Goal: Task Accomplishment & Management: Manage account settings

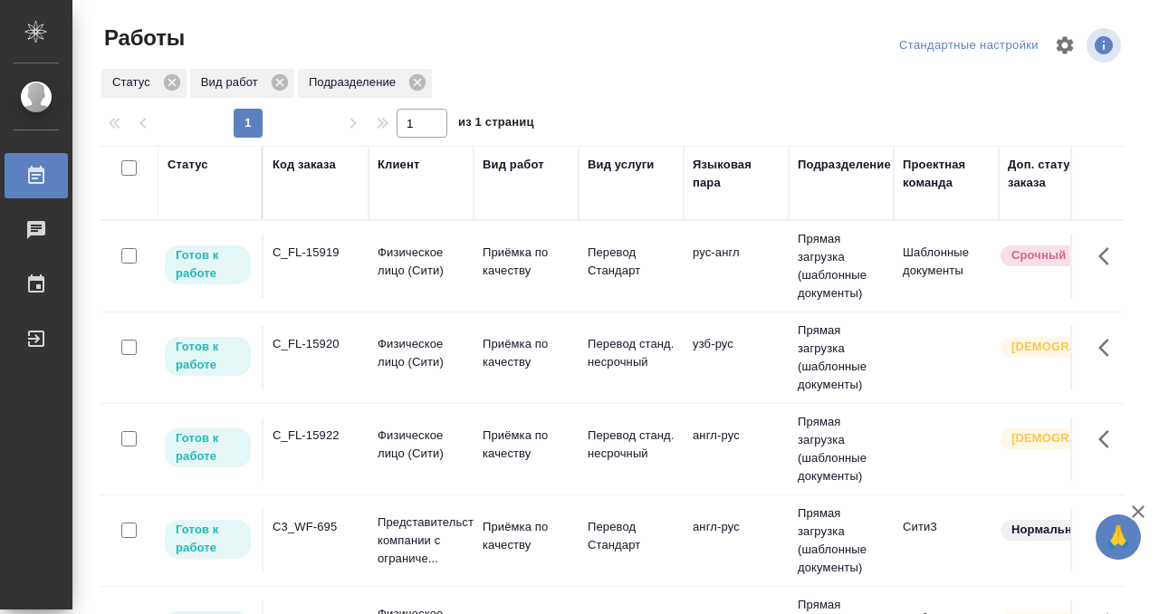
click at [322, 272] on td "C_FL-15919" at bounding box center [316, 266] width 105 height 63
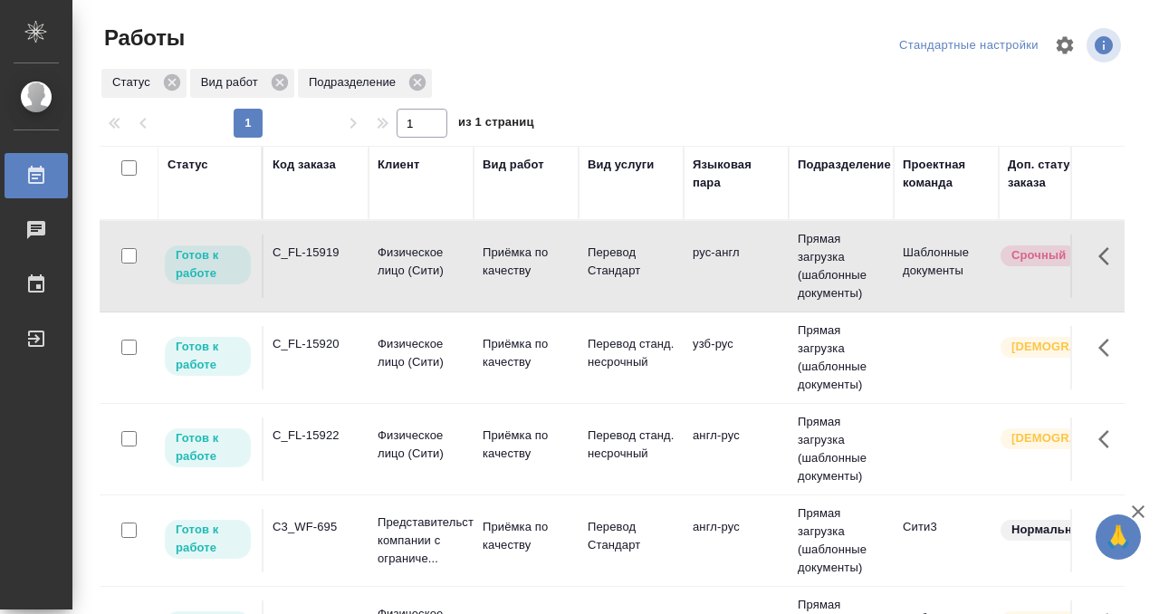
click at [324, 264] on td "C_FL-15919" at bounding box center [316, 266] width 105 height 63
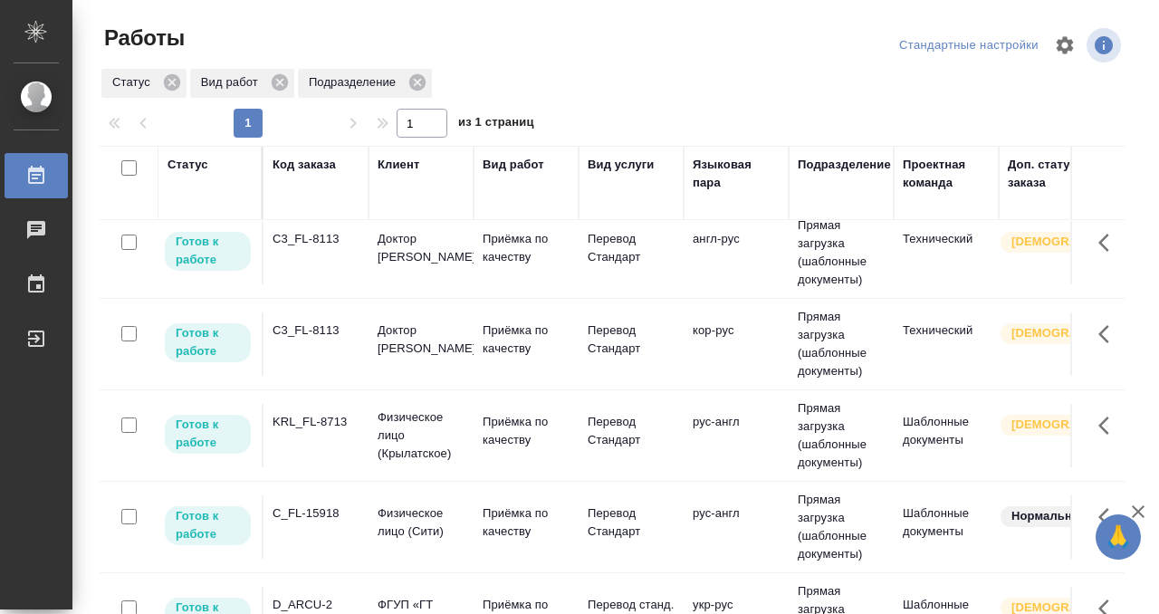
scroll to position [724, 0]
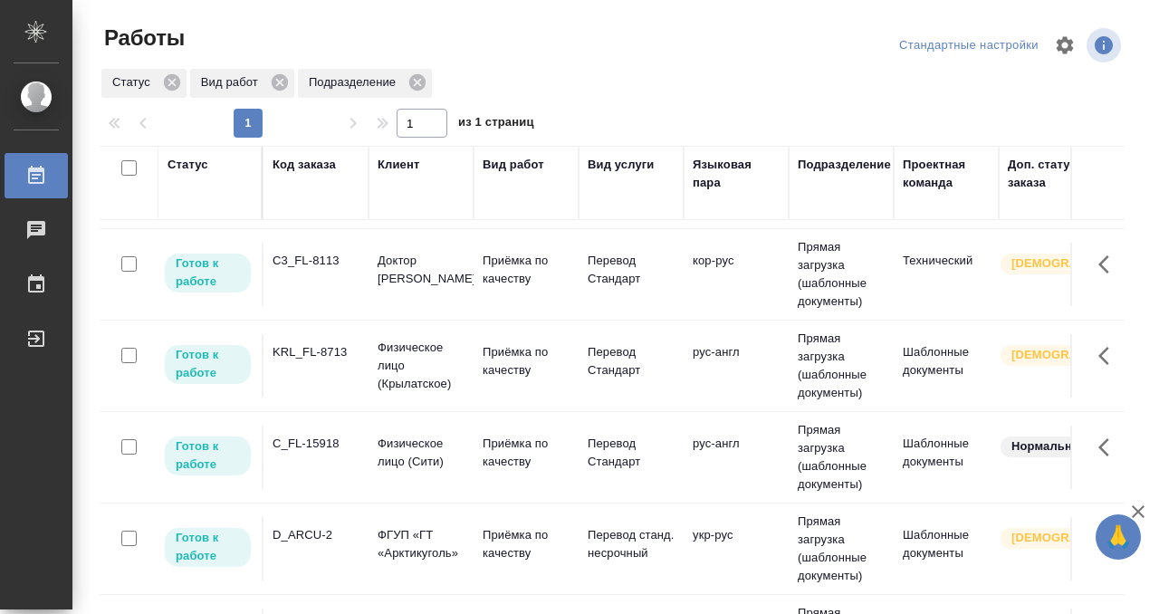
click at [357, 460] on td "C_FL-15918" at bounding box center [316, 457] width 105 height 63
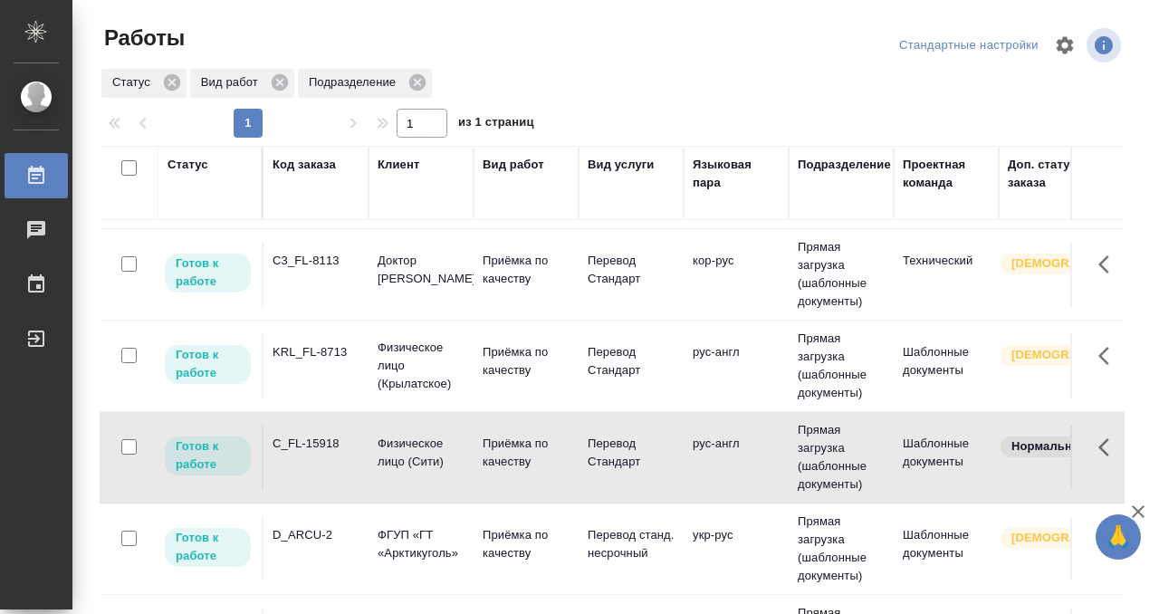
click at [357, 460] on td "C_FL-15918" at bounding box center [316, 457] width 105 height 63
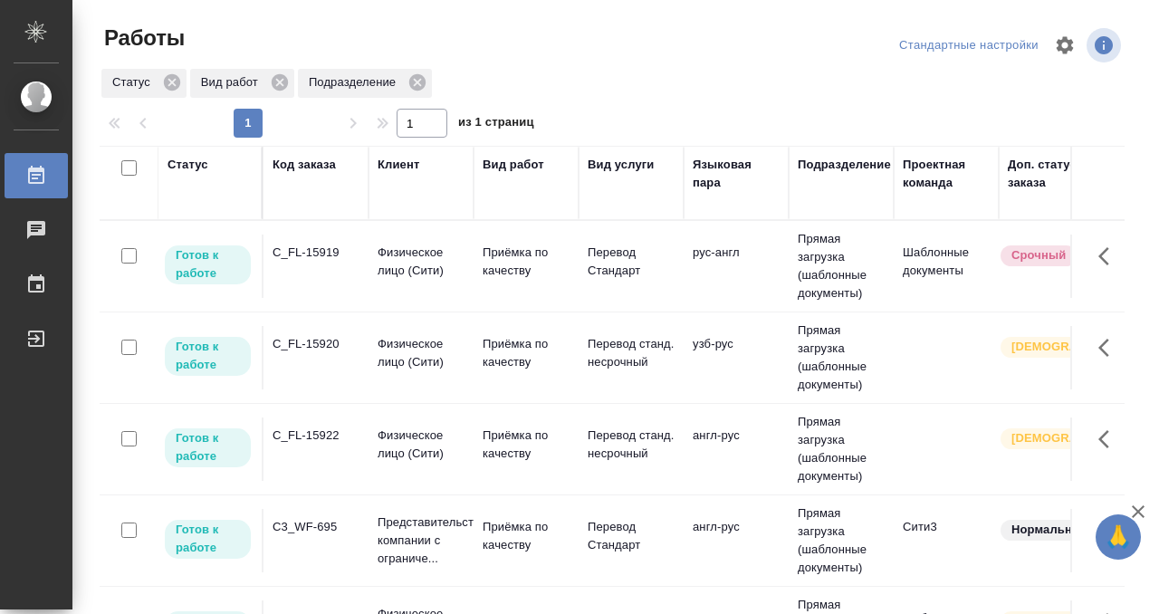
click at [318, 354] on td "C_FL-15920" at bounding box center [316, 357] width 105 height 63
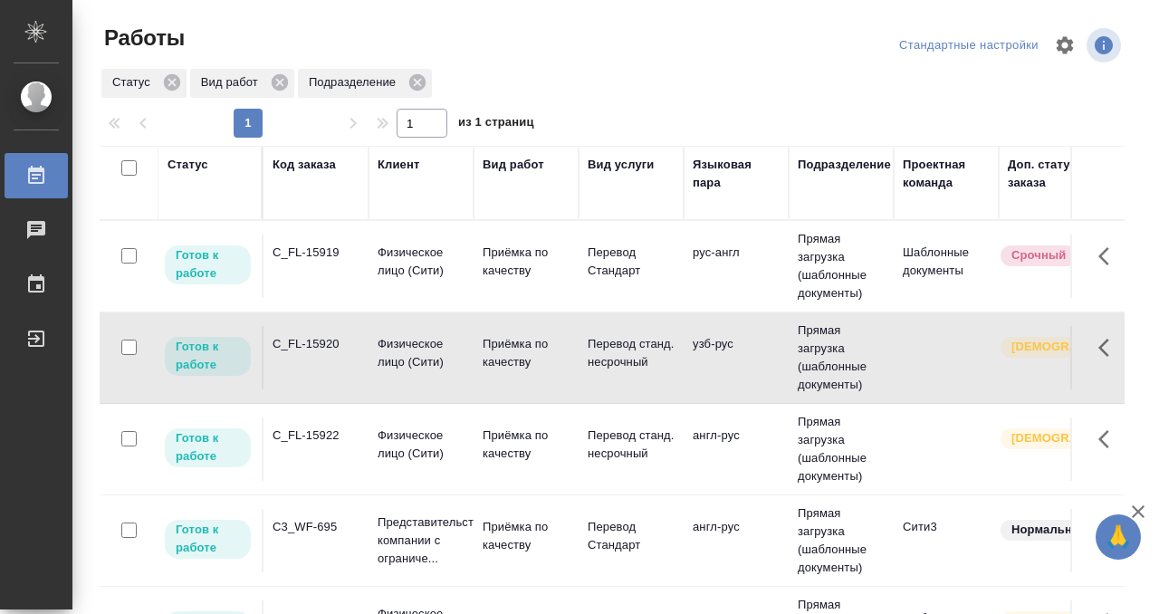
click at [318, 354] on td "C_FL-15920" at bounding box center [316, 357] width 105 height 63
click at [331, 444] on div "C_FL-15922" at bounding box center [316, 436] width 87 height 18
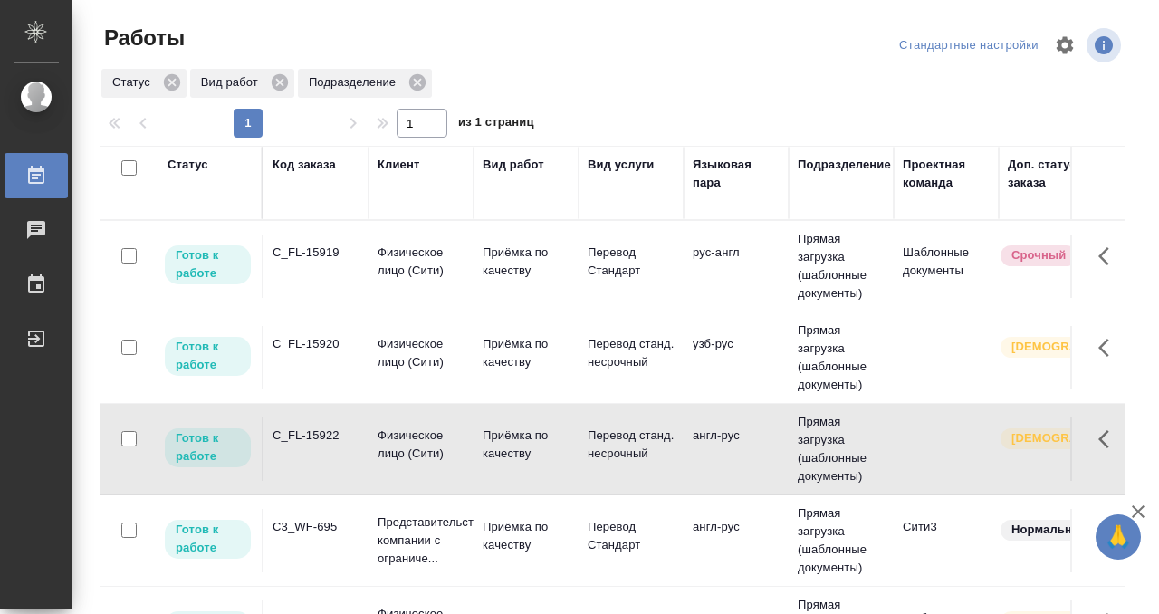
click at [331, 444] on div "C_FL-15922" at bounding box center [316, 436] width 87 height 18
click at [316, 524] on div "C3_WF-695" at bounding box center [316, 527] width 87 height 18
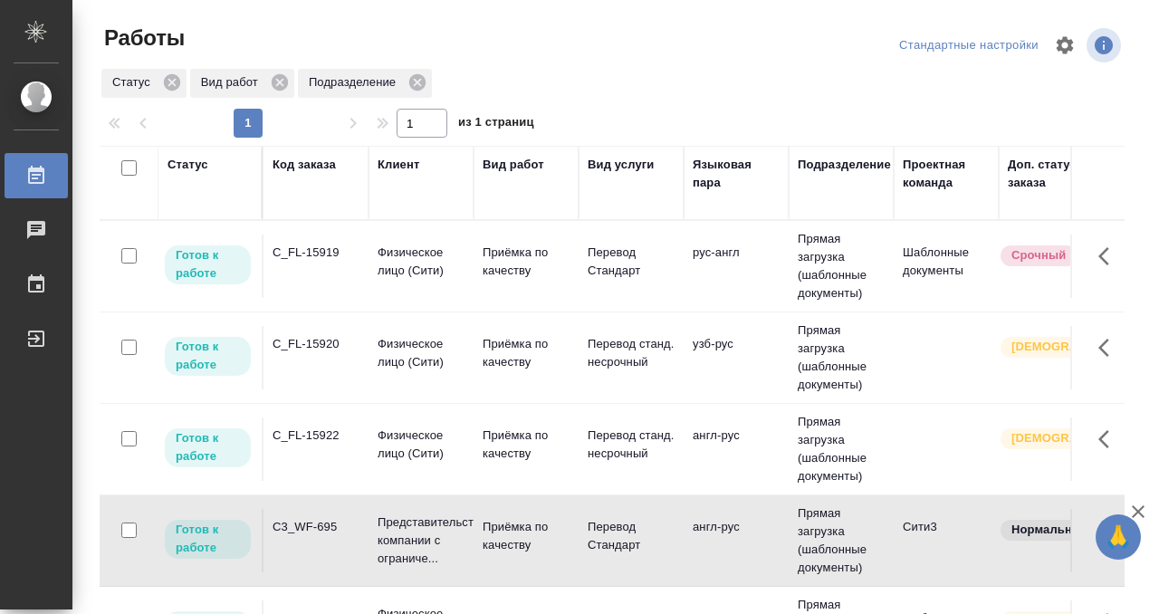
click at [316, 523] on div "C3_WF-695" at bounding box center [316, 527] width 87 height 18
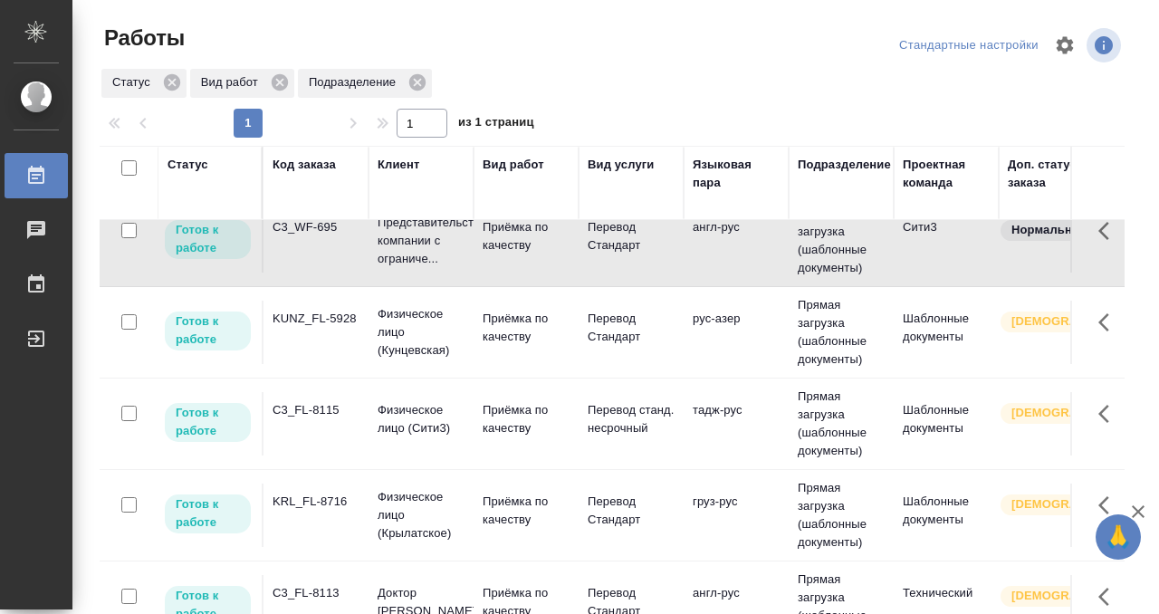
scroll to position [27, 0]
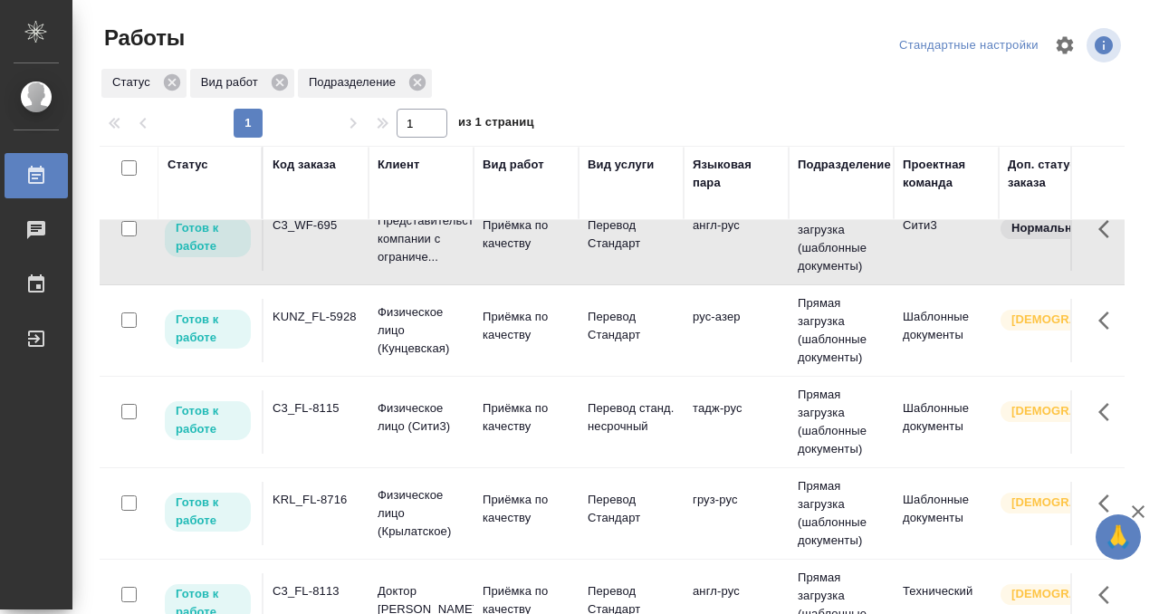
click at [325, 500] on div "KRL_FL-8716" at bounding box center [316, 500] width 87 height 18
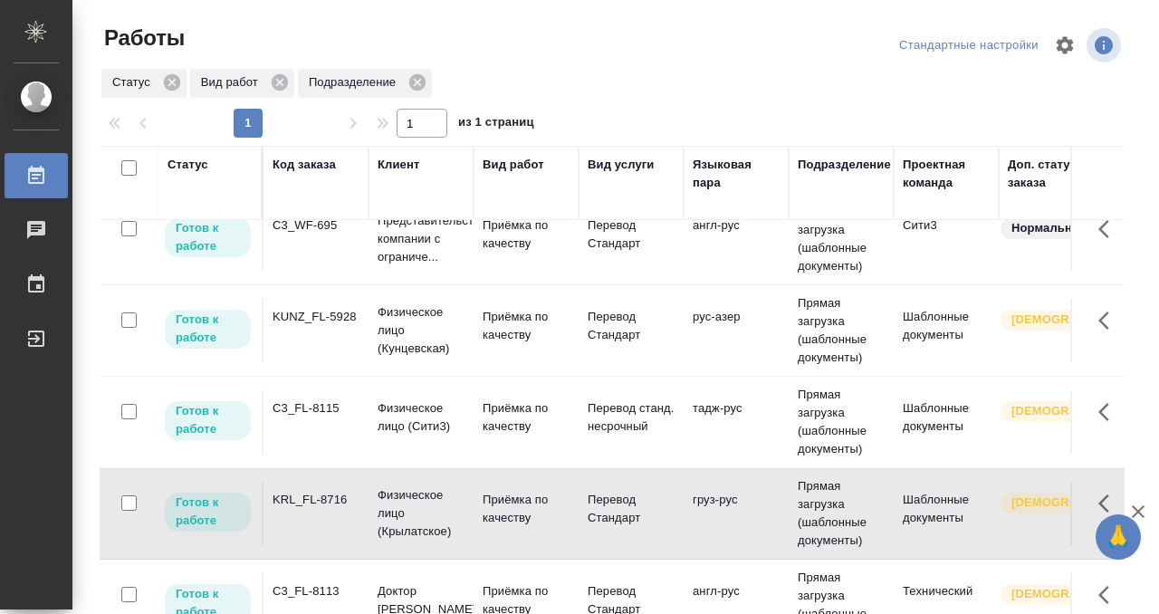
click at [325, 500] on div "KRL_FL-8716" at bounding box center [316, 500] width 87 height 18
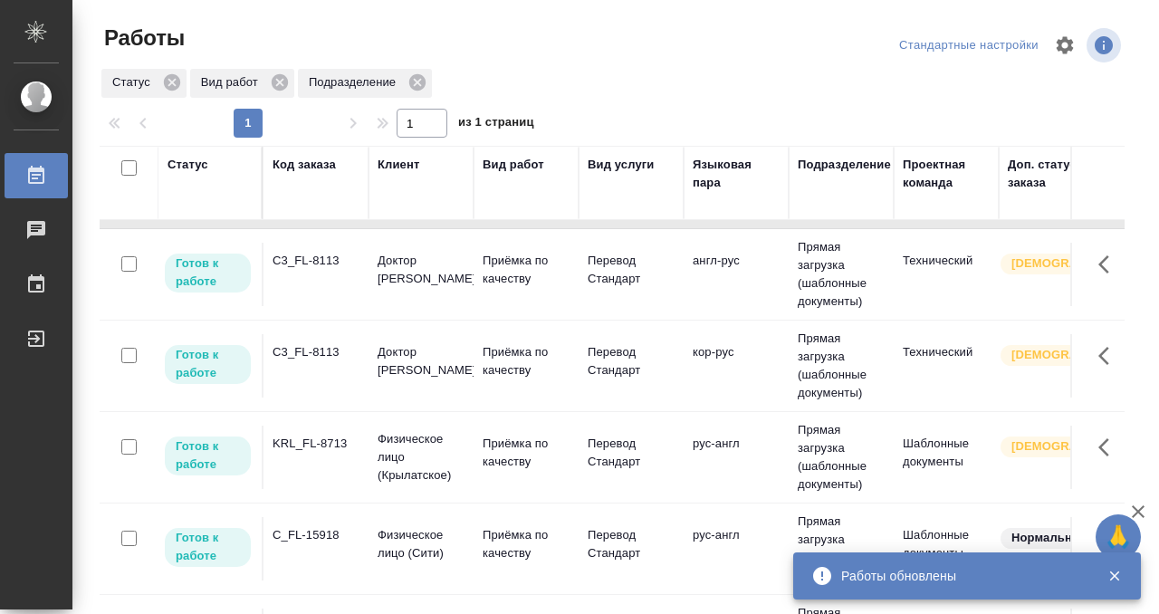
scroll to position [367, 0]
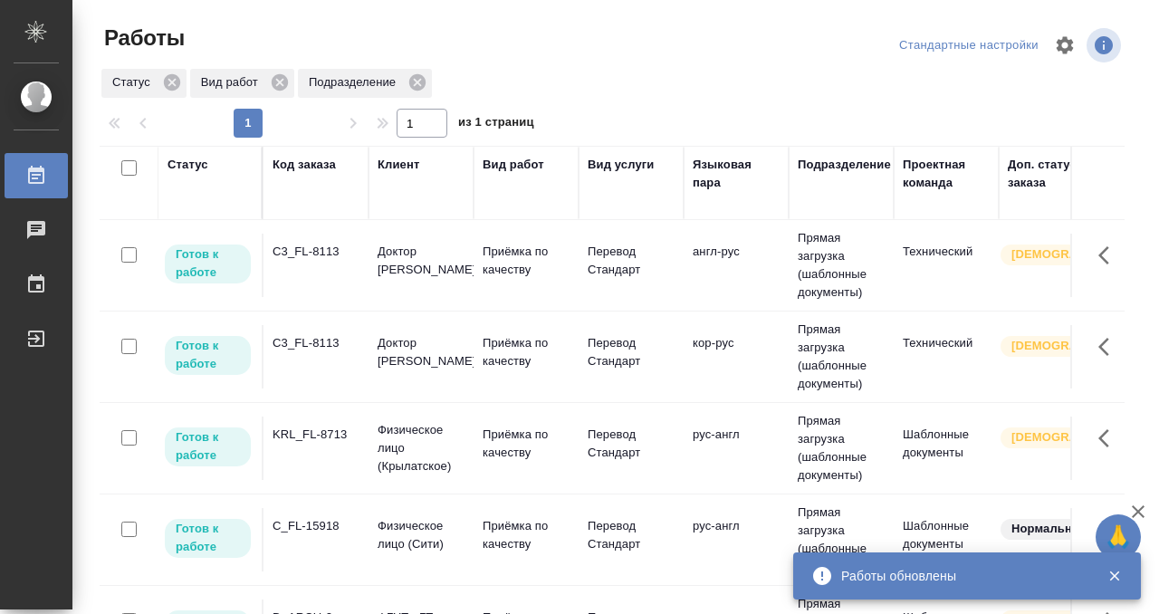
click at [326, 451] on td "KRL_FL-8713" at bounding box center [316, 448] width 105 height 63
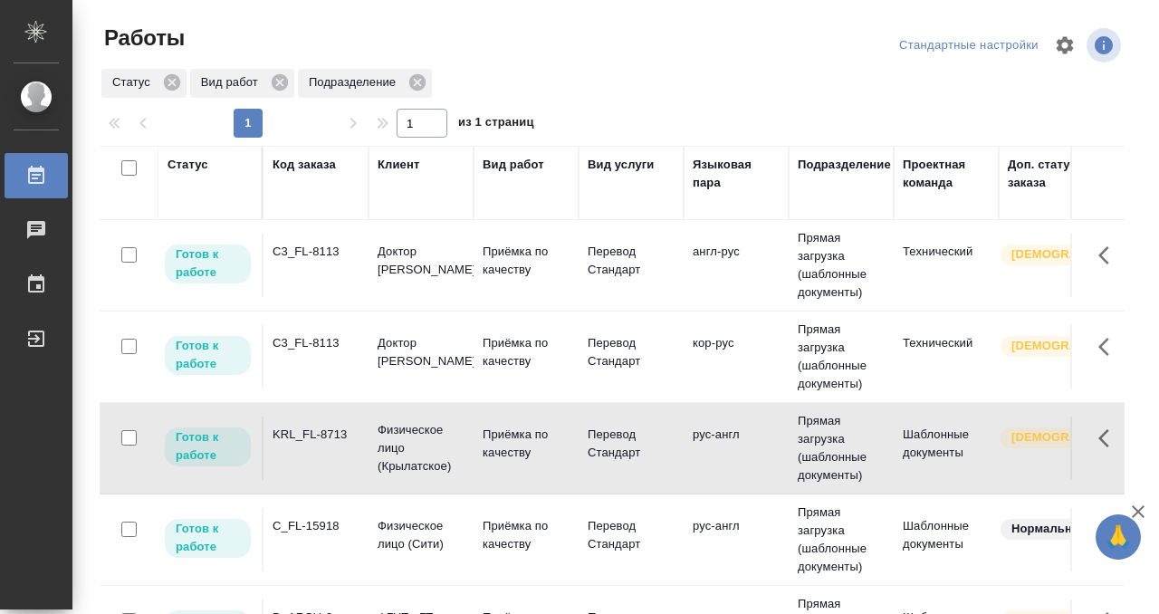
click at [326, 451] on td "KRL_FL-8713" at bounding box center [316, 448] width 105 height 63
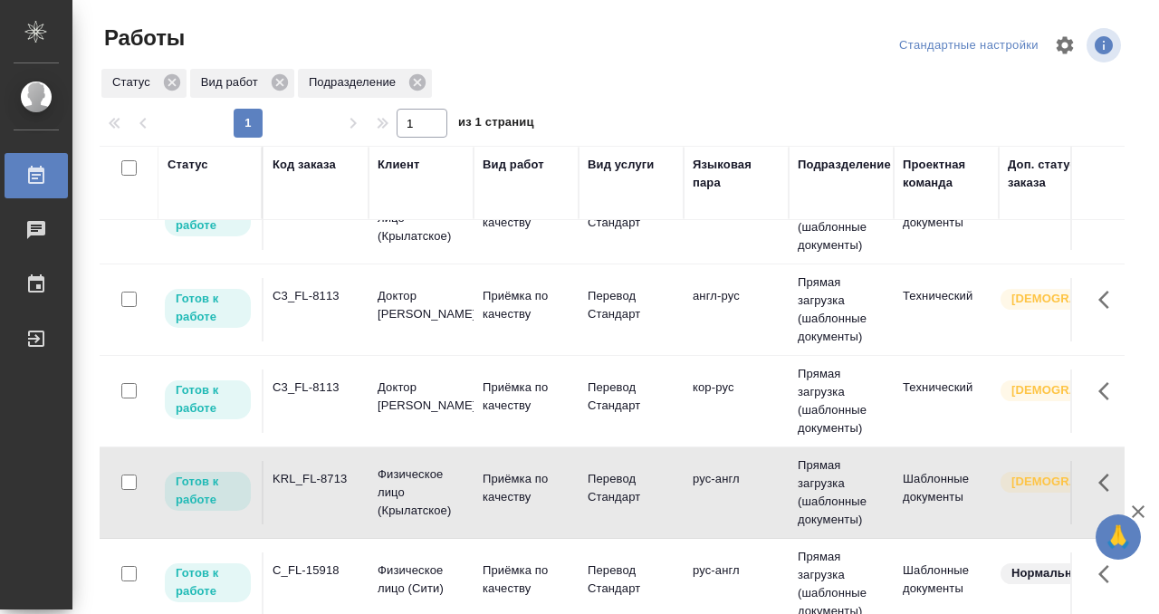
scroll to position [0, 0]
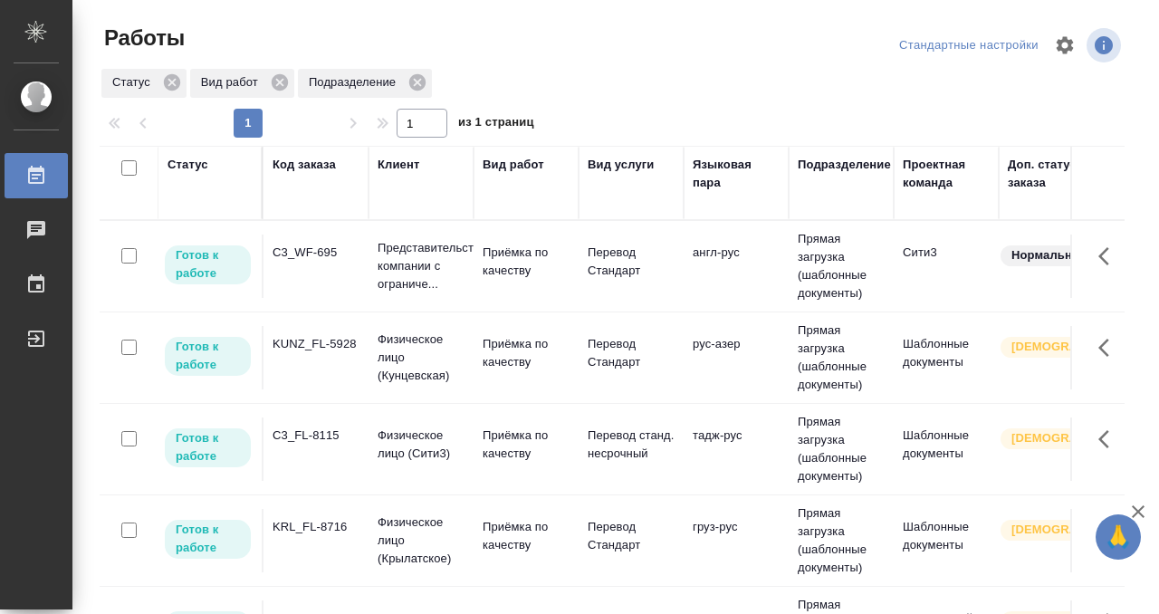
click at [345, 347] on div "KUNZ_FL-5928" at bounding box center [316, 344] width 87 height 18
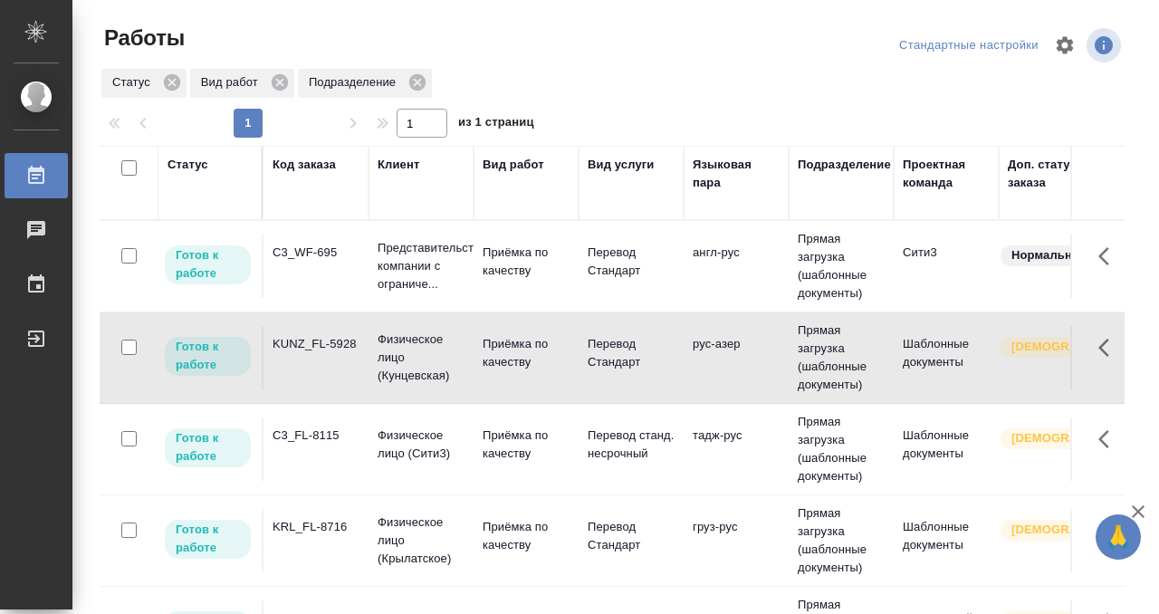
click at [345, 347] on div "KUNZ_FL-5928" at bounding box center [316, 344] width 87 height 18
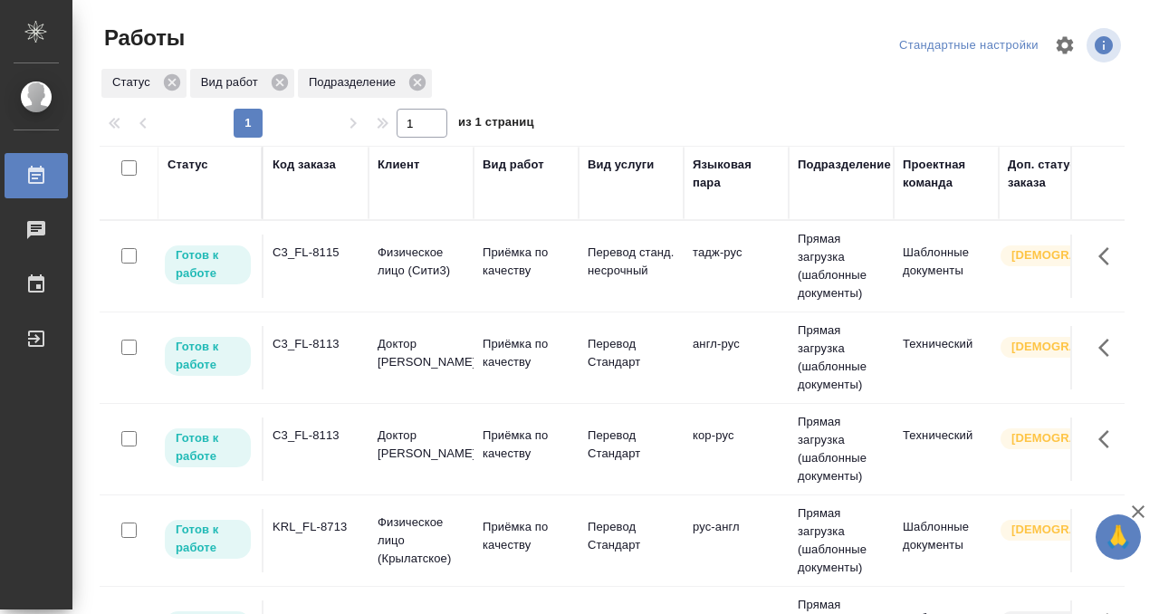
click at [299, 351] on div "C3_FL-8113" at bounding box center [316, 344] width 87 height 18
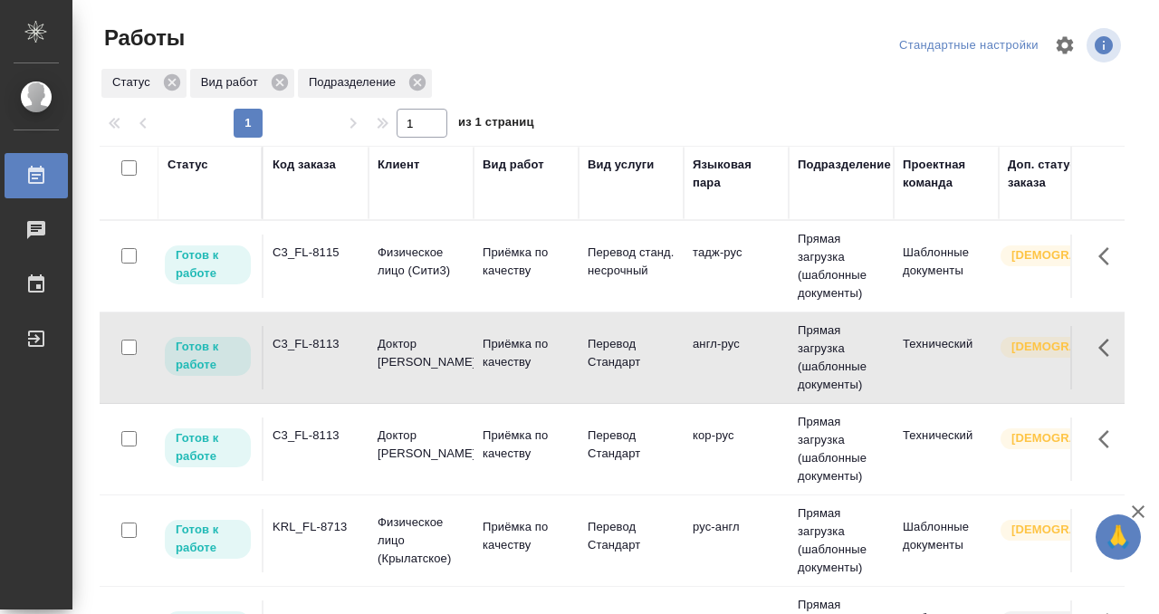
click at [299, 351] on div "C3_FL-8113" at bounding box center [316, 344] width 87 height 18
click at [338, 260] on div "C3_FL-8115" at bounding box center [316, 253] width 87 height 18
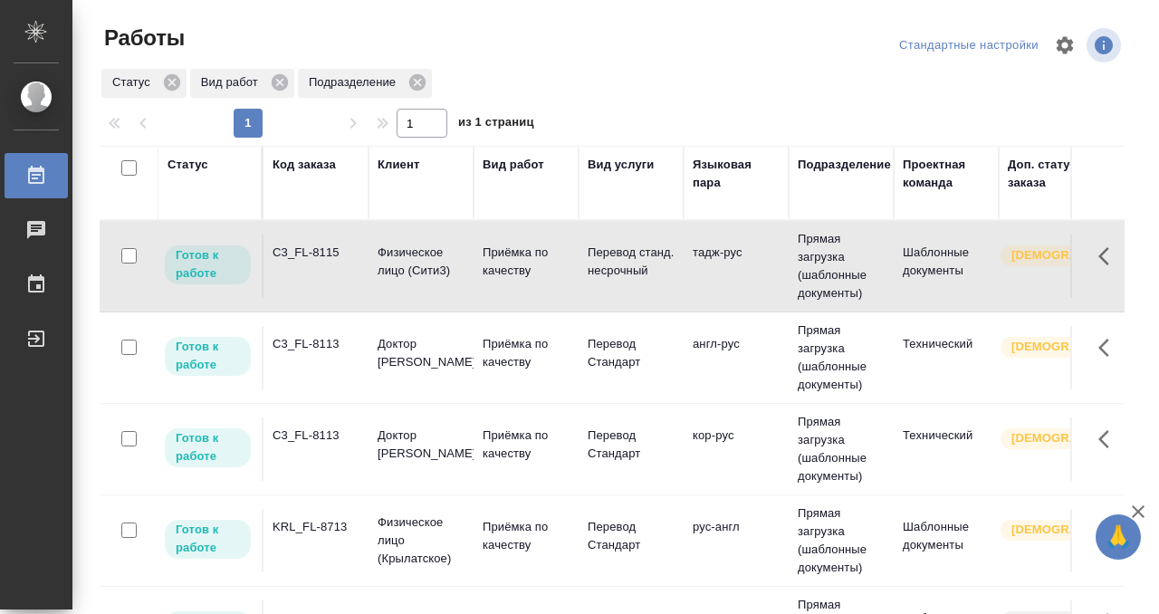
click at [338, 260] on div "C3_FL-8115" at bounding box center [316, 253] width 87 height 18
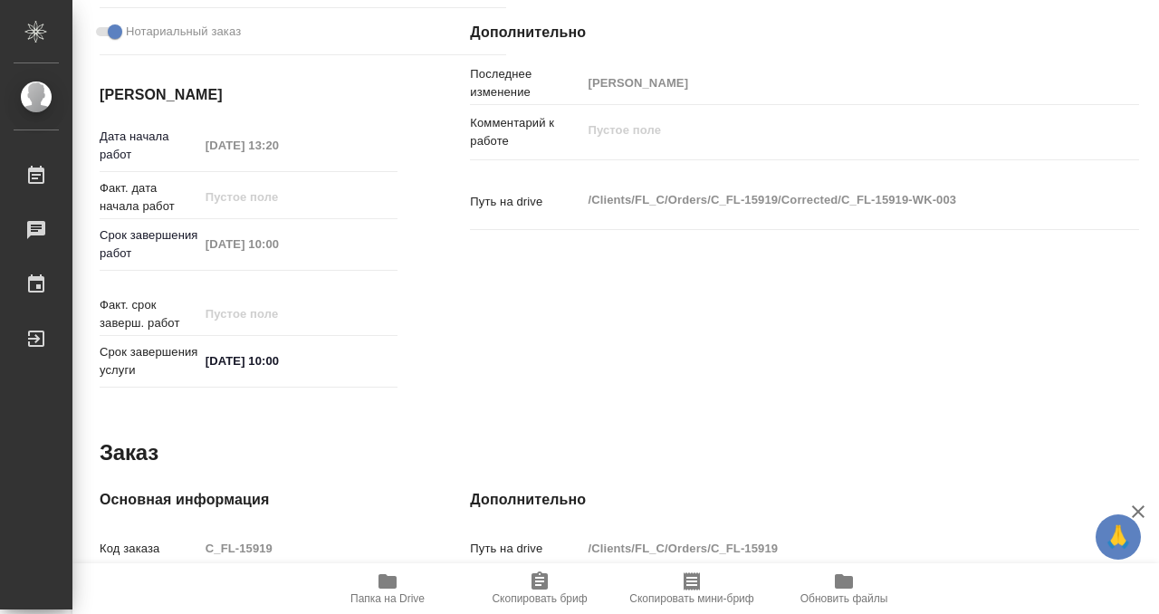
scroll to position [967, 0]
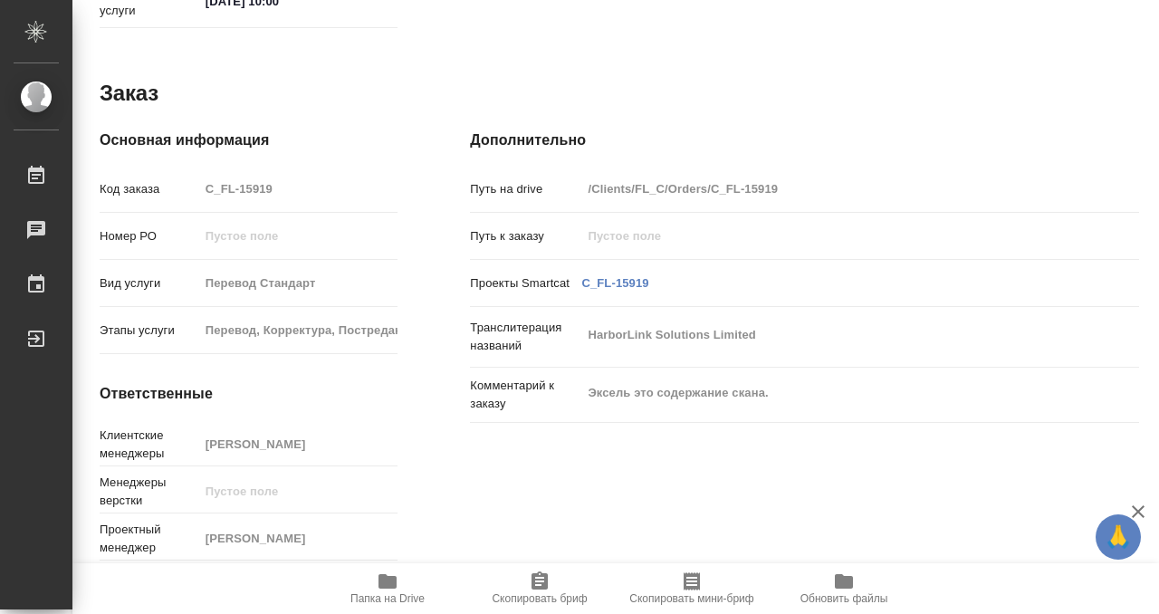
click at [389, 585] on icon "button" at bounding box center [388, 581] width 18 height 14
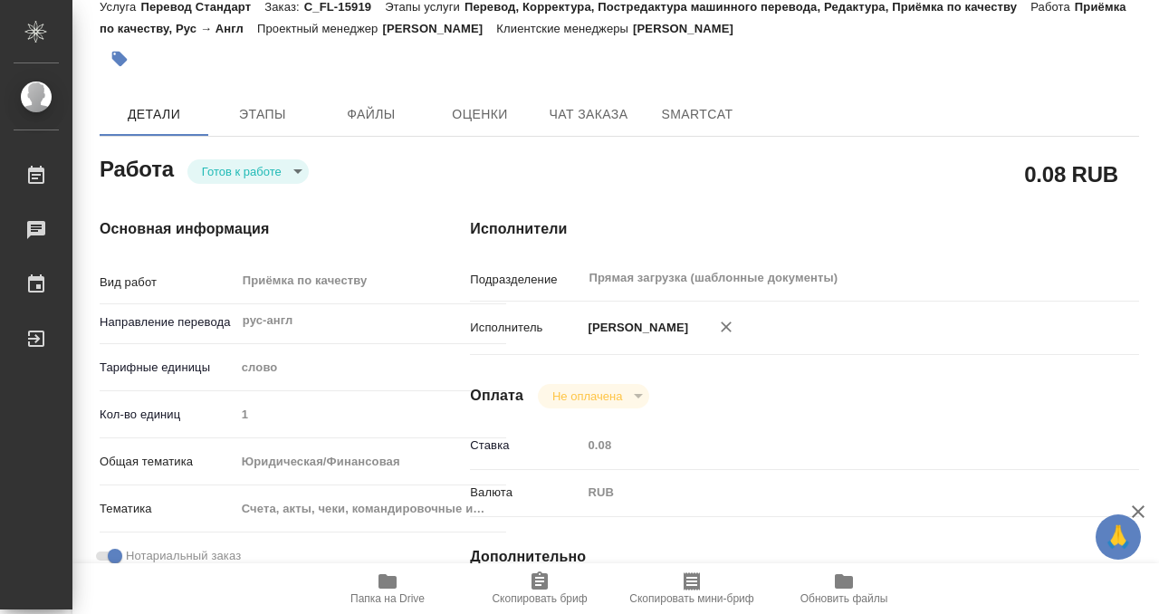
scroll to position [0, 0]
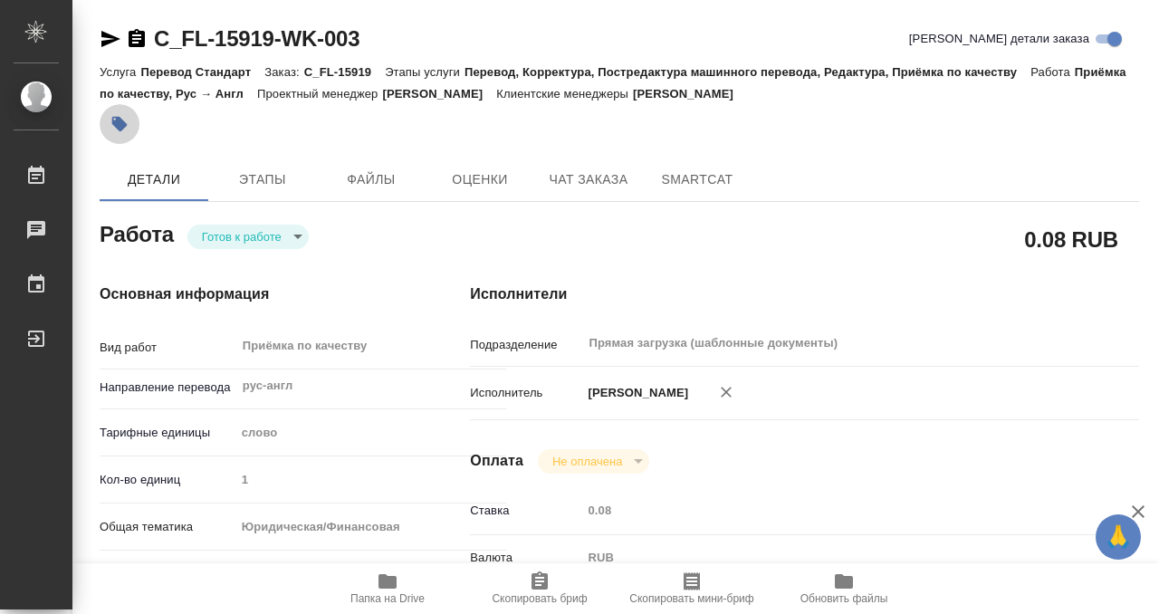
click at [125, 118] on icon "button" at bounding box center [120, 124] width 18 height 18
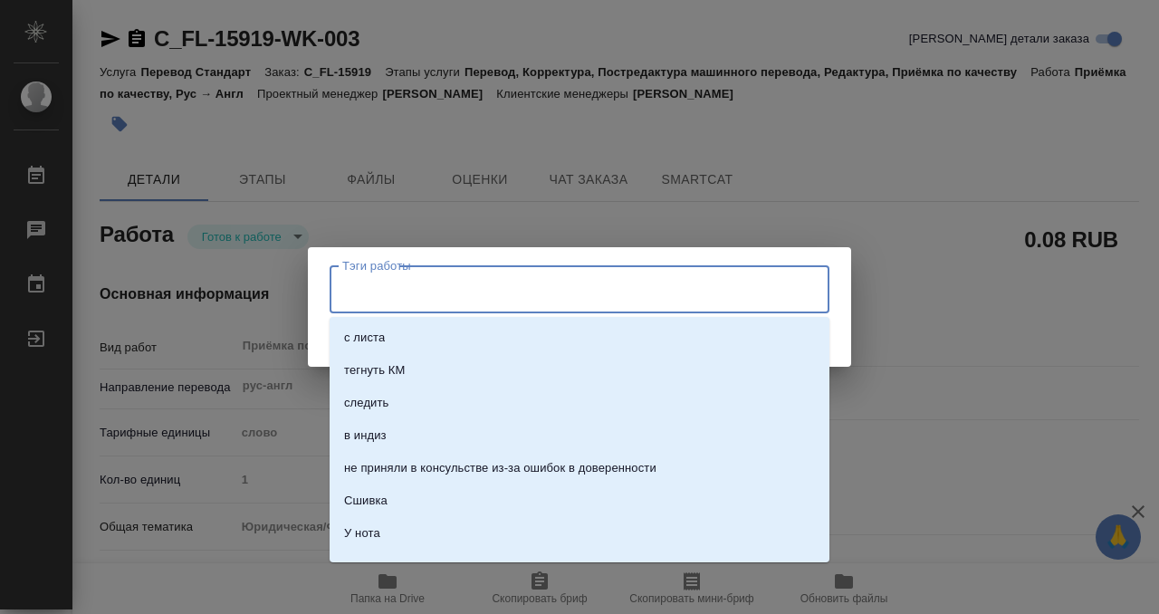
click at [377, 296] on input "Тэги работы" at bounding box center [562, 289] width 449 height 31
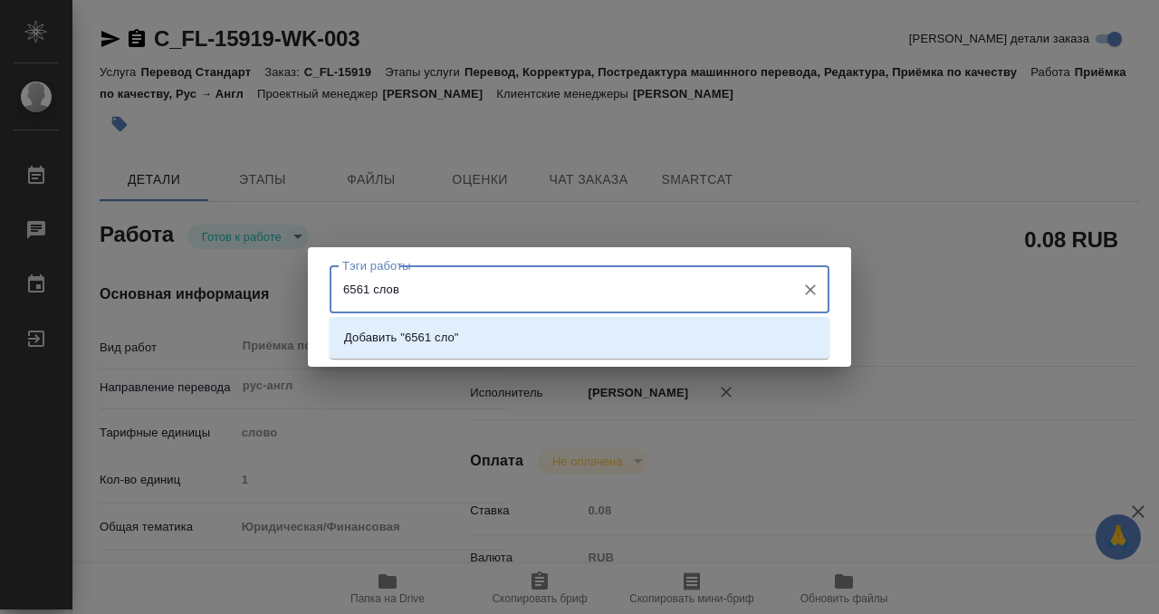
type input "6561 слово"
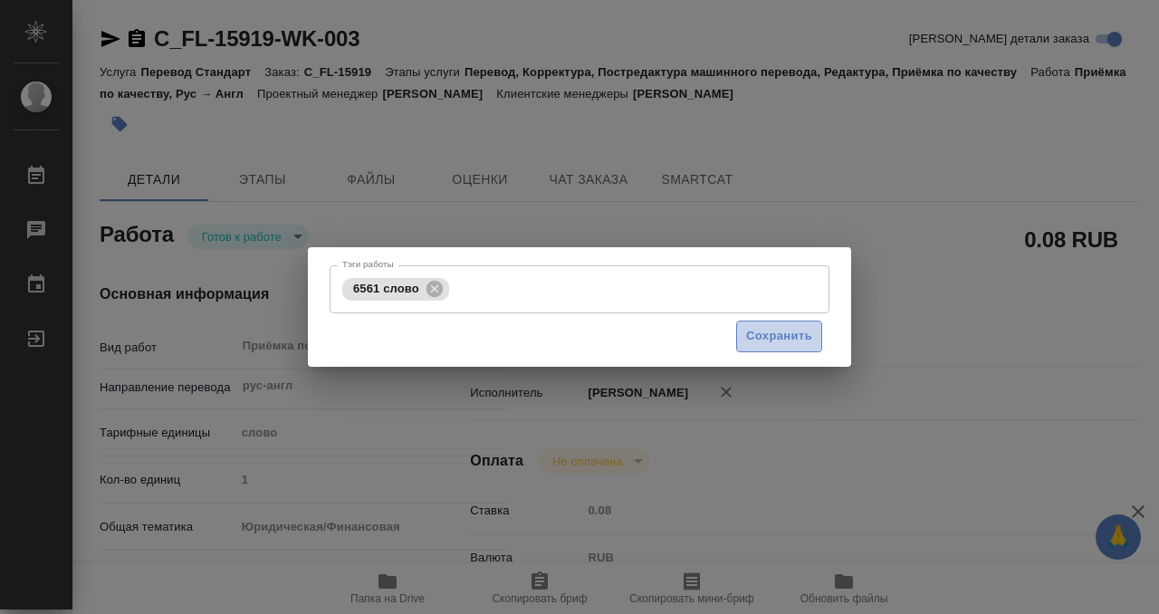
click at [804, 338] on span "Сохранить" at bounding box center [779, 336] width 66 height 21
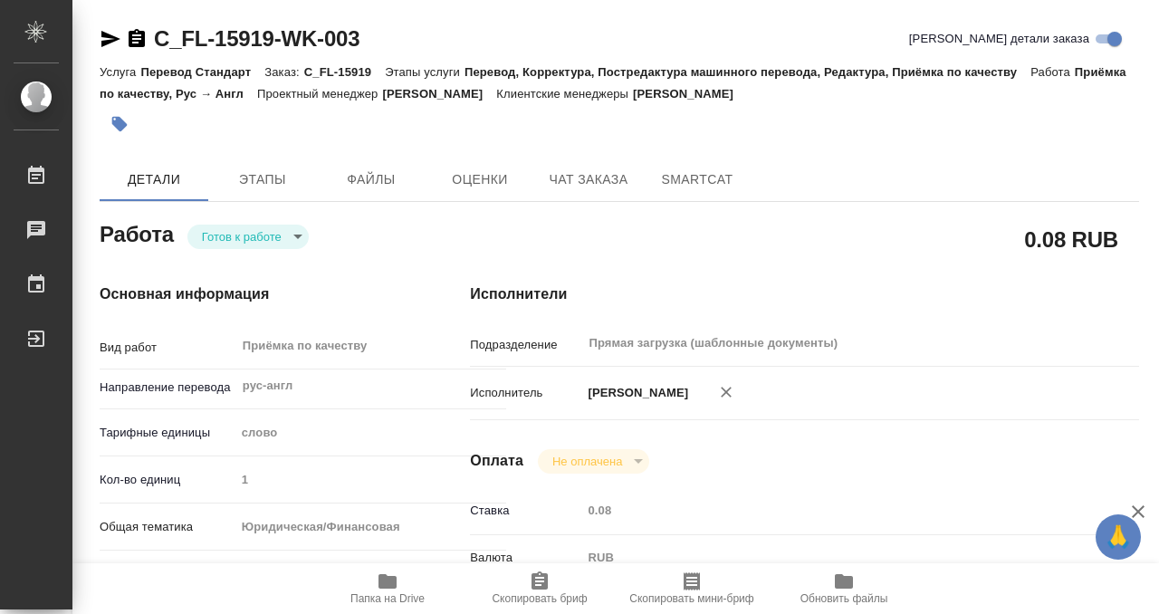
type input "readyForWork"
type input "рус-англ"
type input "5a8b1489cc6b4906c91bfd90"
type input "1"
type input "yr-fn"
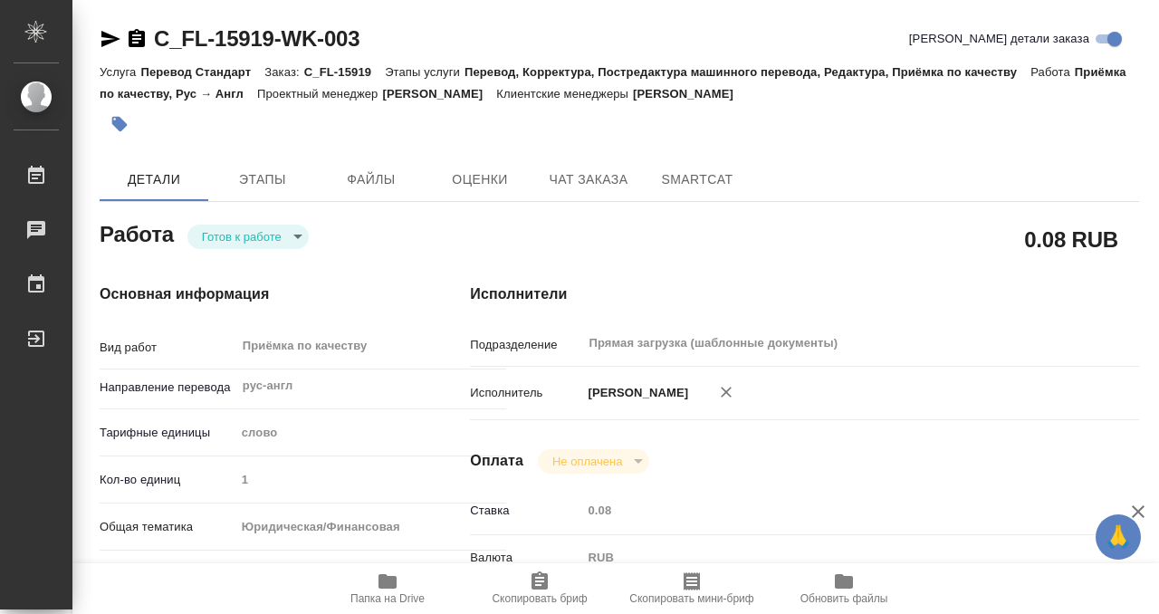
type input "5f647205b73bc97568ca66c0"
checkbox input "true"
type input "16.09.2025 13:20"
type input "18.09.2025 10:00"
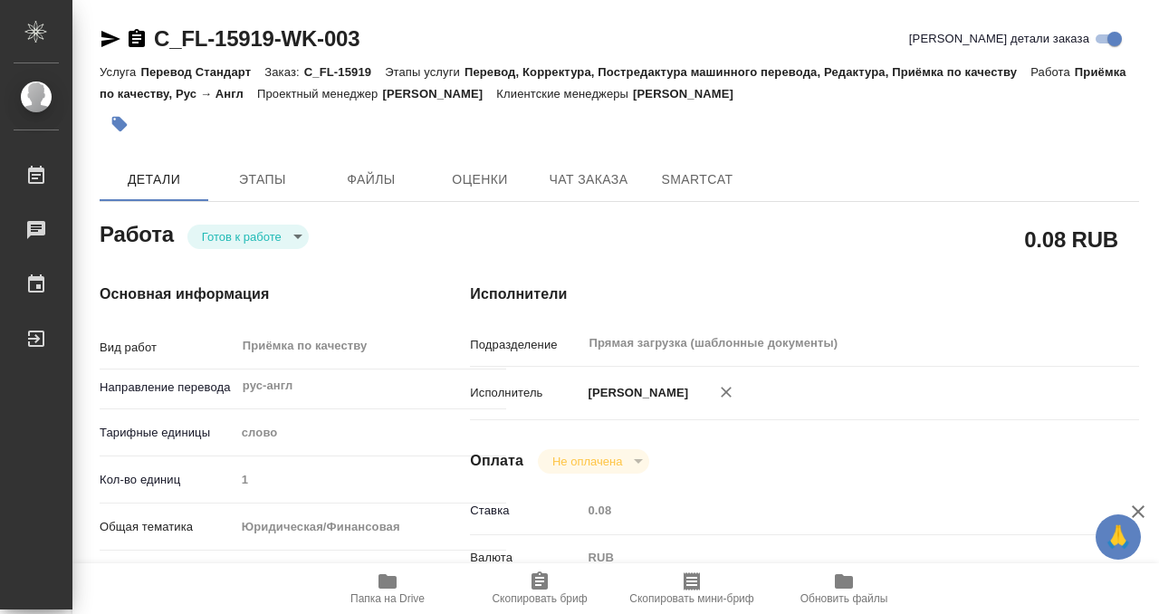
type input "Прямая загрузка (шаблонные документы)"
type input "notPayed"
type input "0.08"
type input "RUB"
type input "[PERSON_NAME]"
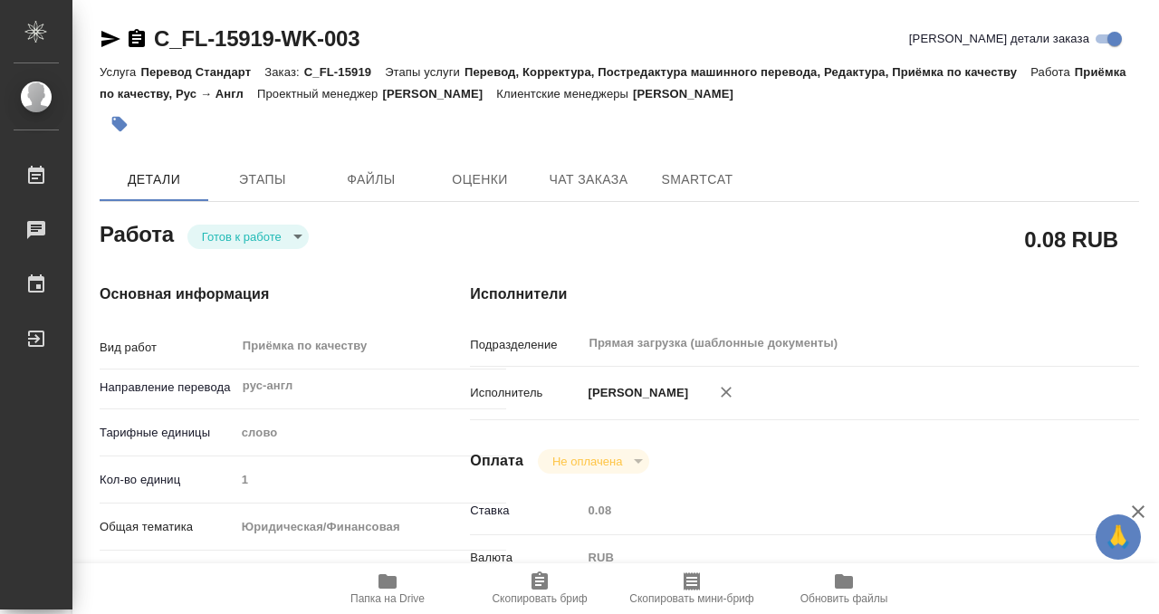
type input "C_FL-15919"
type input "Перевод Стандарт"
type input "Перевод, Корректура, Постредактура машинного перевода, Редактура, Приёмка по ка…"
type input "[PERSON_NAME]"
type input "/Clients/FL_C/Orders/C_FL-15919"
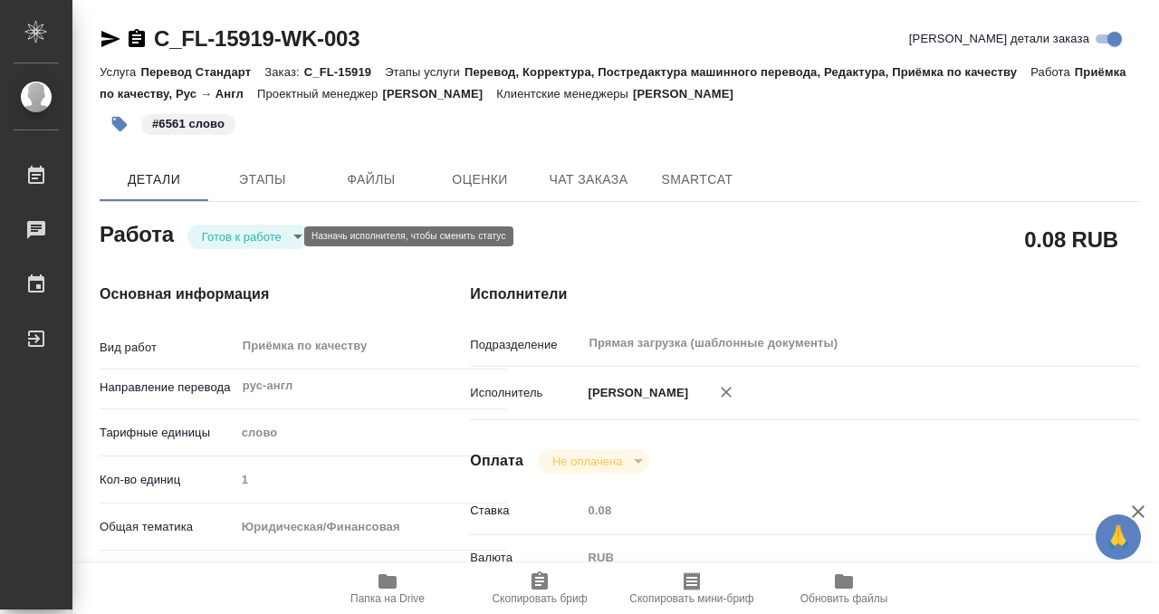
click at [282, 237] on body "🙏 .cls-1 fill:#fff; AWATERA Kobzeva Elizaveta Работы 0 Чаты График Выйти C_FL-1…" at bounding box center [579, 307] width 1159 height 614
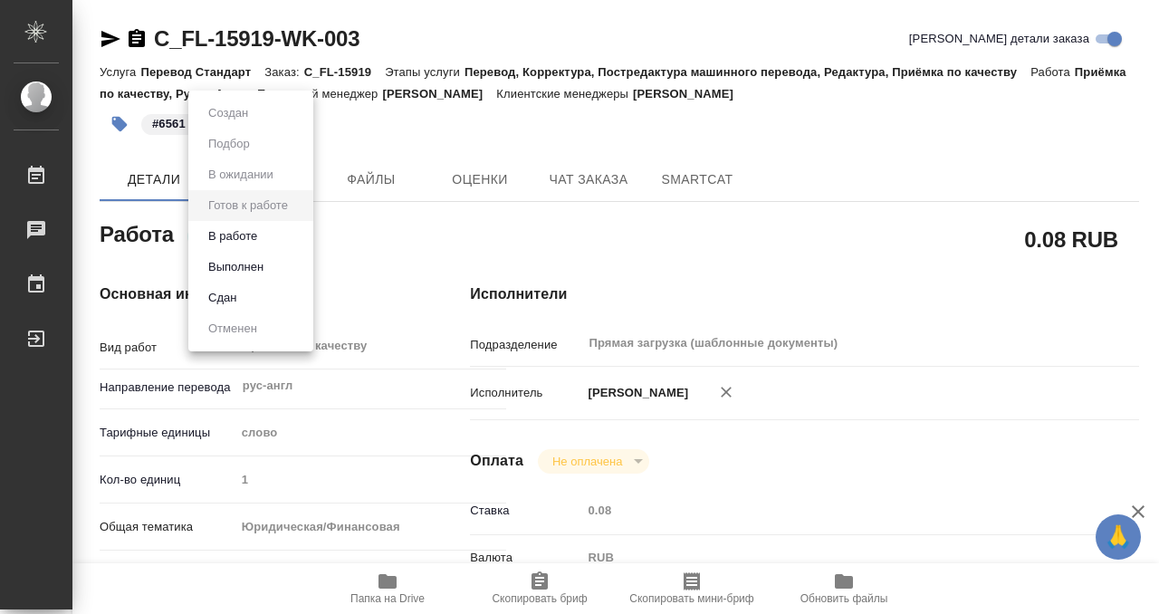
click at [284, 270] on li "Выполнен" at bounding box center [250, 267] width 125 height 31
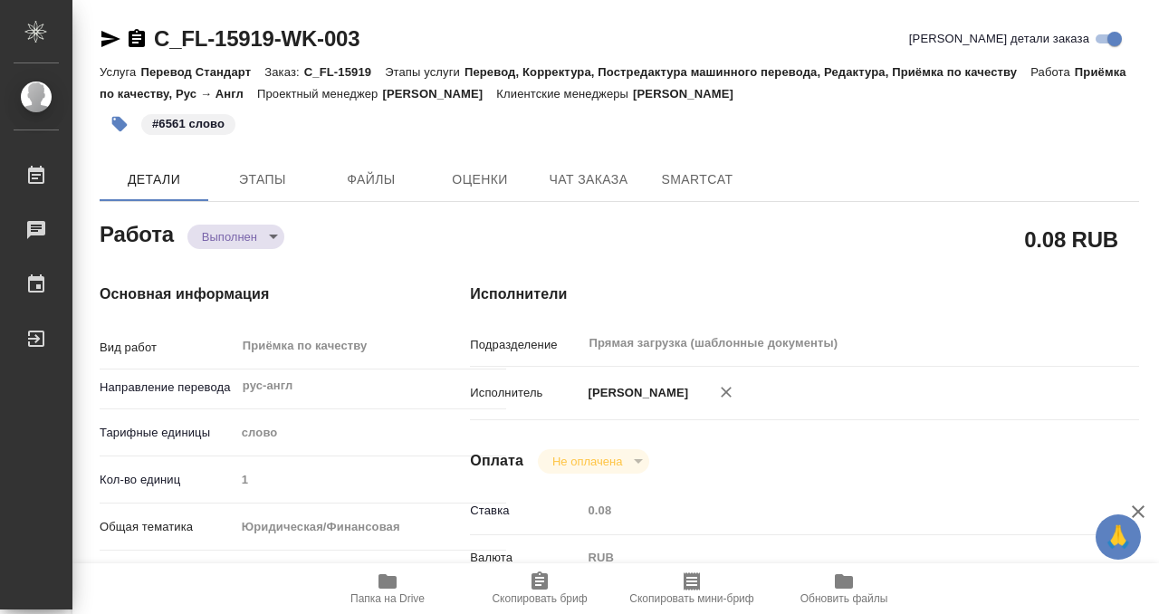
type textarea "x"
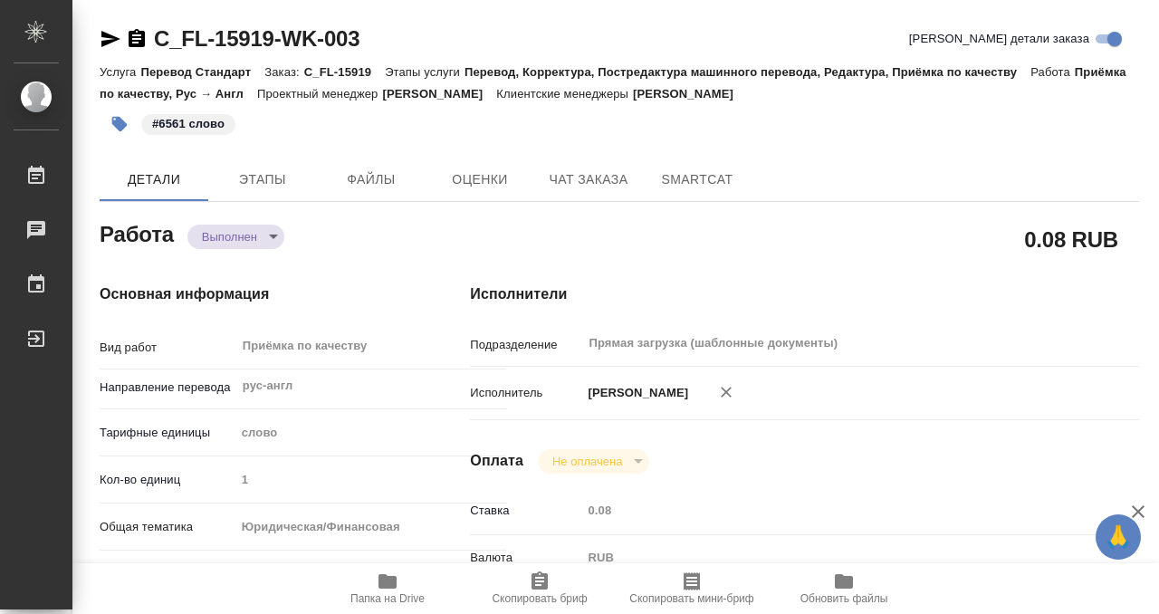
type textarea "x"
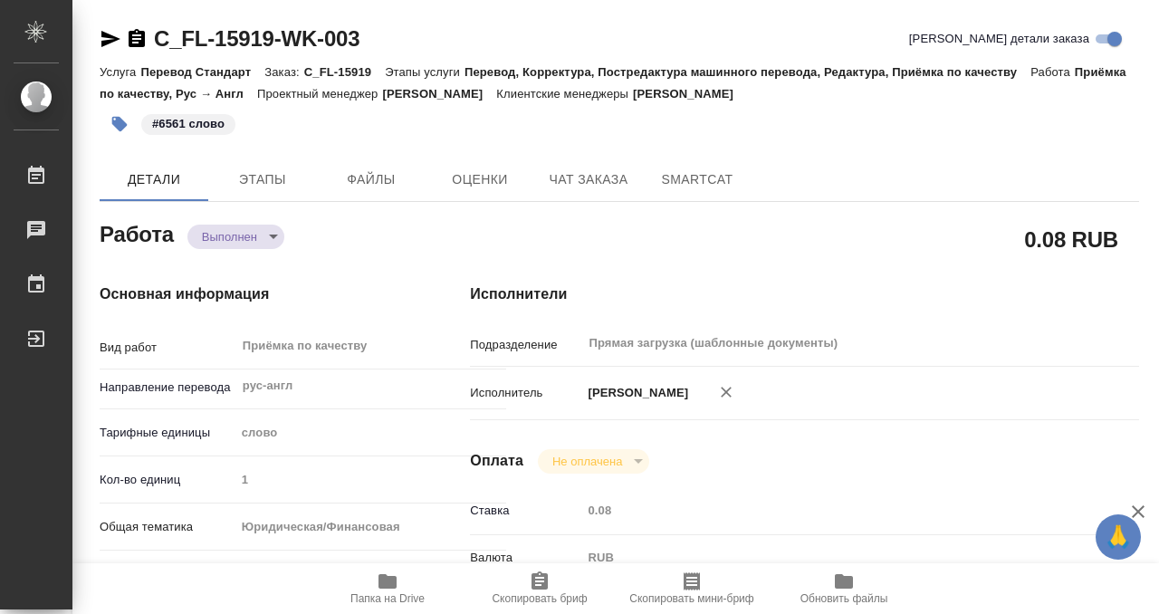
click at [138, 40] on icon "button" at bounding box center [137, 38] width 16 height 18
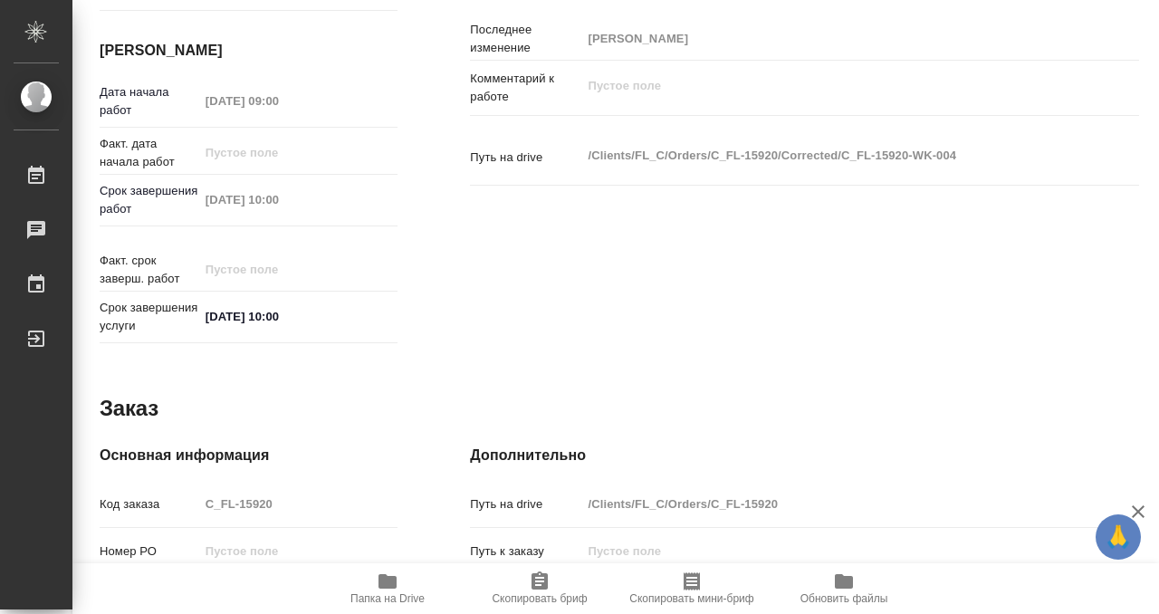
scroll to position [967, 0]
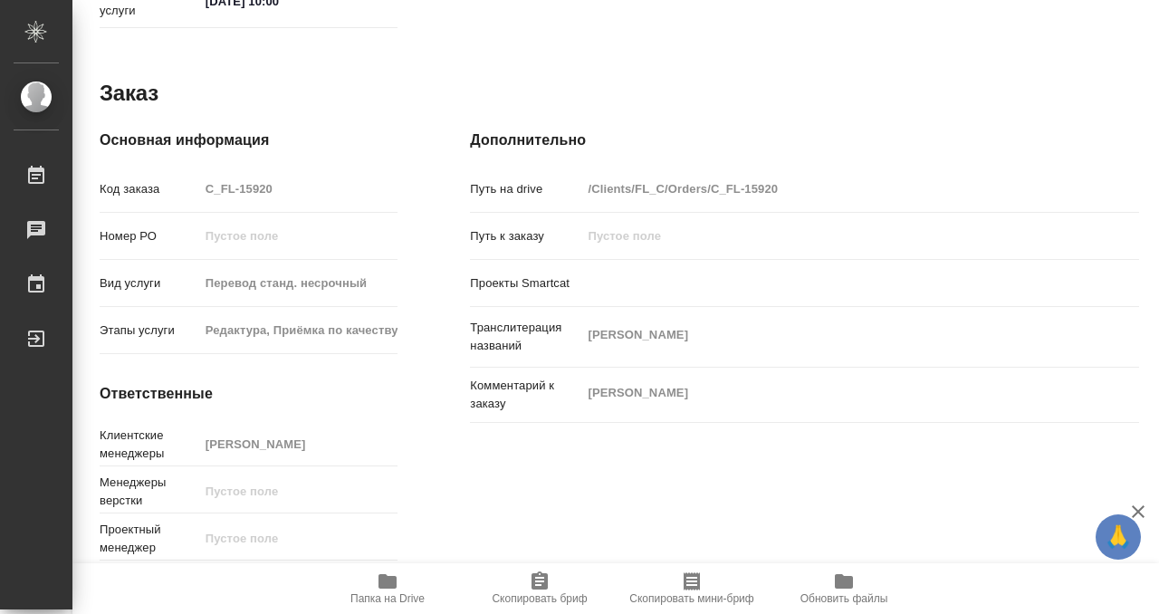
click at [399, 578] on span "Папка на Drive" at bounding box center [387, 588] width 130 height 34
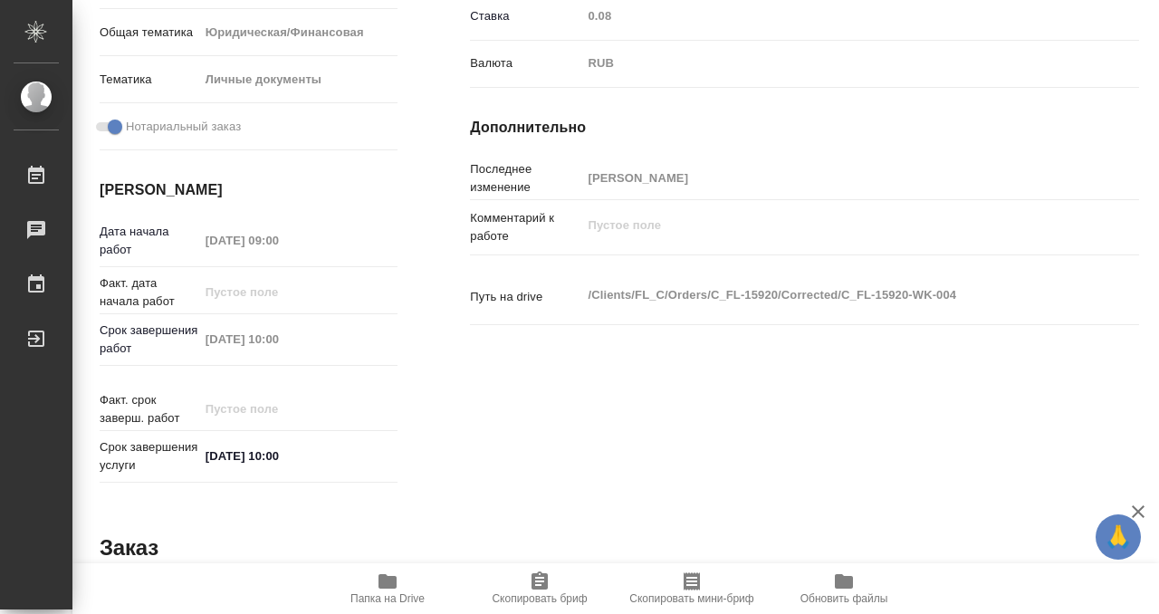
scroll to position [0, 0]
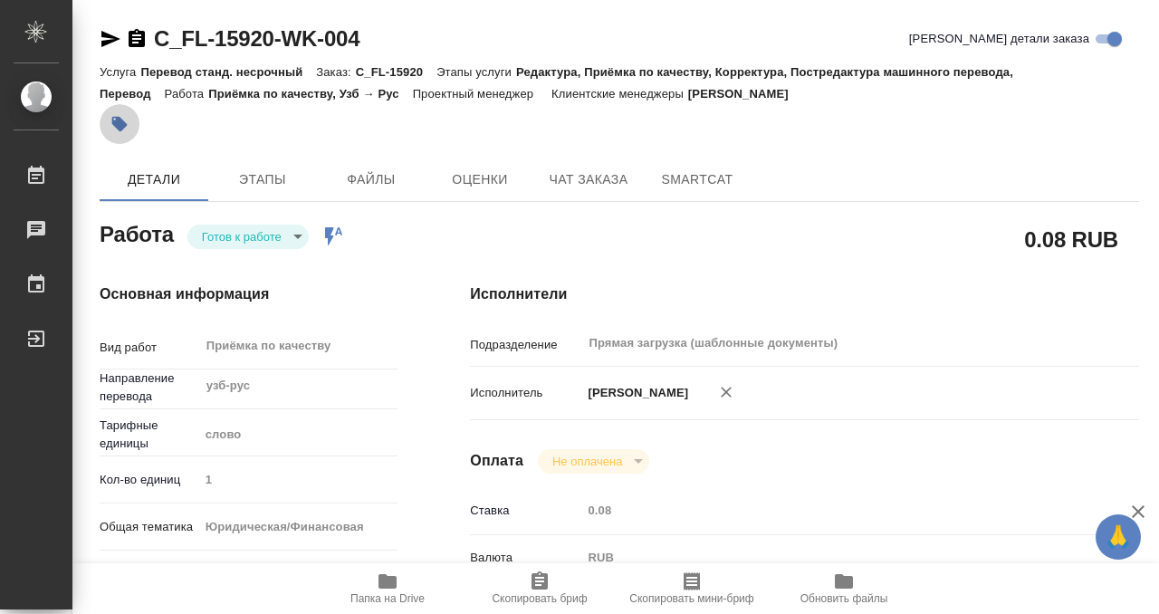
click at [120, 120] on icon "button" at bounding box center [119, 124] width 15 height 15
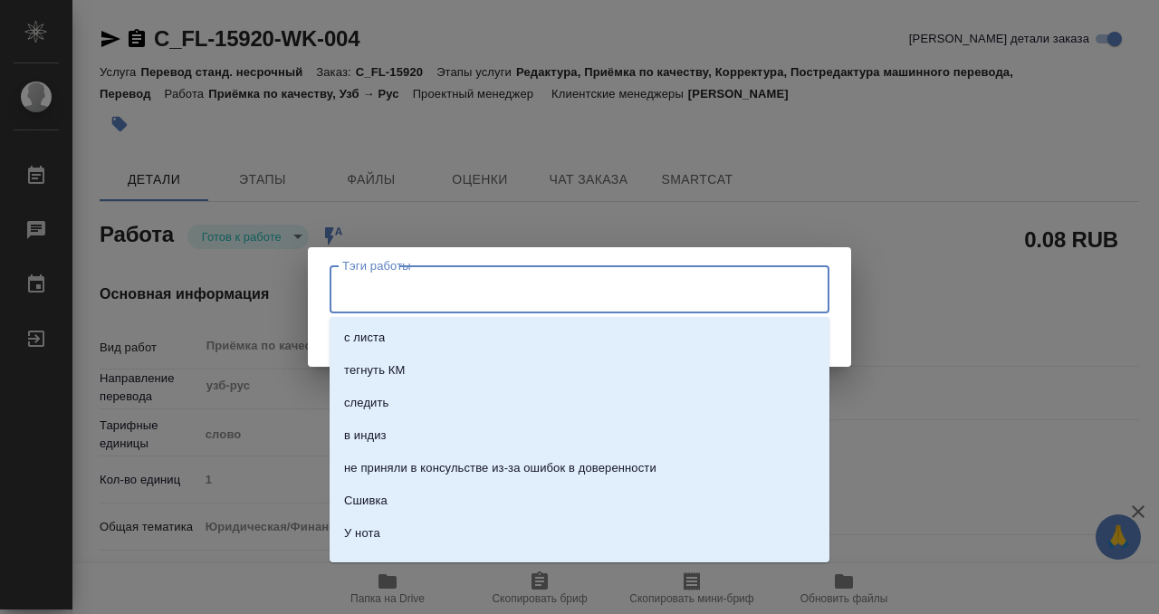
click at [383, 298] on input "Тэги работы" at bounding box center [562, 289] width 449 height 31
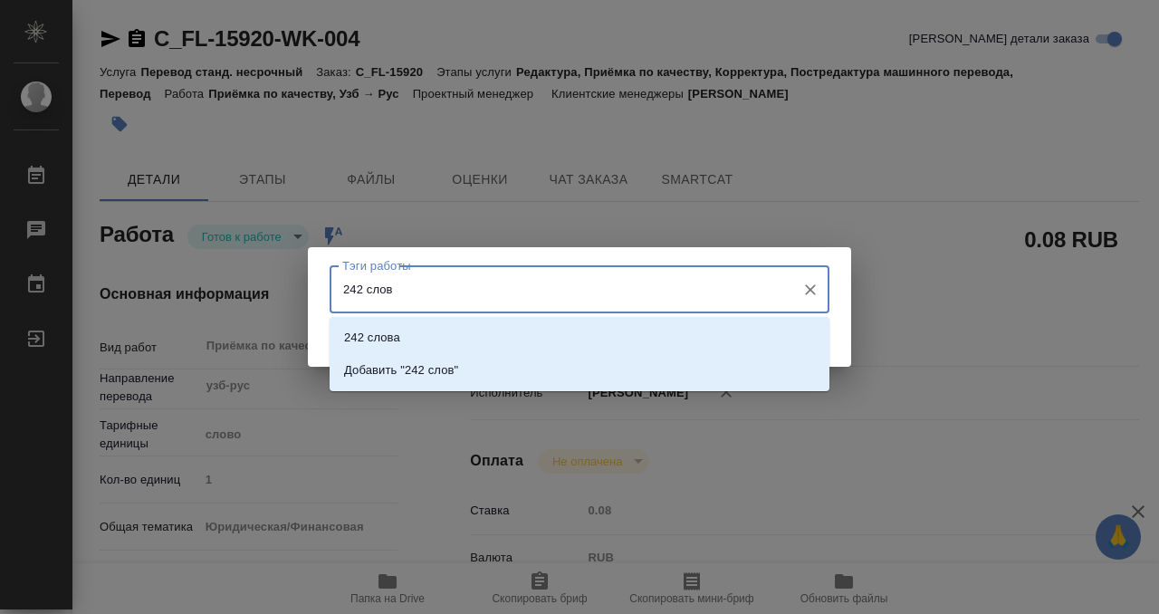
type input "242 слова"
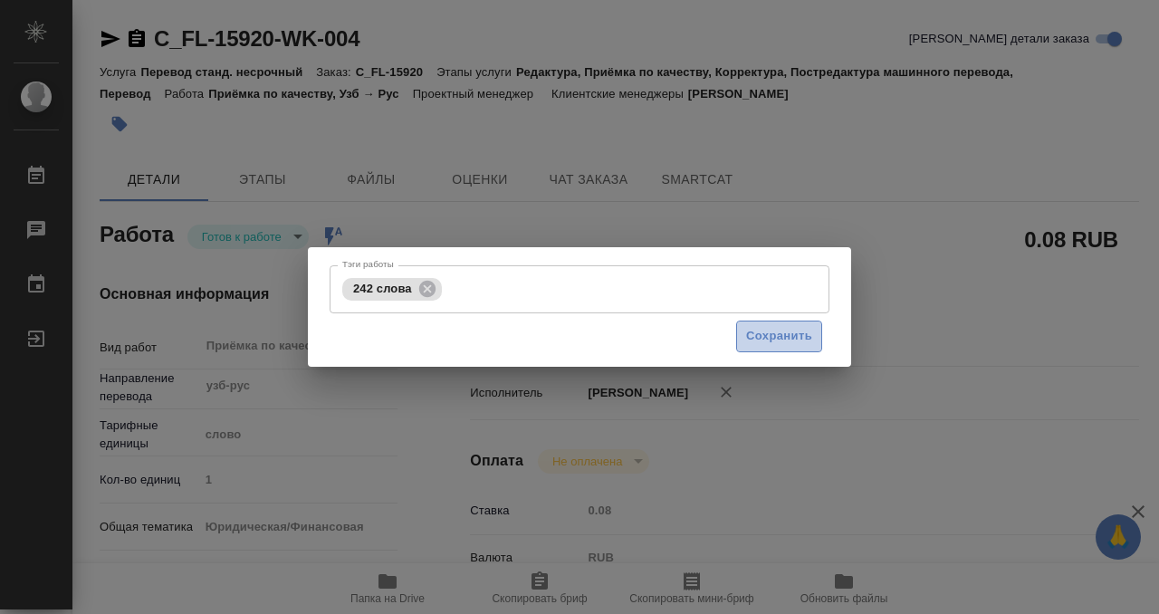
click at [804, 341] on span "Сохранить" at bounding box center [779, 336] width 66 height 21
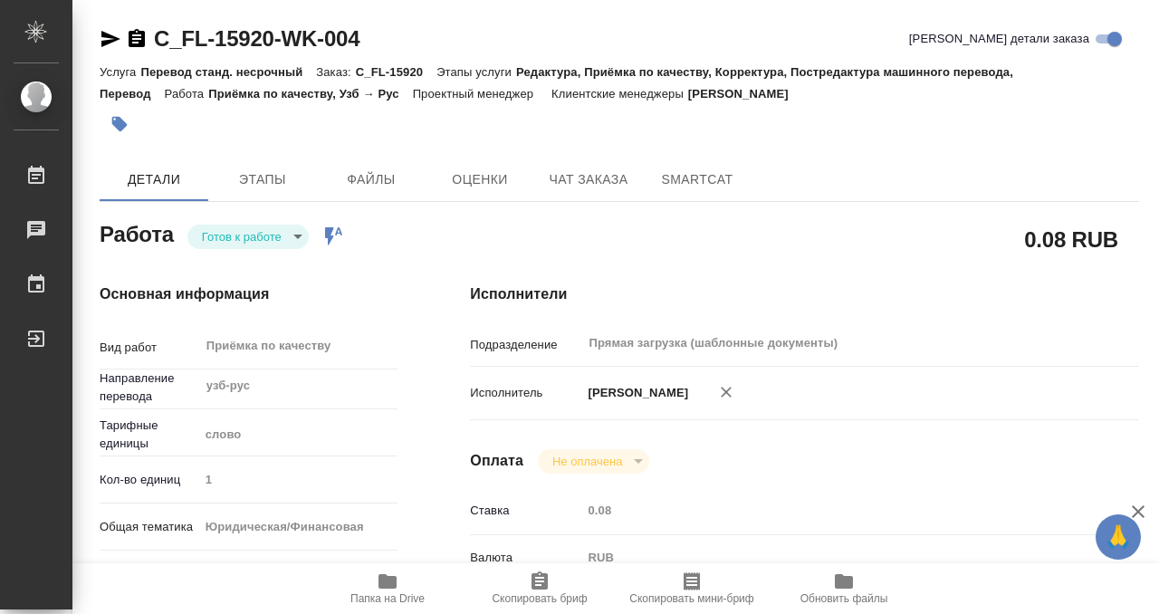
type input "readyForWork"
type input "узб-рус"
type input "5a8b1489cc6b4906c91bfd90"
type input "1"
type input "yr-fn"
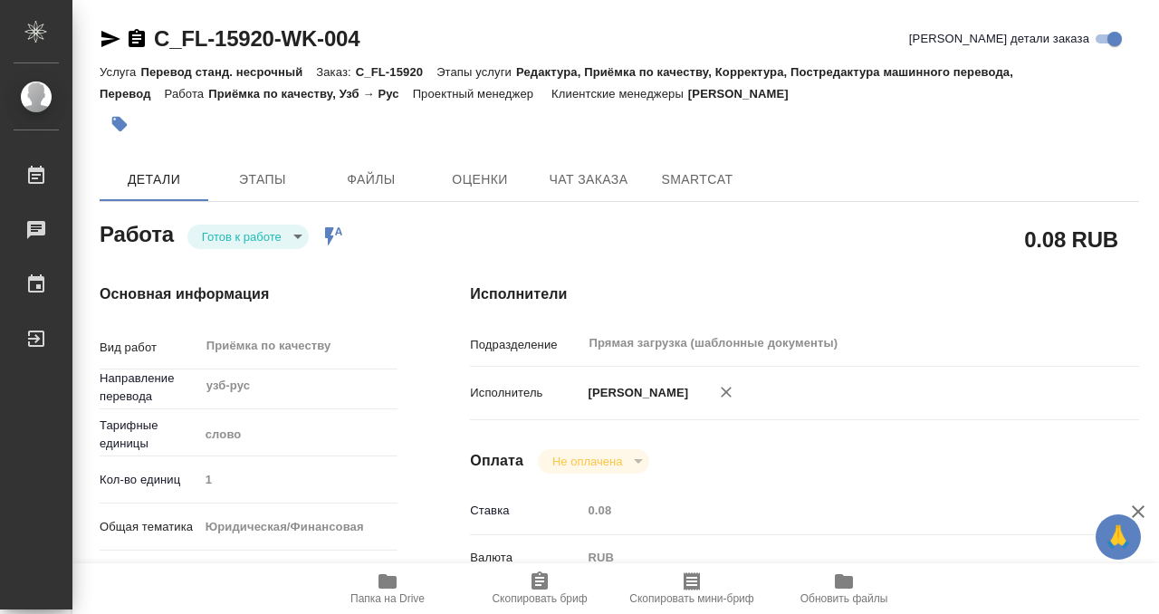
type input "5a8b8b956a9677013d343cfe"
checkbox input "true"
type input "18.09.2025 09:00"
type input "18.09.2025 10:00"
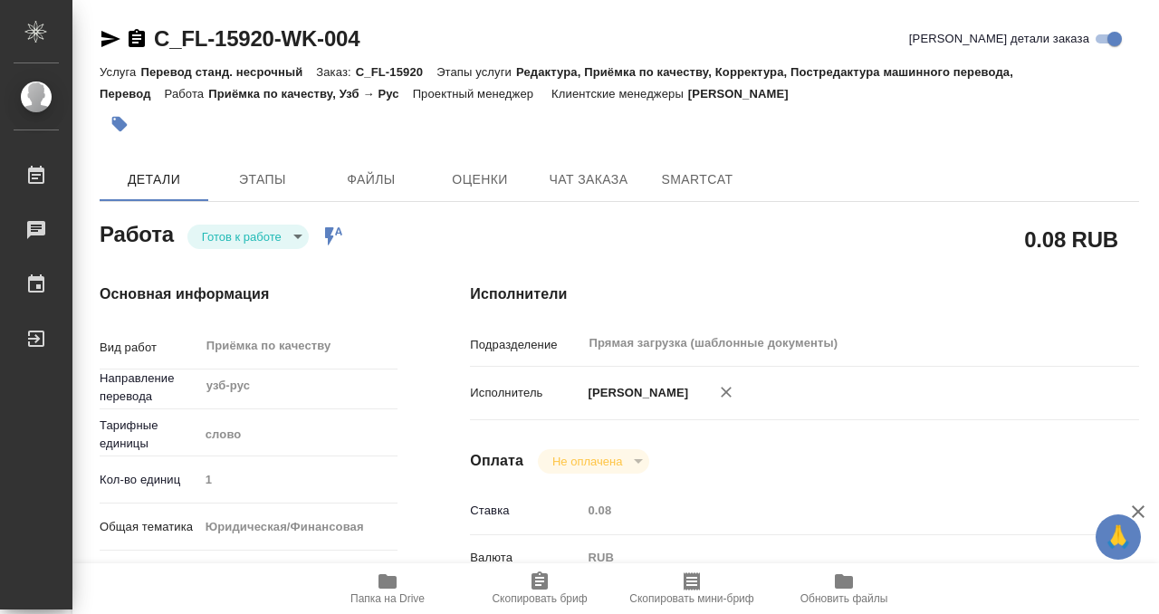
type input "Прямая загрузка (шаблонные документы)"
type input "notPayed"
type input "0.08"
type input "RUB"
type input "[PERSON_NAME]"
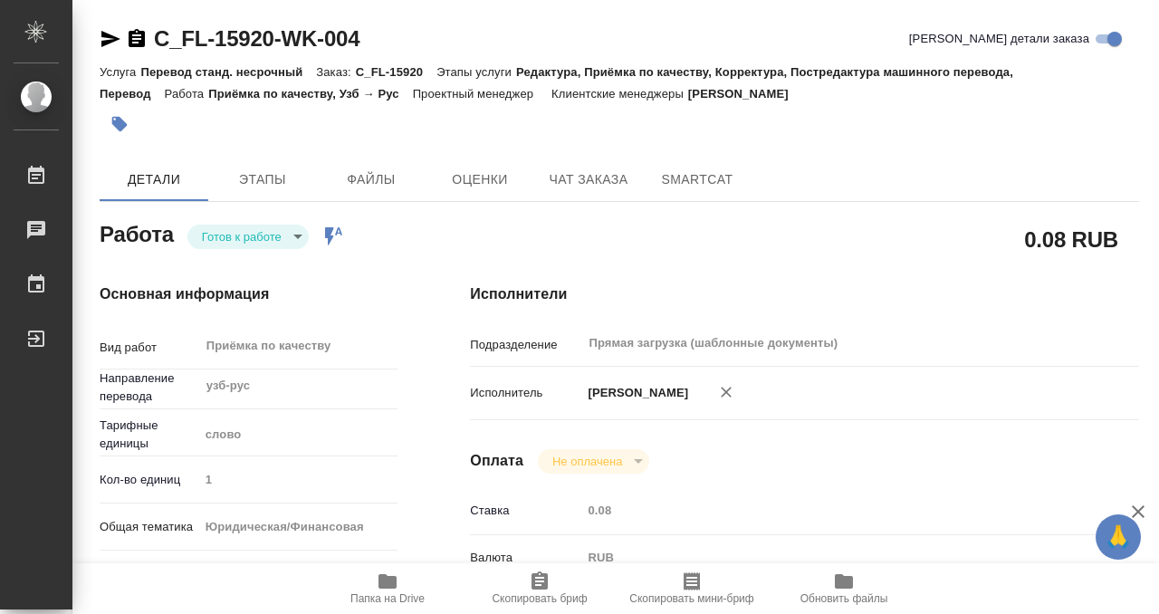
type input "C_FL-15920"
type input "Перевод станд. несрочный"
type input "Редактура, Приёмка по качеству, Корректура, Постредактура машинного перевода, П…"
type input "[PERSON_NAME]"
type input "/Clients/FL_C/Orders/C_FL-15920"
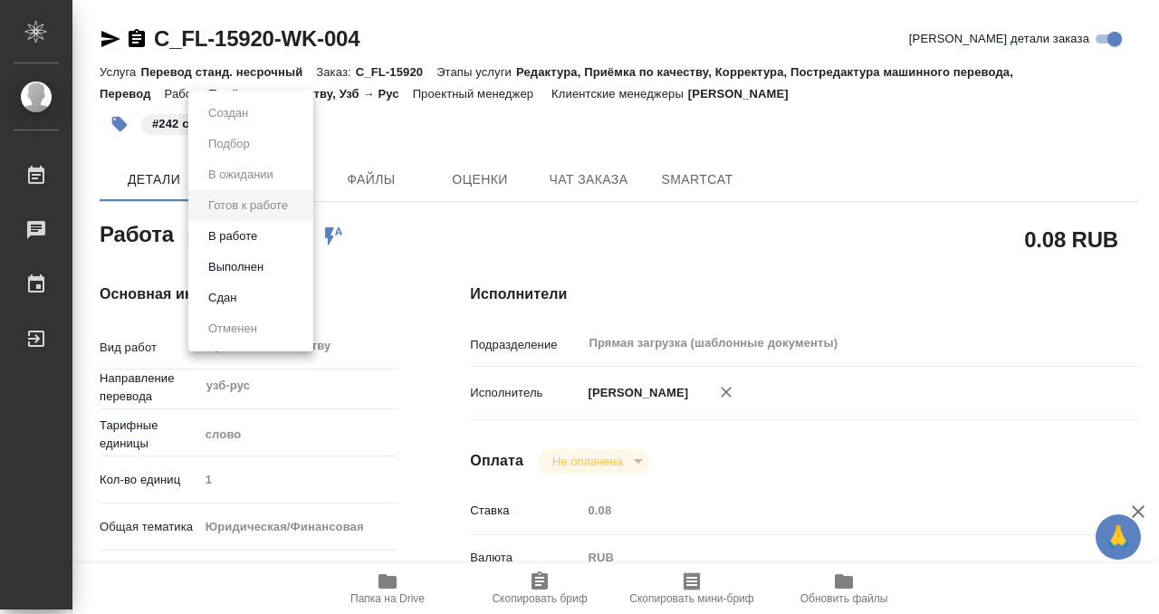
click at [290, 232] on body "🙏 .cls-1 fill:#fff; AWATERA Kobzeva Elizaveta Работы 0 Чаты График Выйти C_FL-1…" at bounding box center [579, 307] width 1159 height 614
click at [272, 262] on li "Выполнен" at bounding box center [250, 267] width 125 height 31
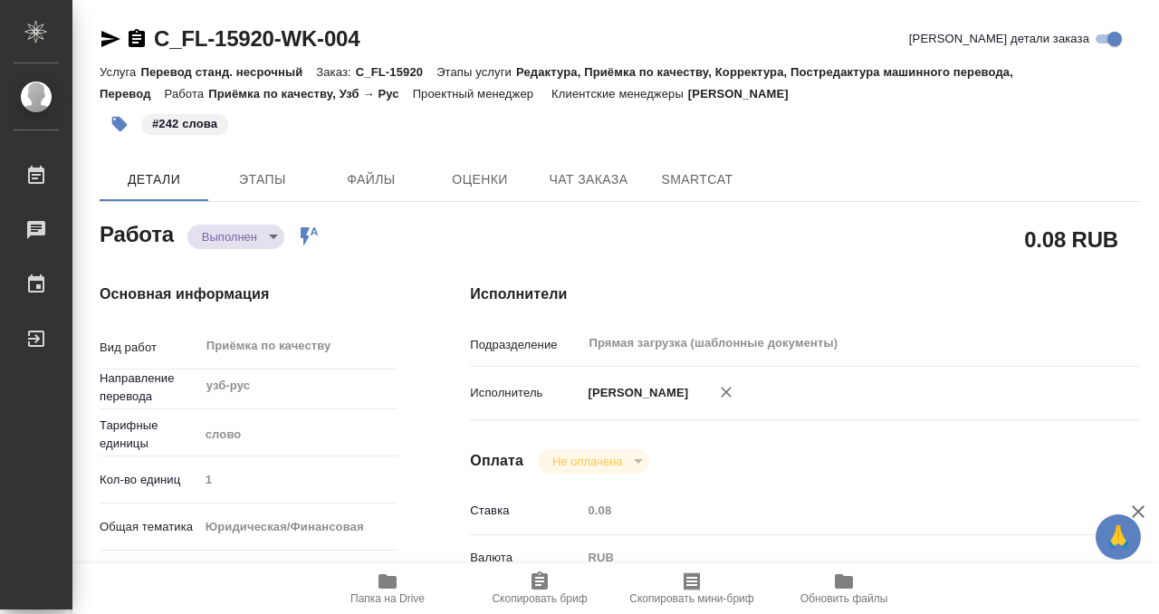
type textarea "x"
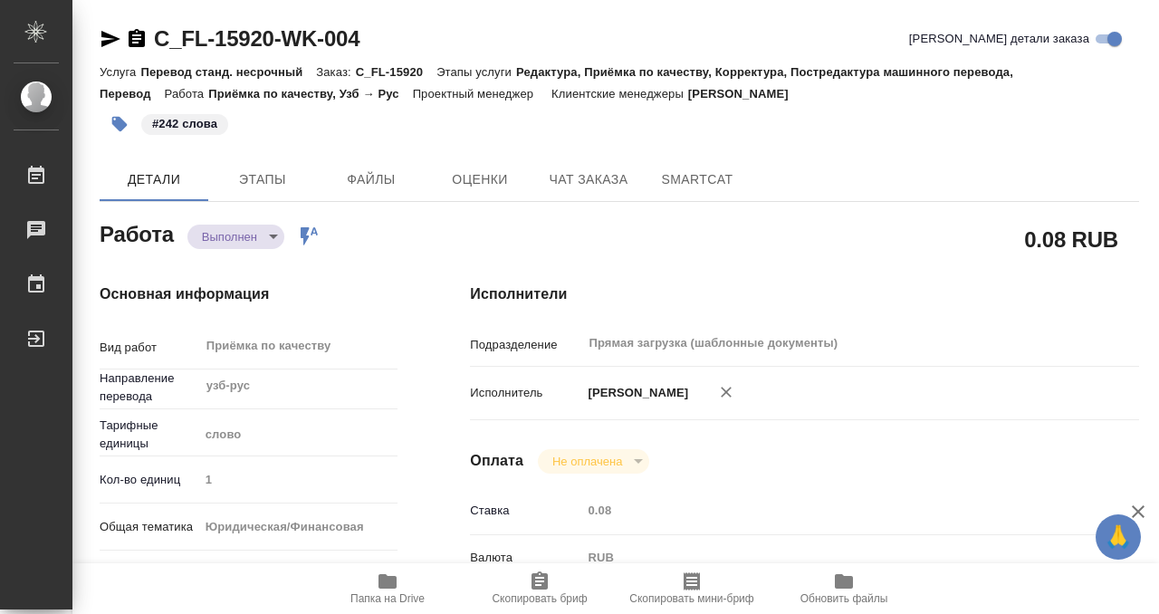
type textarea "x"
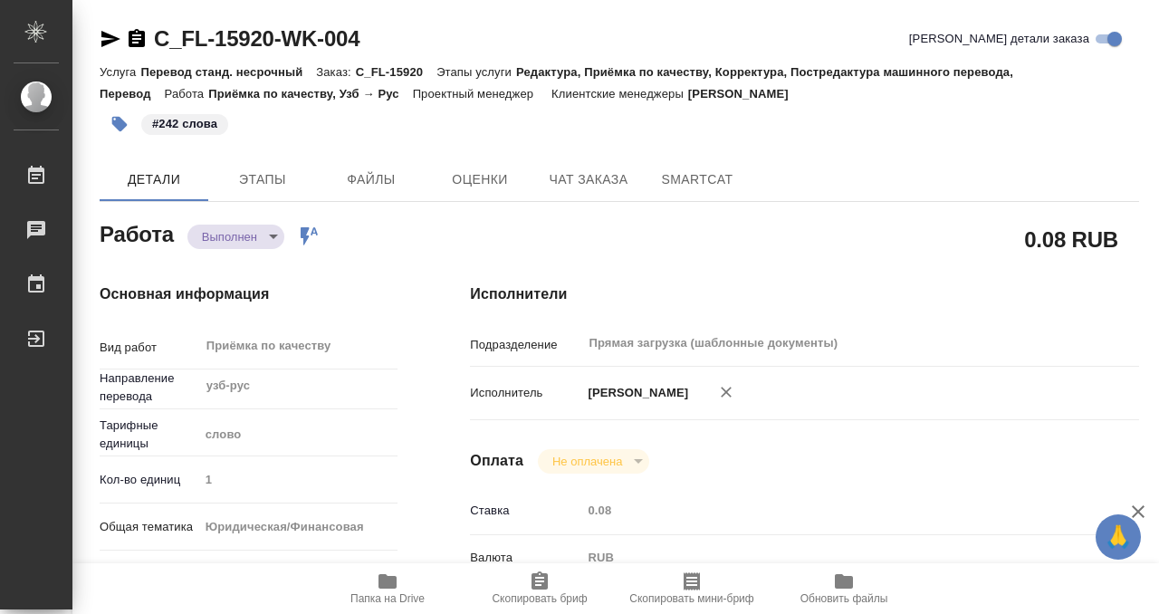
type textarea "x"
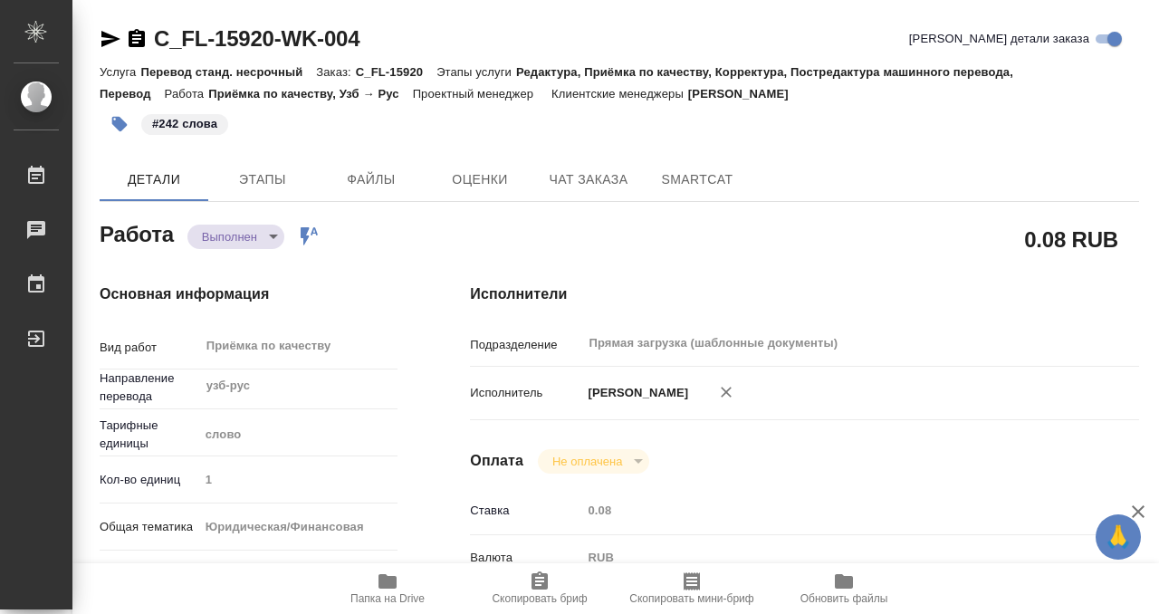
click at [137, 47] on icon "button" at bounding box center [137, 39] width 22 height 22
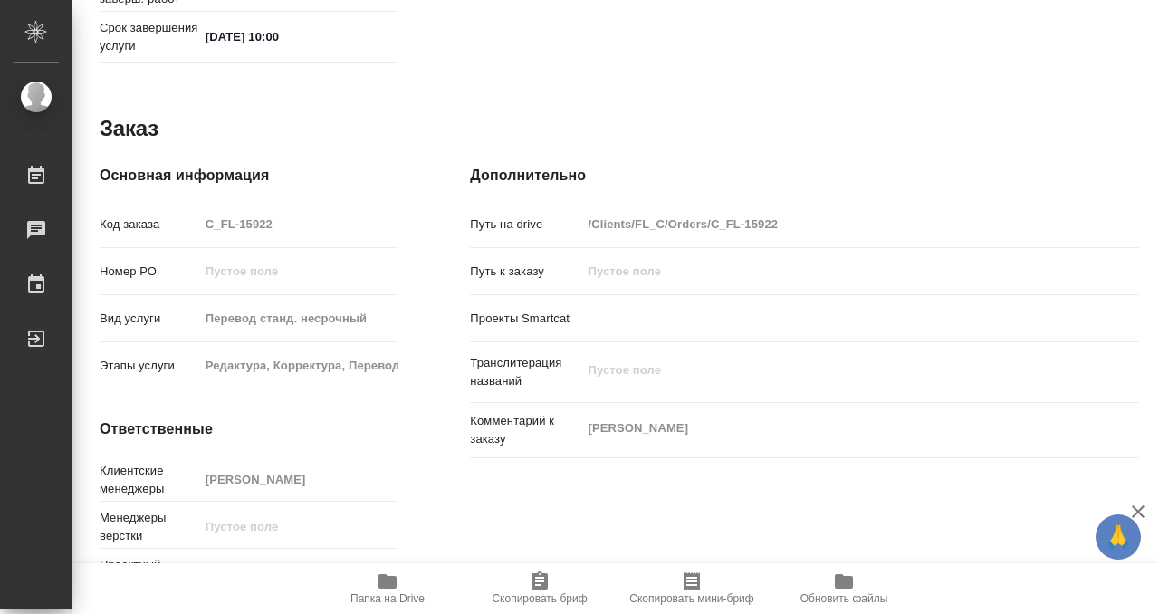
scroll to position [967, 0]
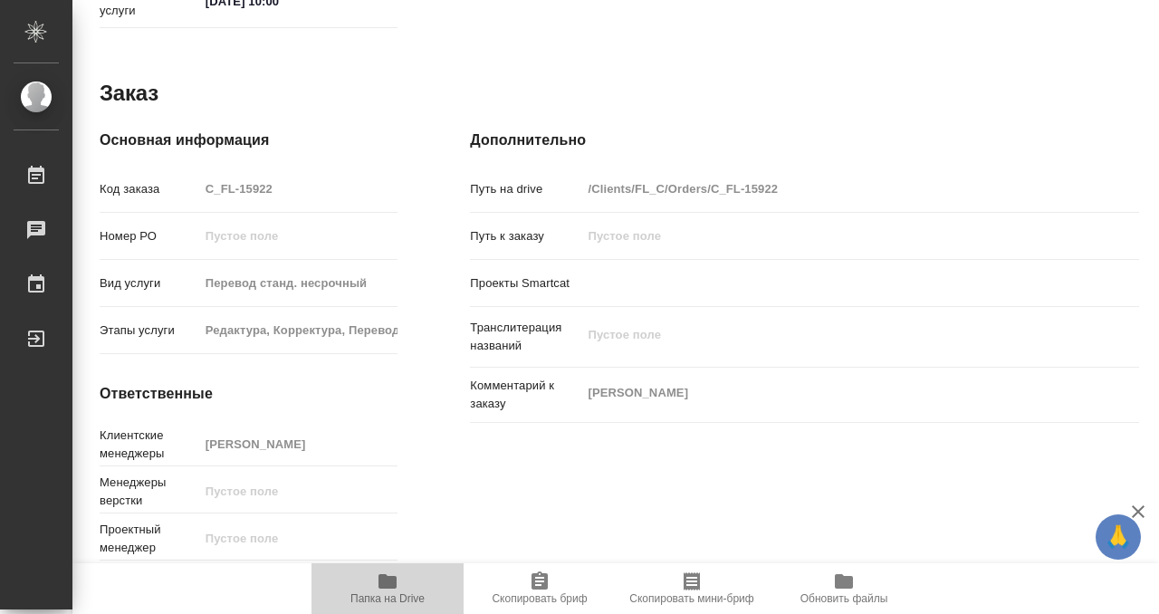
click at [383, 581] on icon "button" at bounding box center [388, 581] width 18 height 14
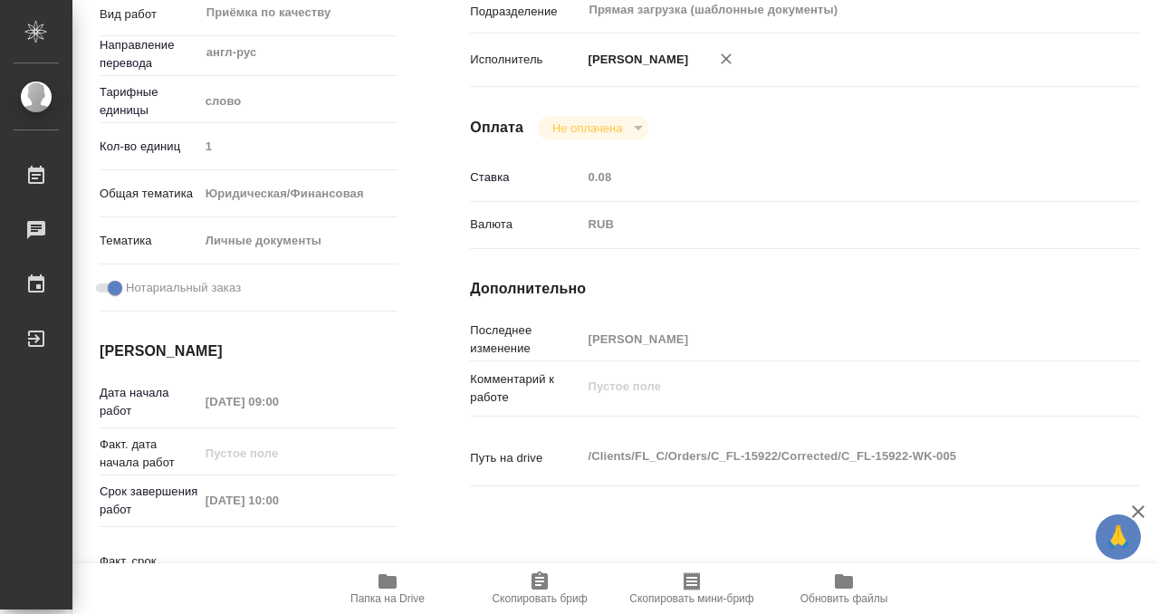
scroll to position [28, 0]
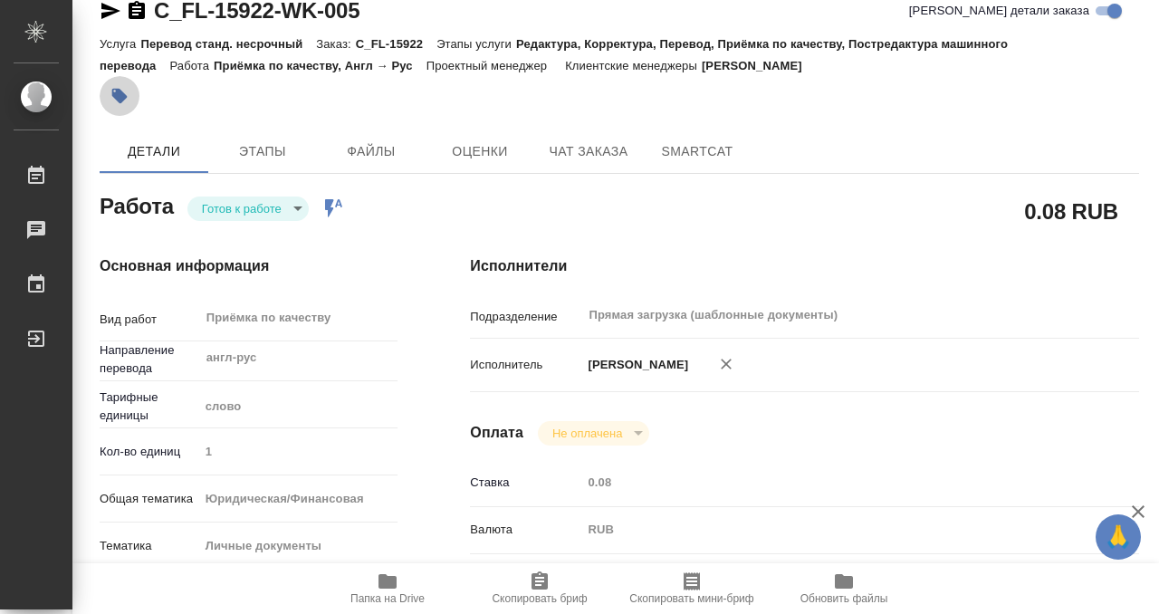
click at [116, 89] on icon "button" at bounding box center [119, 96] width 15 height 15
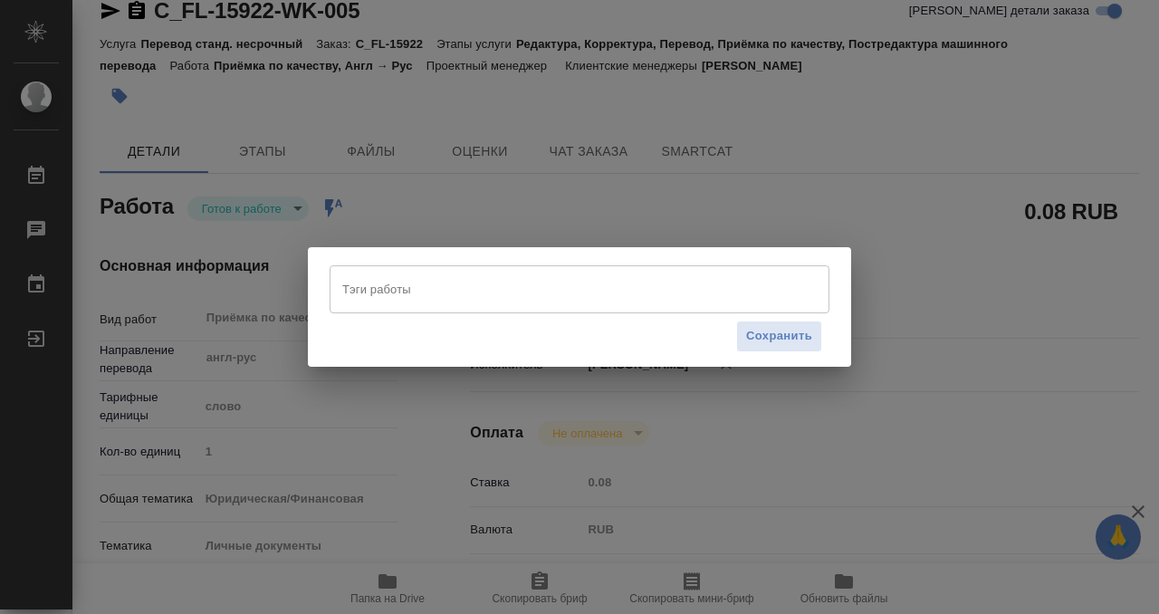
click at [424, 278] on input "Тэги работы" at bounding box center [562, 289] width 449 height 31
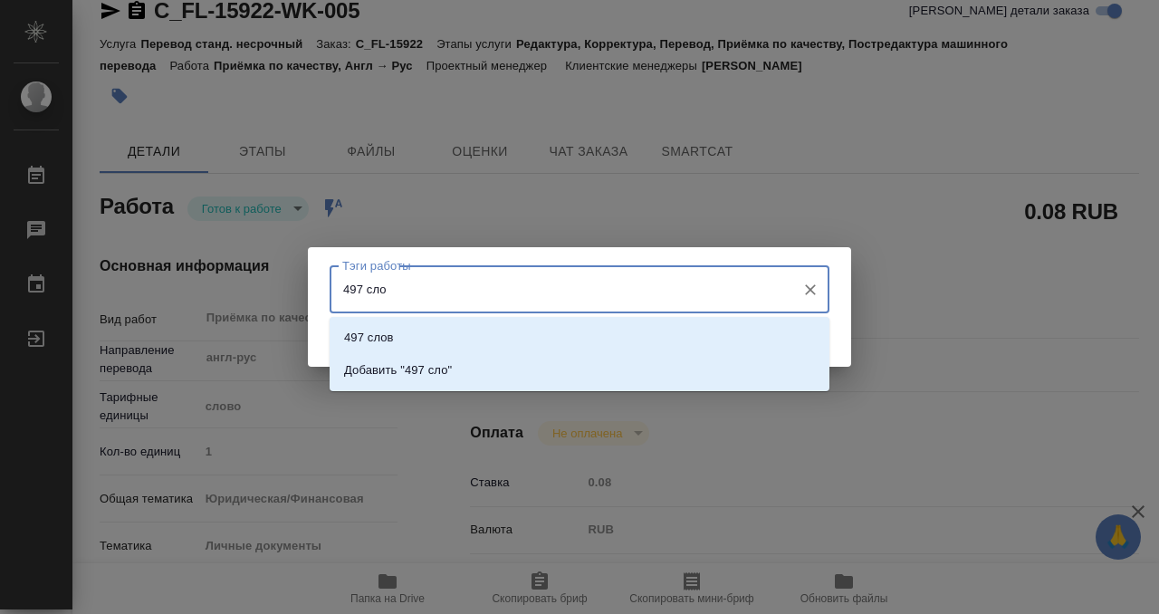
type input "497 слов"
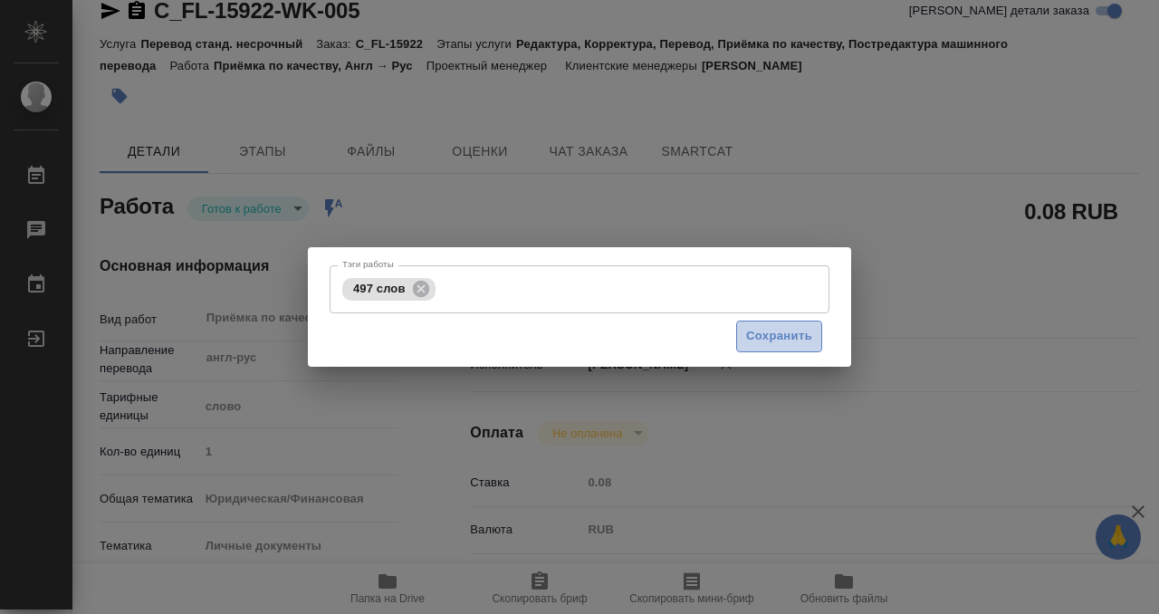
click at [786, 344] on span "Сохранить" at bounding box center [779, 336] width 66 height 21
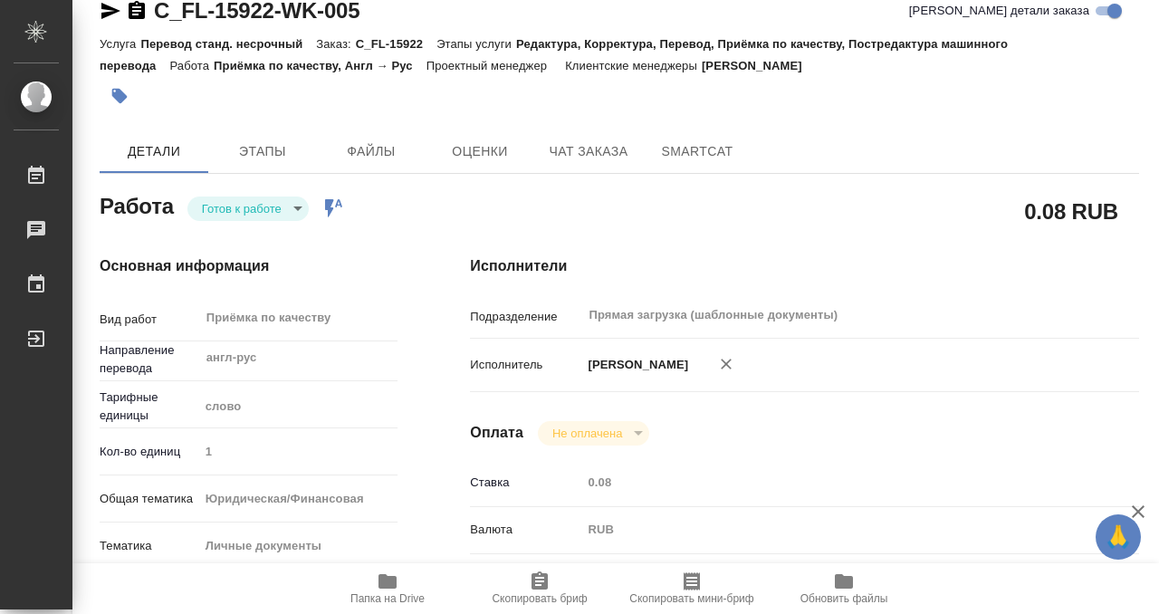
type input "readyForWork"
type input "англ-рус"
type input "5a8b1489cc6b4906c91bfd90"
type input "1"
type input "yr-fn"
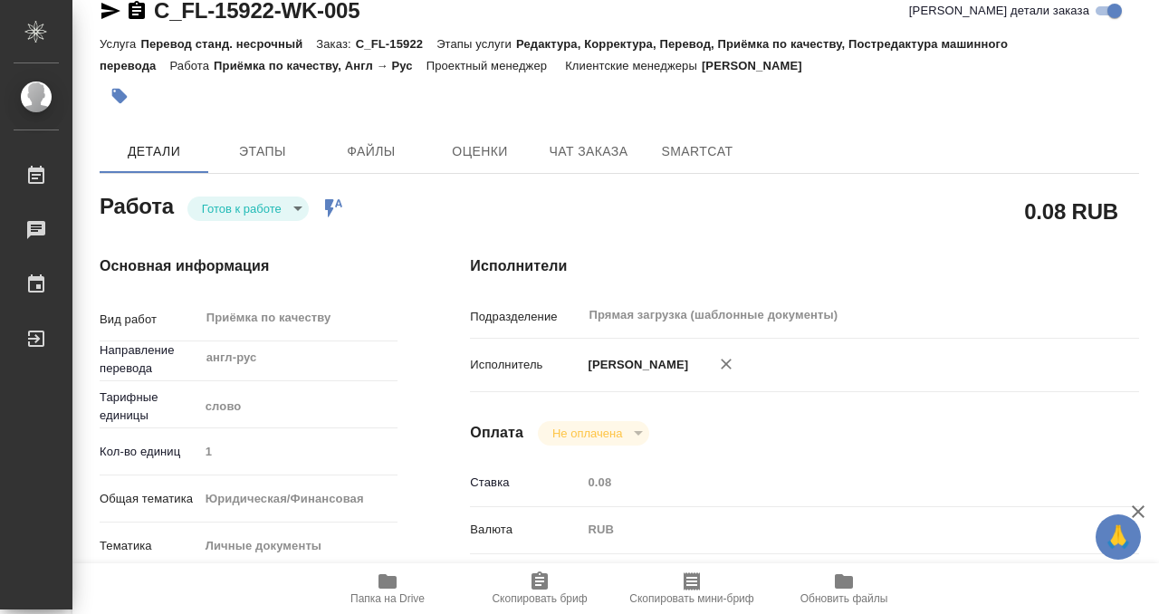
type input "5a8b8b956a9677013d343cfe"
checkbox input "true"
type input "18.09.2025 09:00"
type input "[DATE] 10:00"
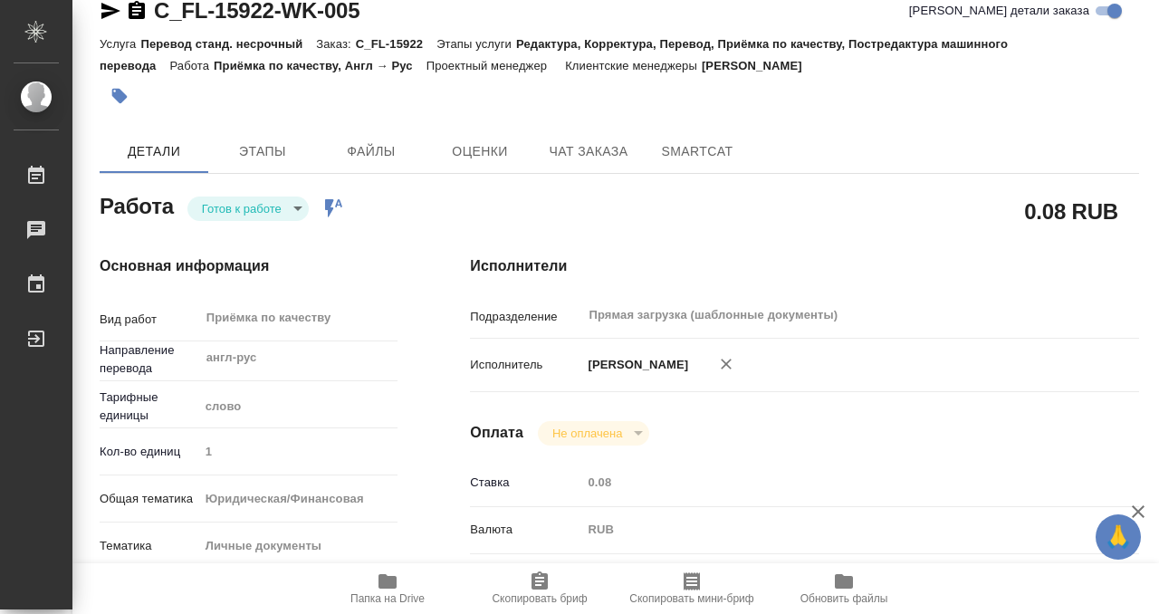
type input "Прямая загрузка (шаблонные документы)"
type input "notPayed"
type input "0.08"
type input "RUB"
type input "[PERSON_NAME]"
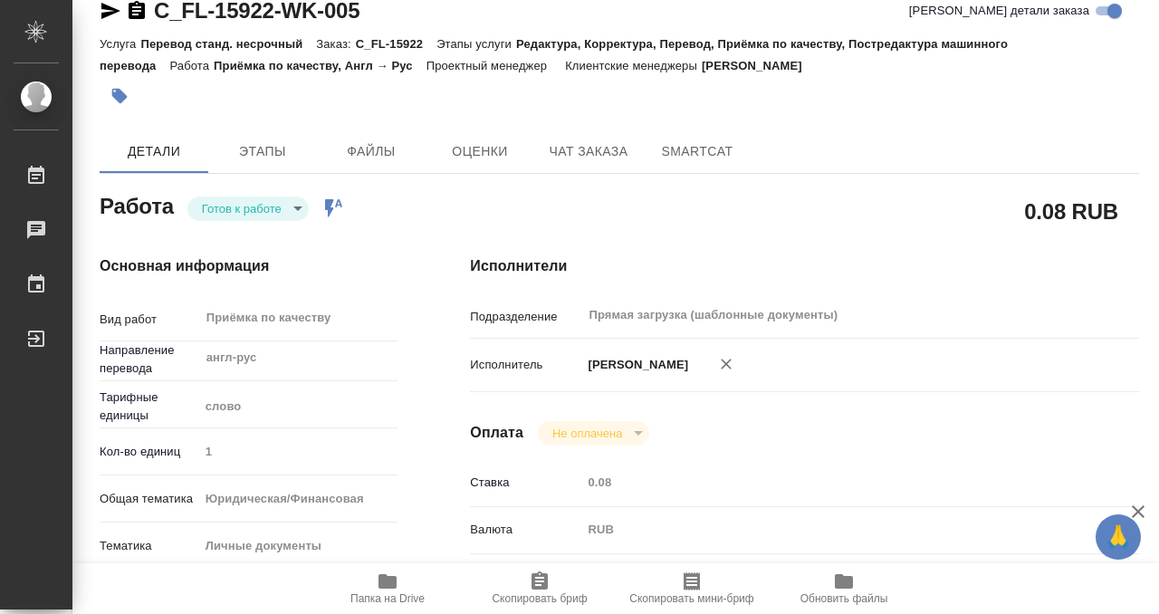
type input "C_FL-15922"
type input "Перевод станд. несрочный"
type input "Редактура, Корректура, Перевод, Приёмка по качеству, Постредактура машинного пе…"
type input "Зайцева Светлана"
type input "/Clients/FL_C/Orders/C_FL-15922"
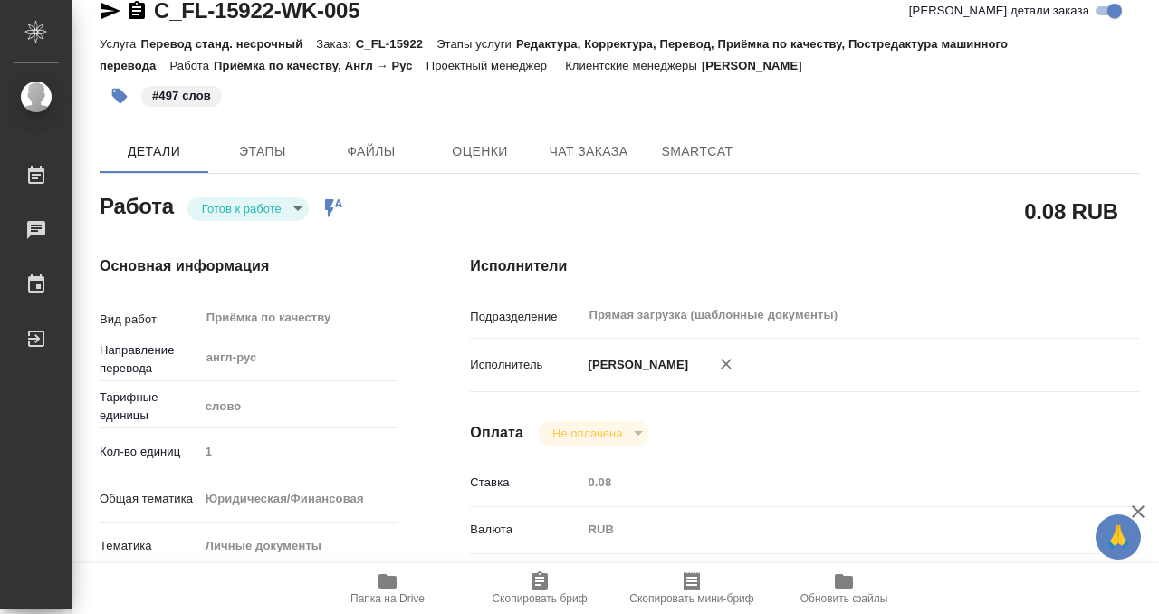
click at [294, 208] on body "🙏 .cls-1 fill:#fff; AWATERA Kobzeva Elizaveta Работы 0 Чаты График Выйти C_FL-1…" at bounding box center [579, 307] width 1159 height 614
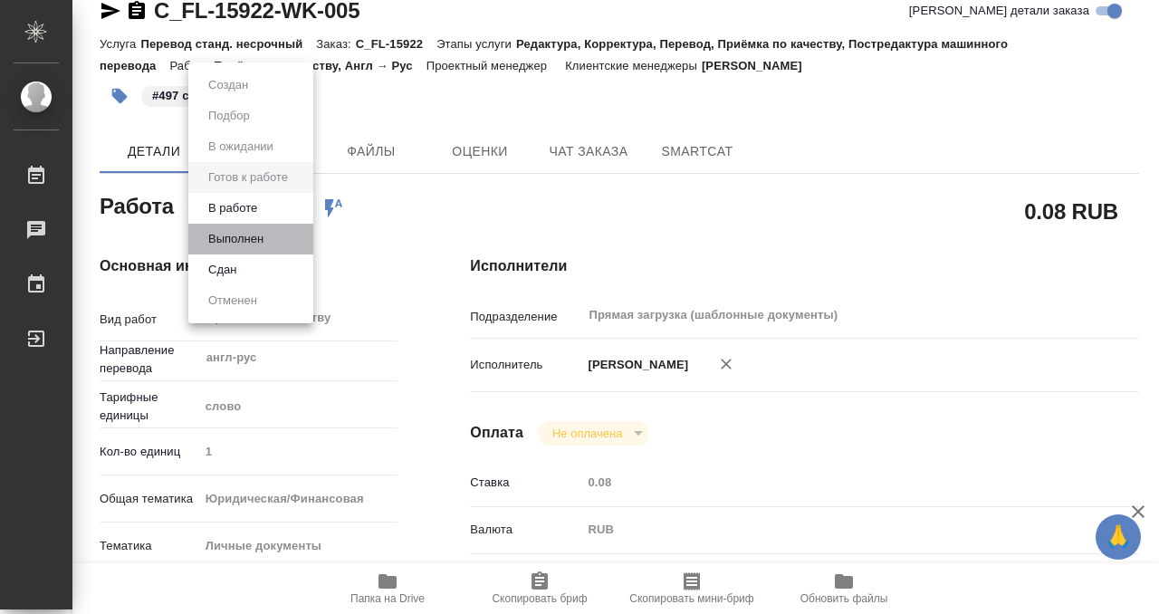
click at [285, 240] on li "Выполнен" at bounding box center [250, 239] width 125 height 31
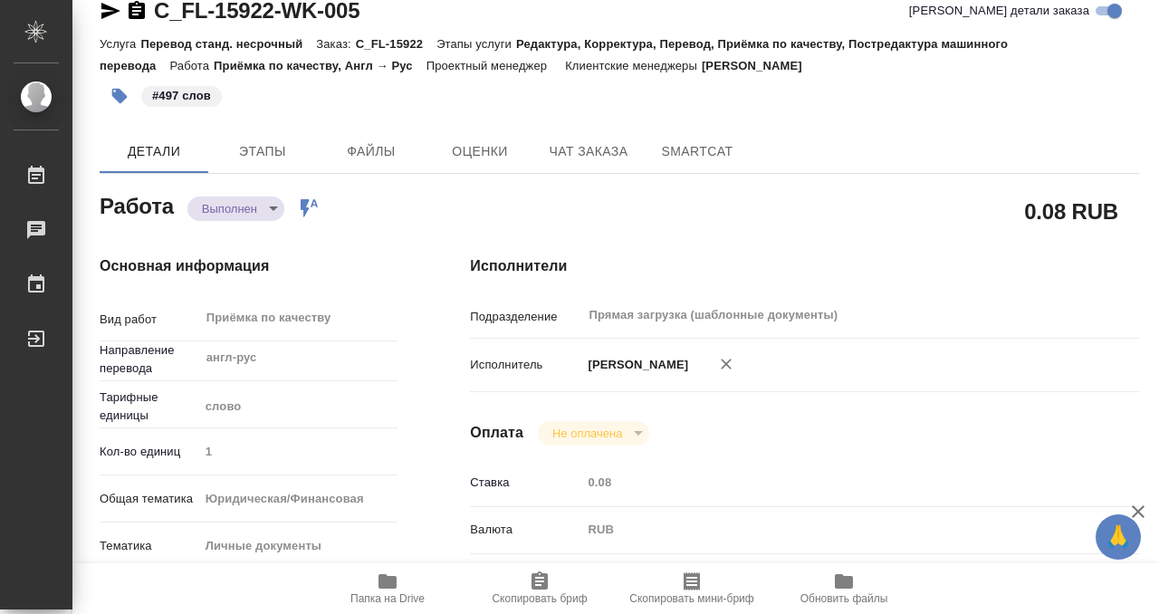
type textarea "x"
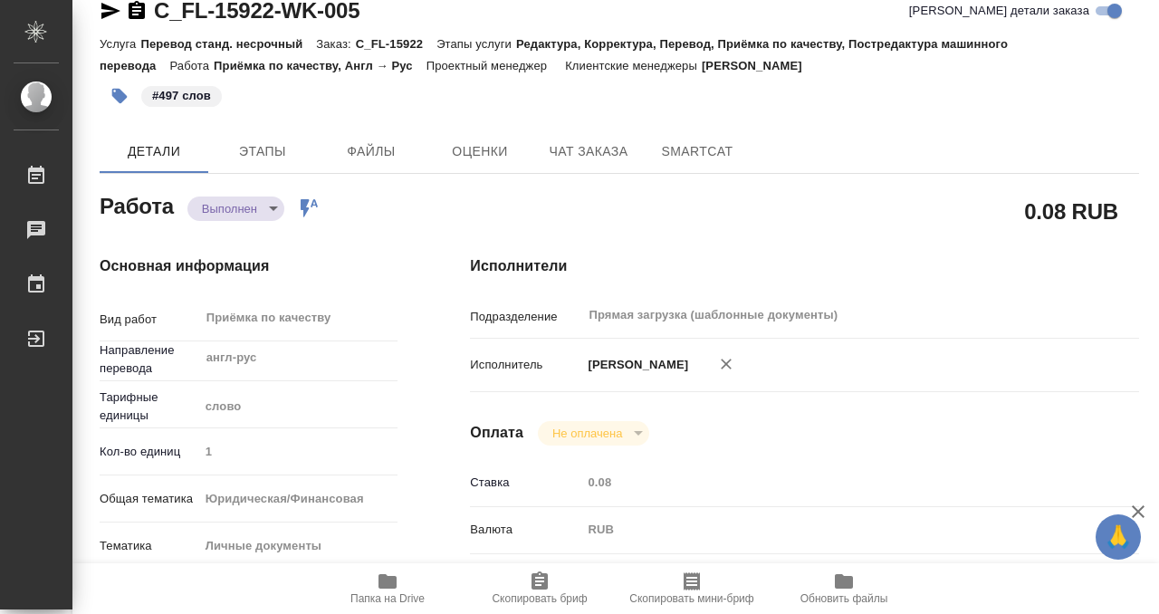
scroll to position [0, 0]
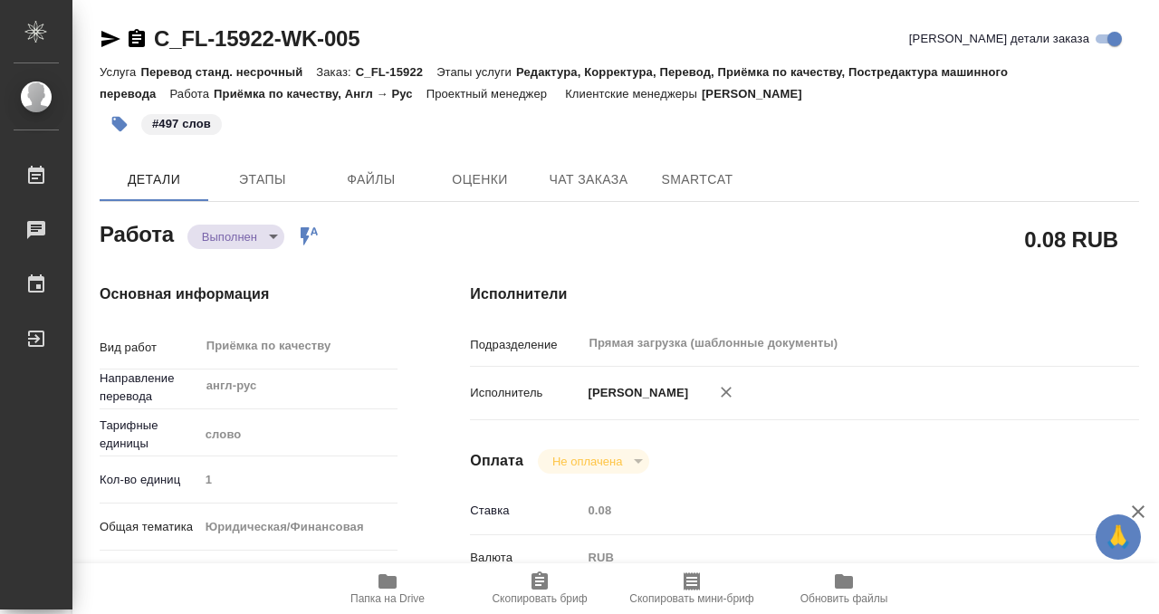
click at [133, 43] on icon "button" at bounding box center [137, 39] width 22 height 22
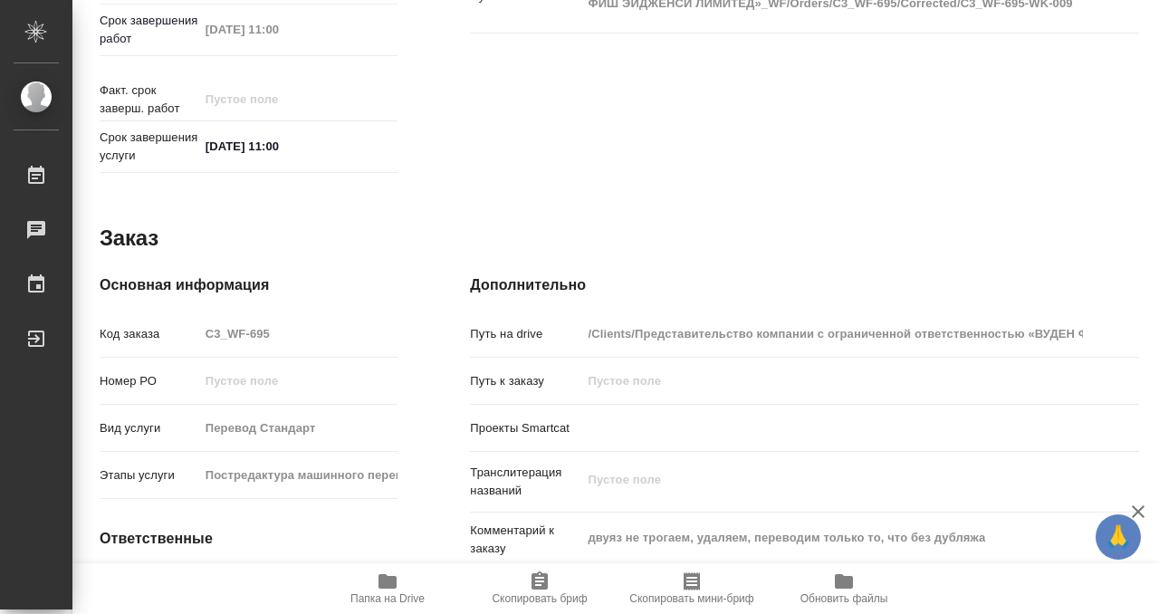
scroll to position [967, 0]
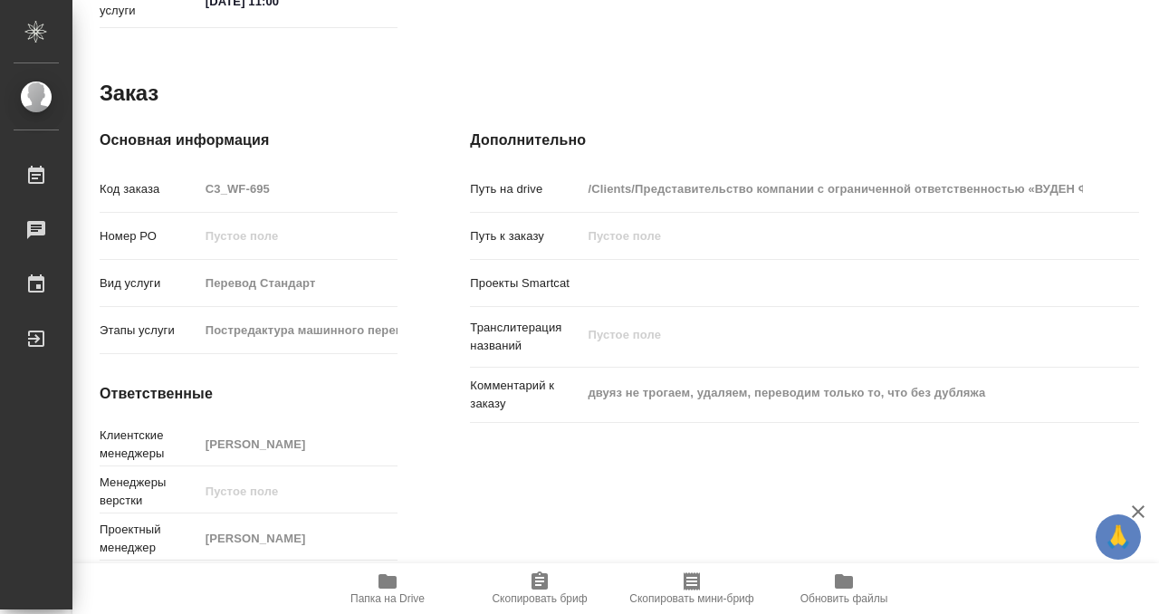
click at [384, 582] on icon "button" at bounding box center [388, 581] width 18 height 14
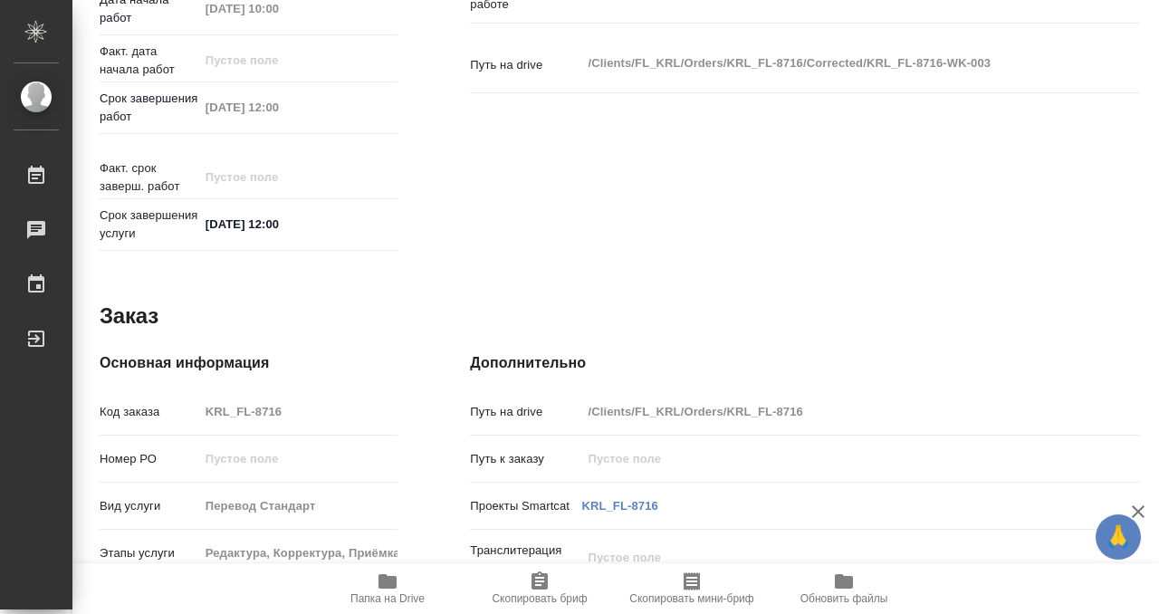
scroll to position [967, 0]
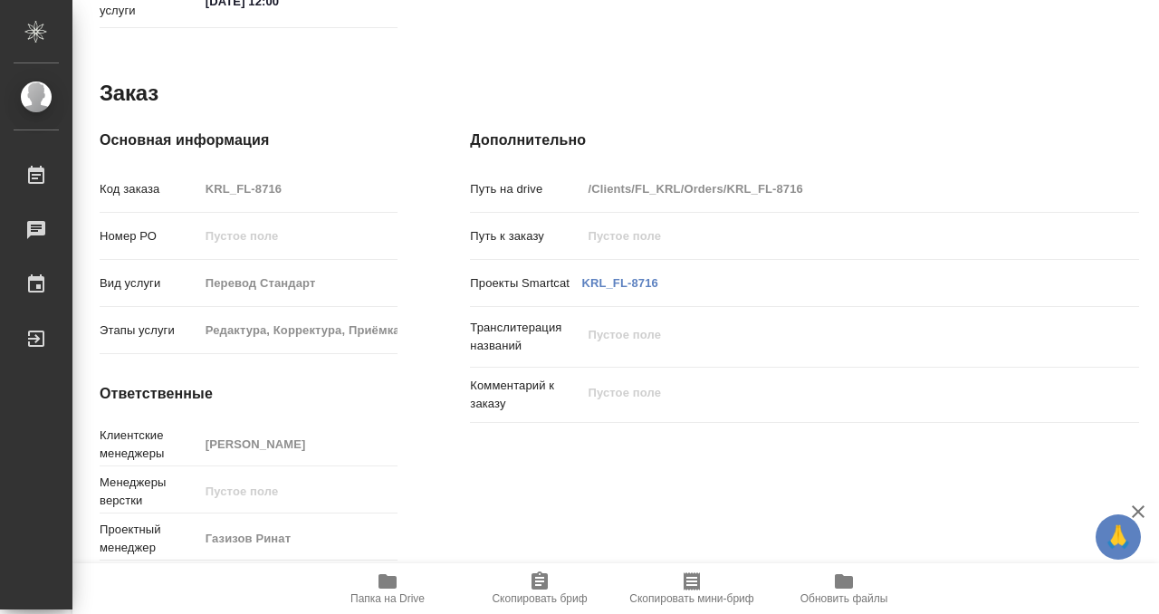
click at [374, 575] on span "Папка на Drive" at bounding box center [387, 588] width 130 height 34
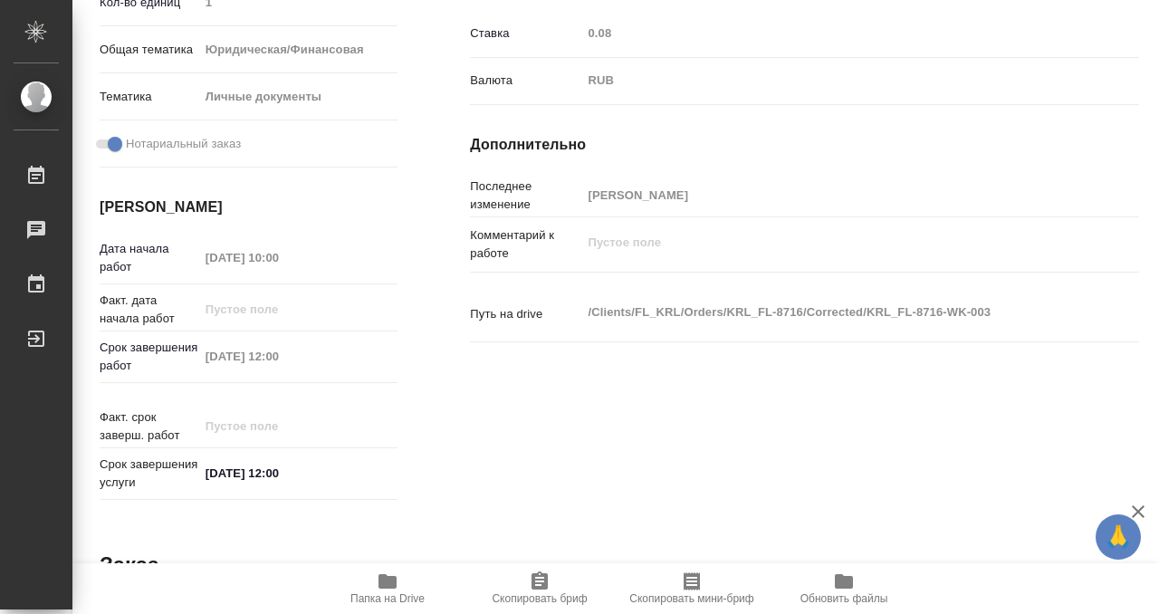
scroll to position [0, 0]
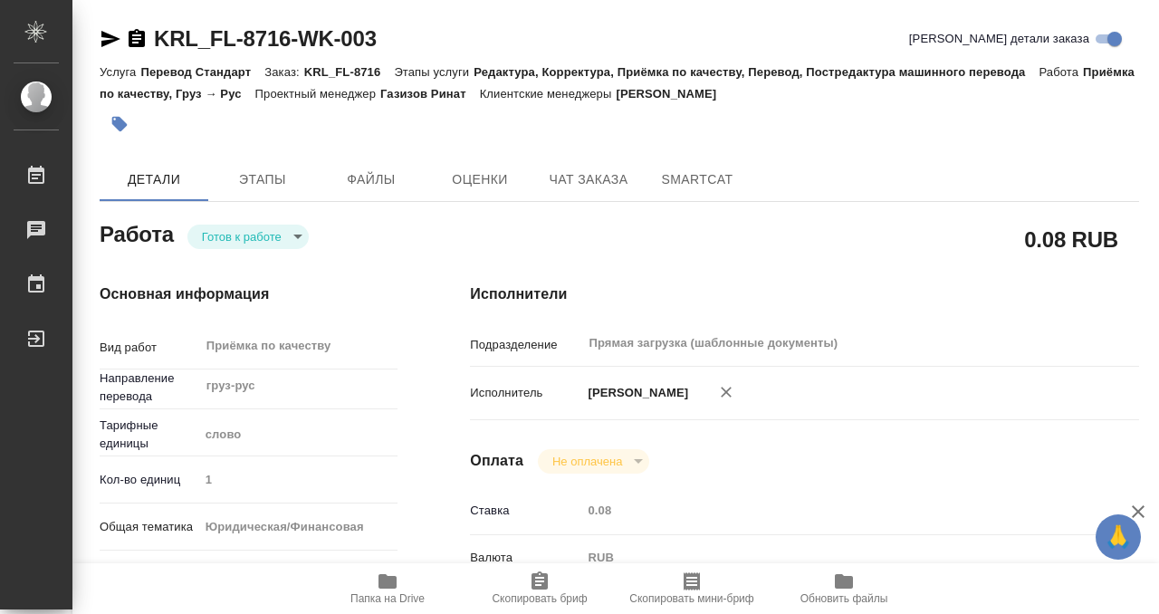
click at [125, 123] on icon "button" at bounding box center [119, 124] width 15 height 15
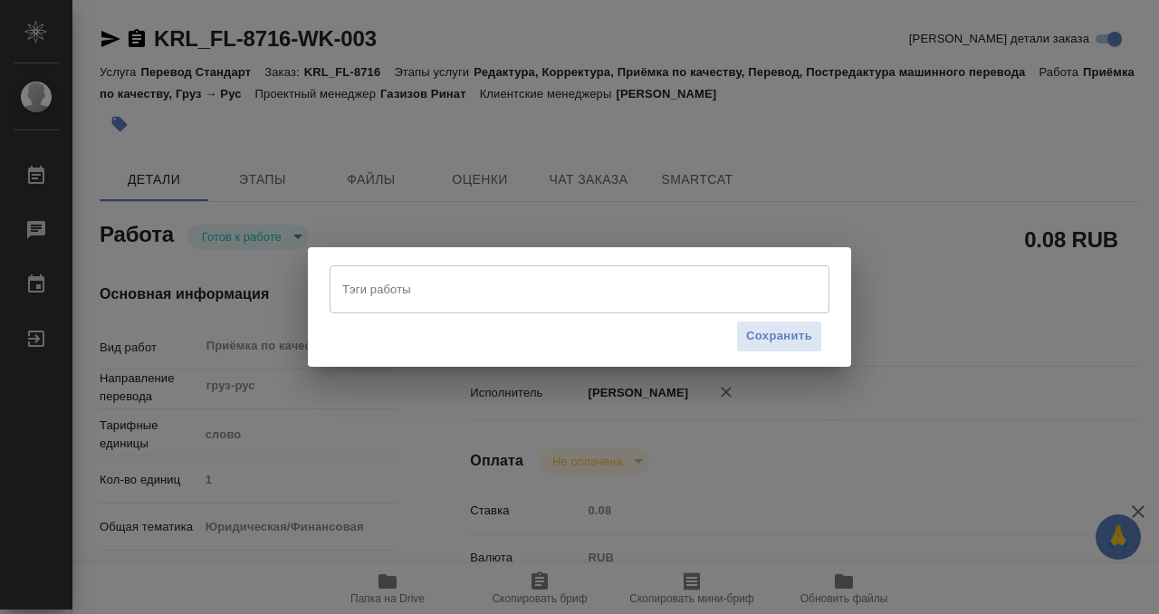
click at [384, 307] on div "Тэги работы" at bounding box center [580, 288] width 500 height 47
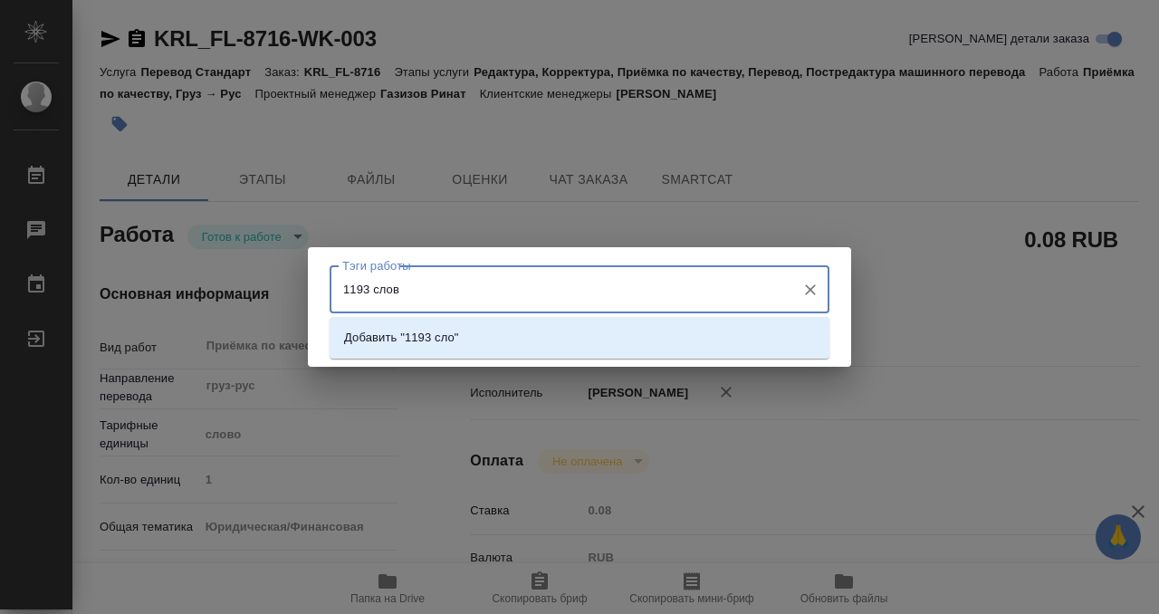
type input "1193 слова"
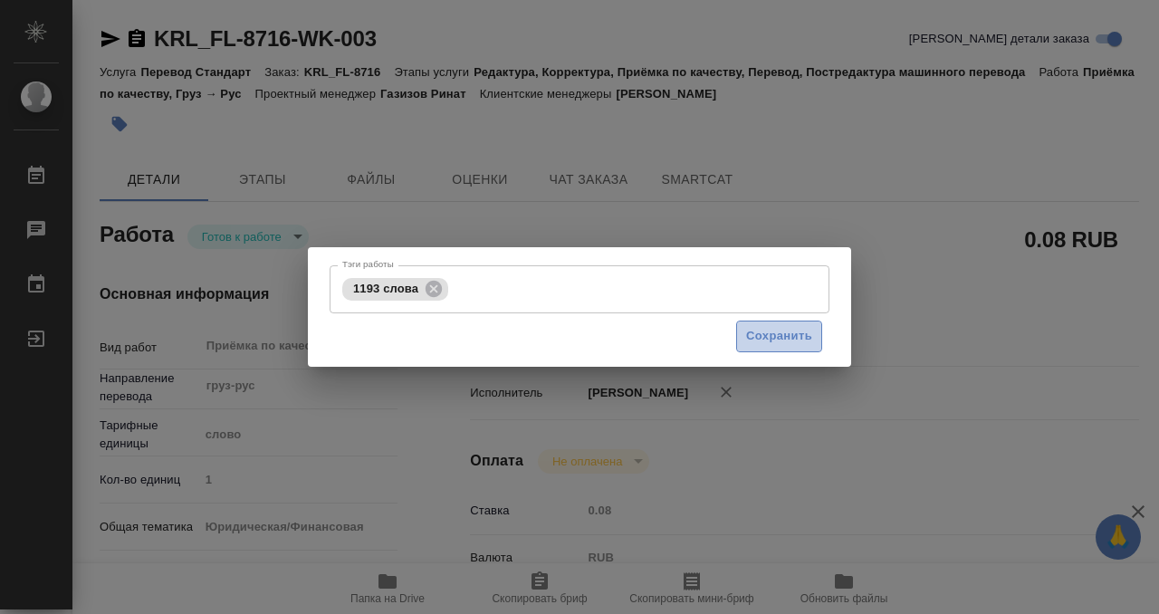
click at [772, 327] on span "Сохранить" at bounding box center [779, 336] width 66 height 21
type input "readyForWork"
type input "груз-рус"
type input "5a8b1489cc6b4906c91bfd90"
type input "1"
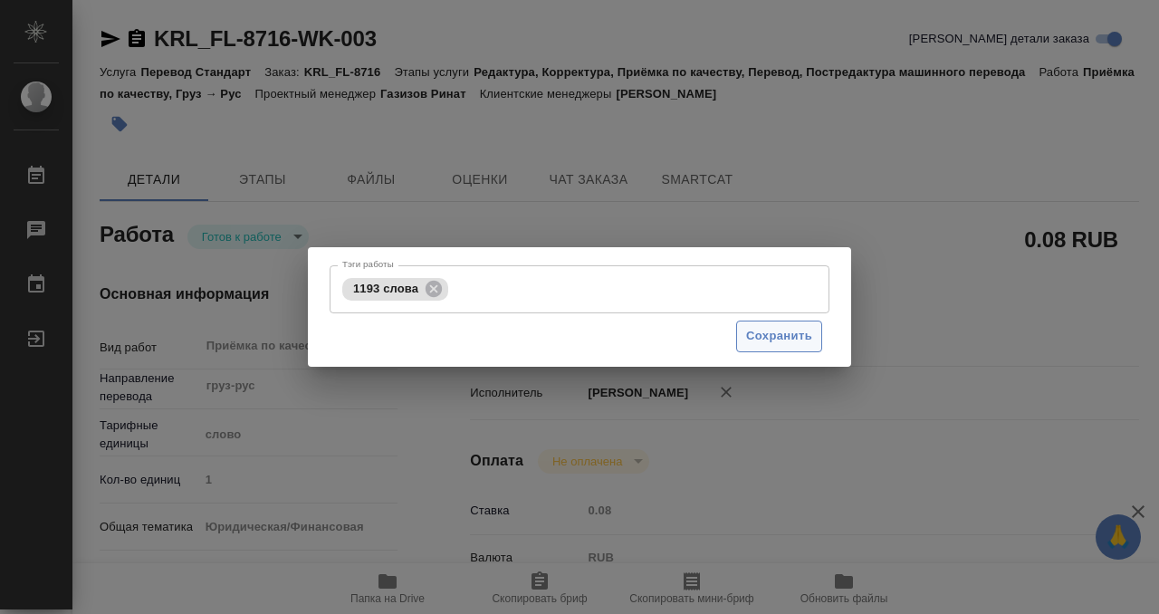
type input "yr-fn"
type input "5a8b8b956a9677013d343cfe"
checkbox input "true"
type input "[DATE] 10:00"
type input "18.09.2025 12:00"
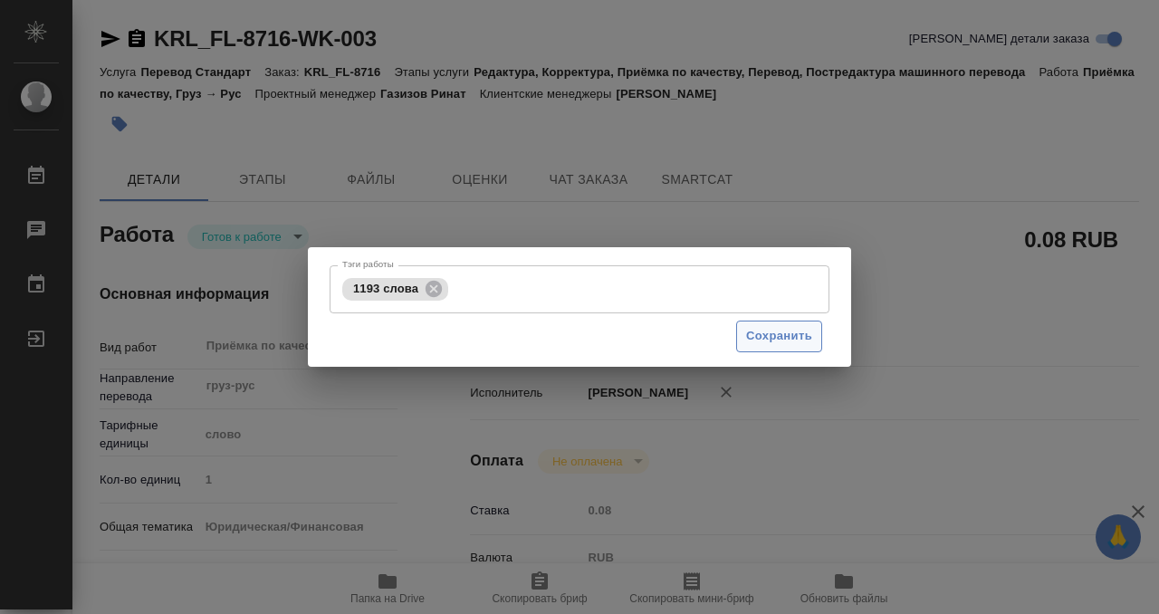
type input "18.09.2025 12:00"
type input "Прямая загрузка (шаблонные документы)"
type input "notPayed"
type input "0.08"
type input "RUB"
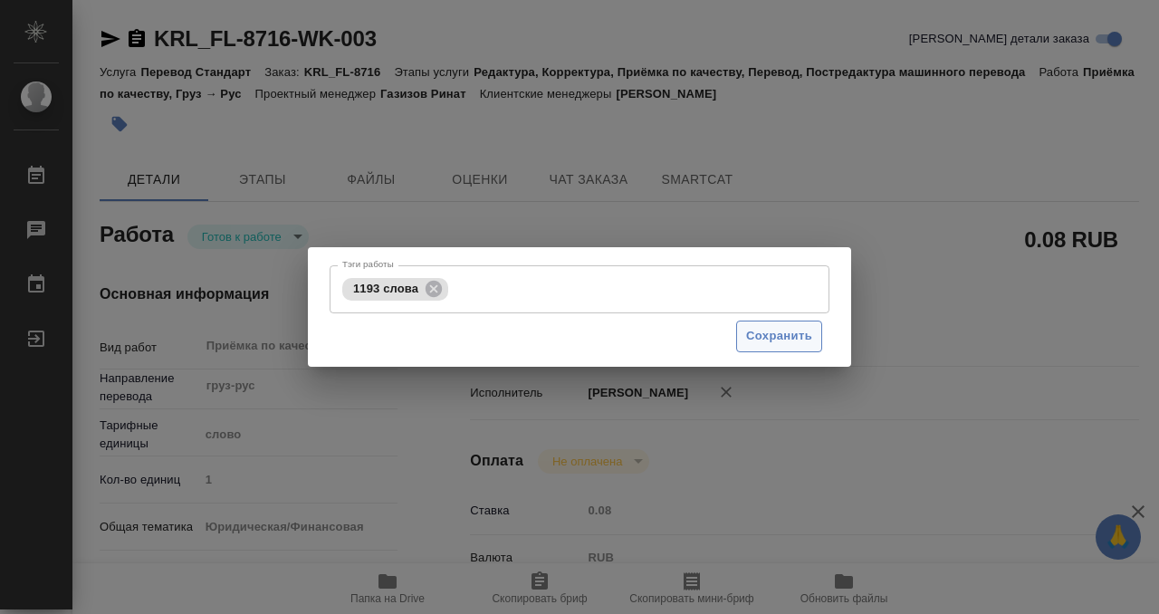
type input "[PERSON_NAME]"
type input "KRL_FL-8716"
type input "Перевод Стандарт"
type input "Редактура, Корректура, Приёмка по качеству, Перевод, Постредактура машинного пе…"
type input "[PERSON_NAME]"
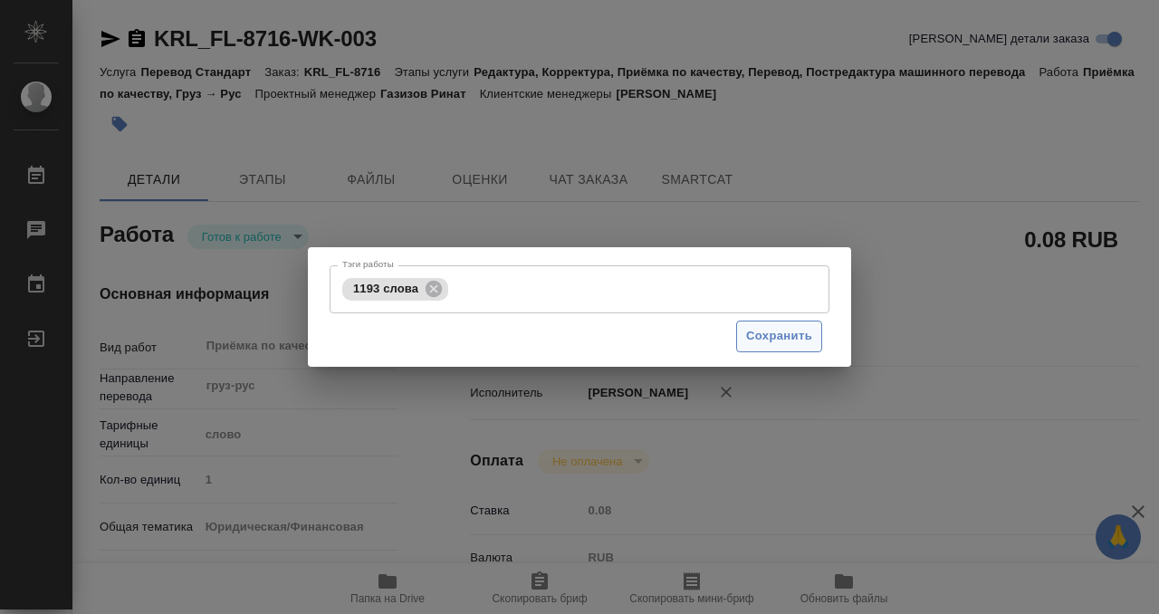
type input "/Clients/FL_KRL/Orders/KRL_FL-8716"
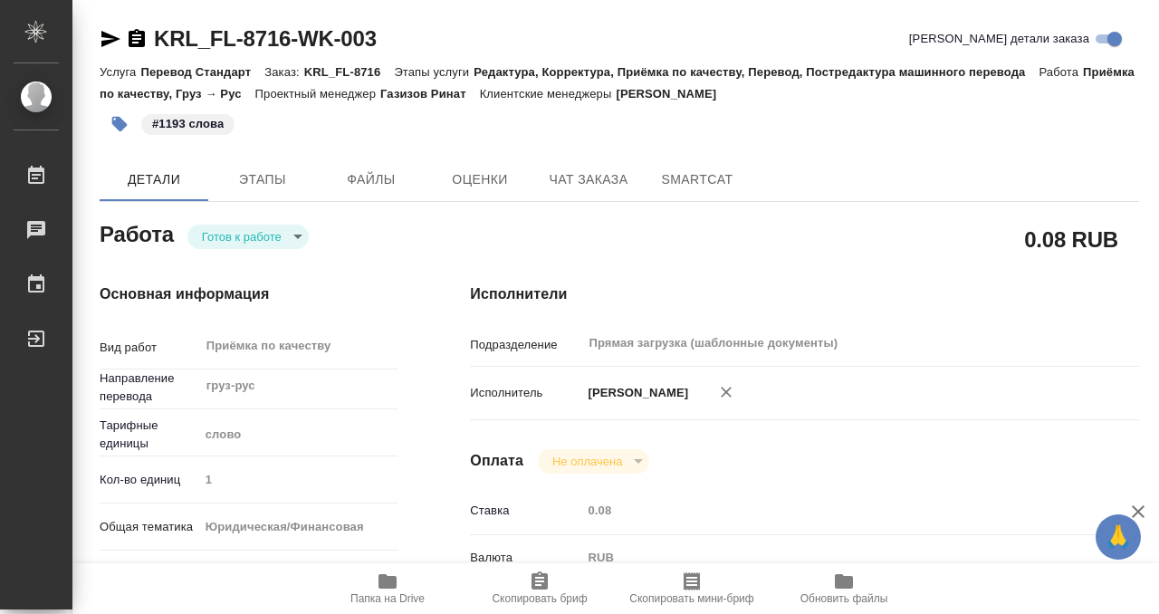
click at [283, 241] on body "🙏 .cls-1 fill:#fff; AWATERA Kobzeva Elizaveta Работы 0 Чаты График Выйти KRL_FL…" at bounding box center [579, 307] width 1159 height 614
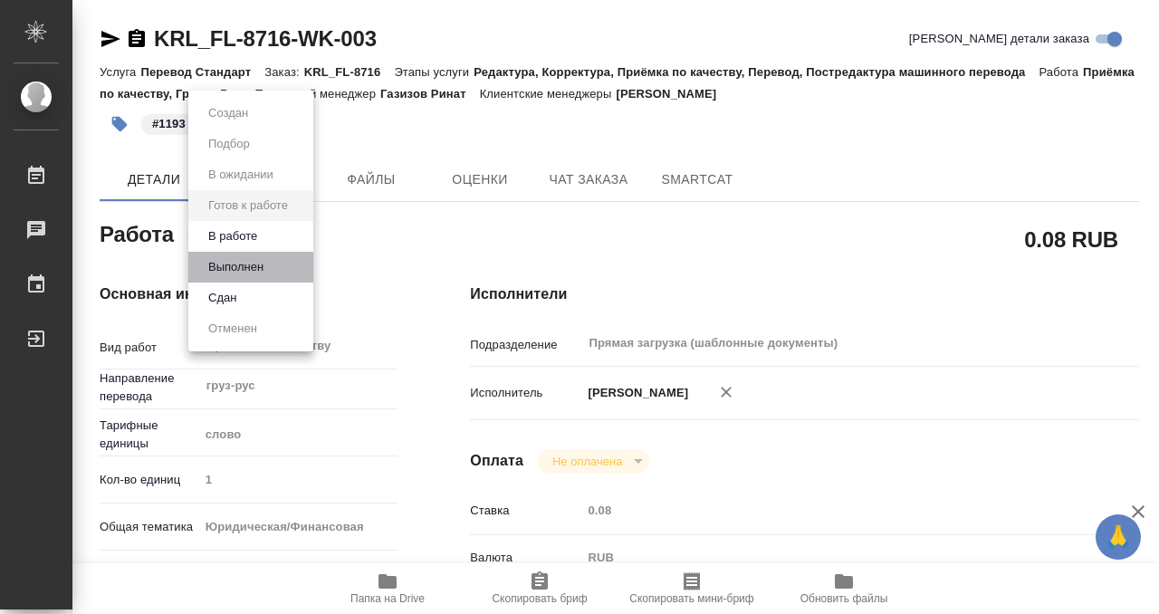
click at [281, 262] on li "Выполнен" at bounding box center [250, 267] width 125 height 31
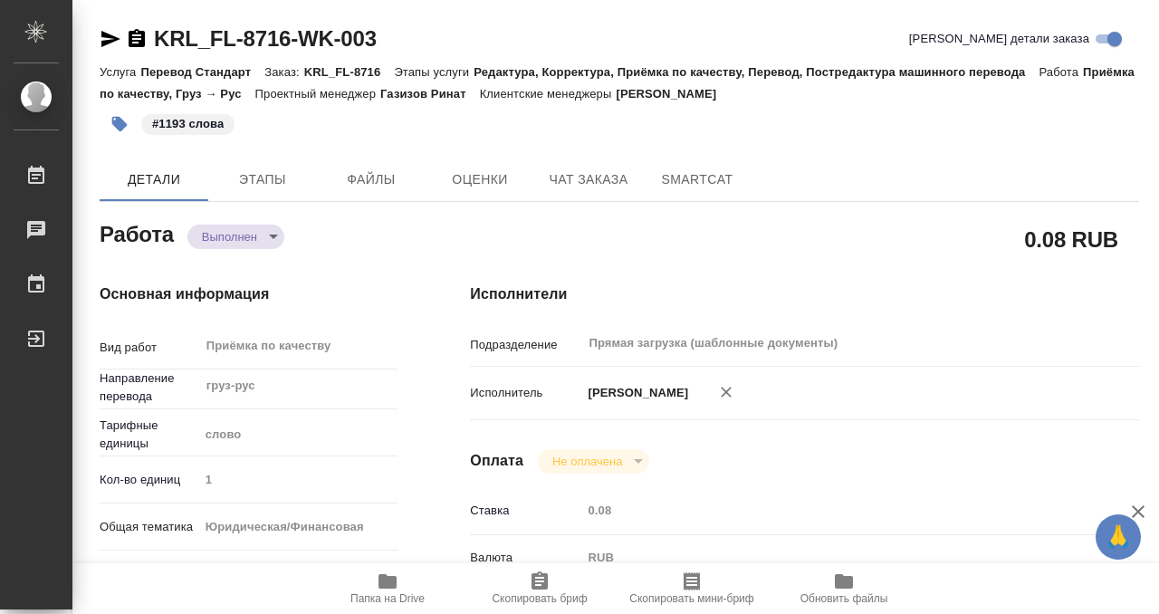
type textarea "x"
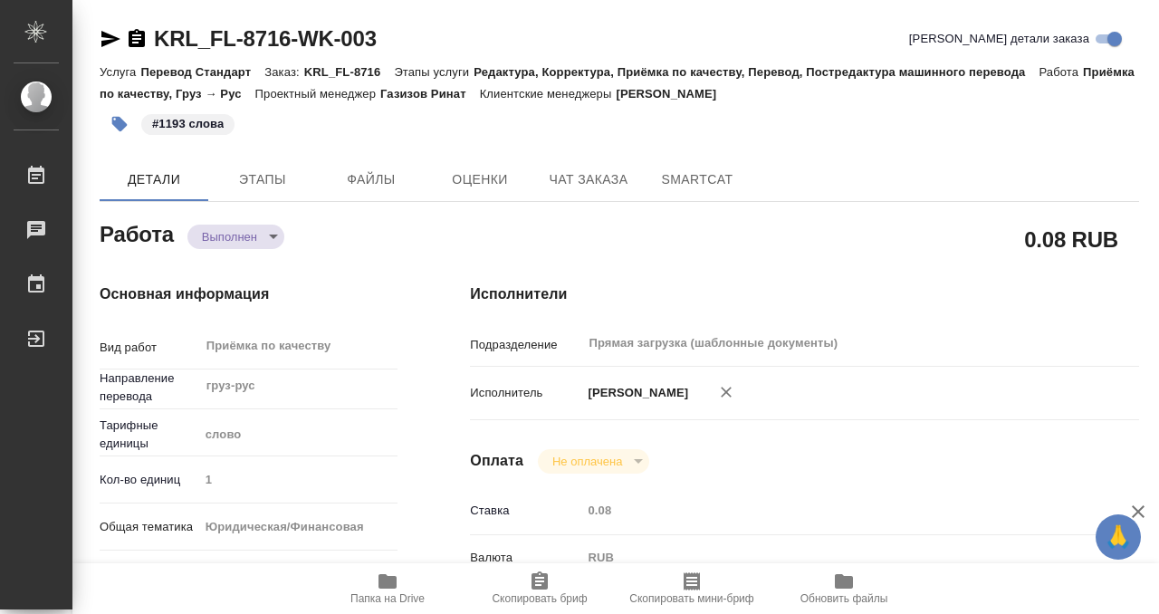
type textarea "x"
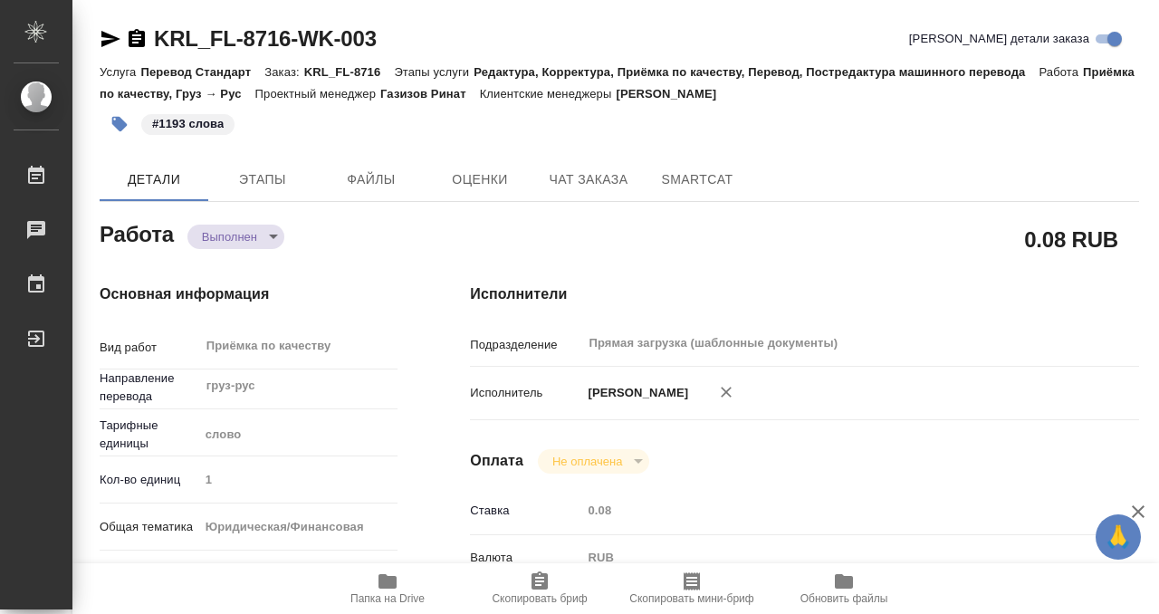
type textarea "x"
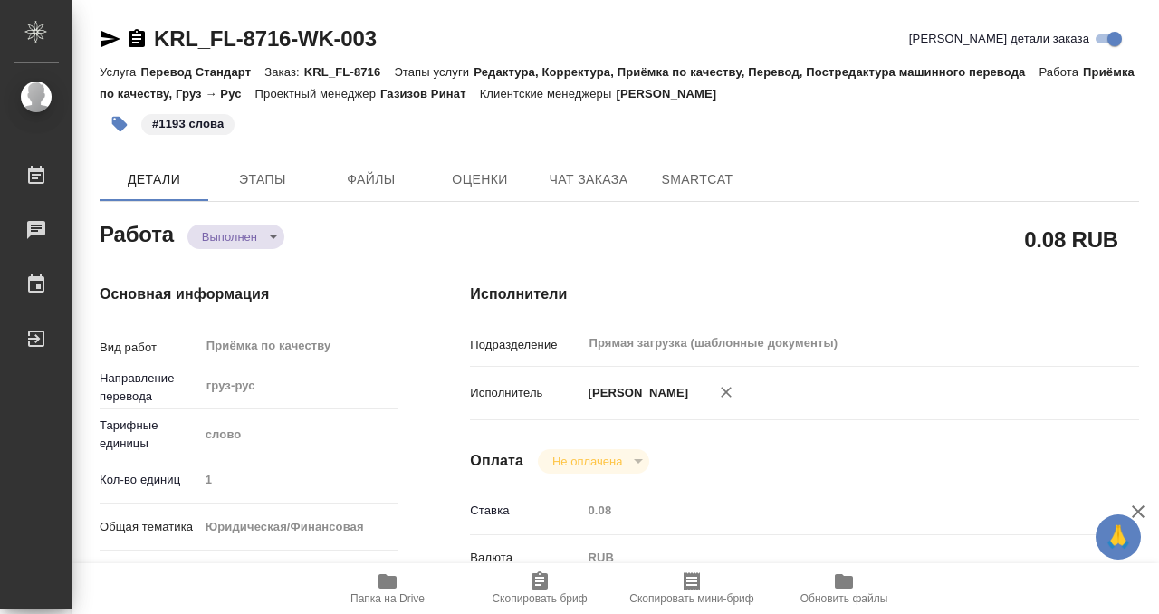
click at [139, 38] on icon "button" at bounding box center [137, 39] width 22 height 22
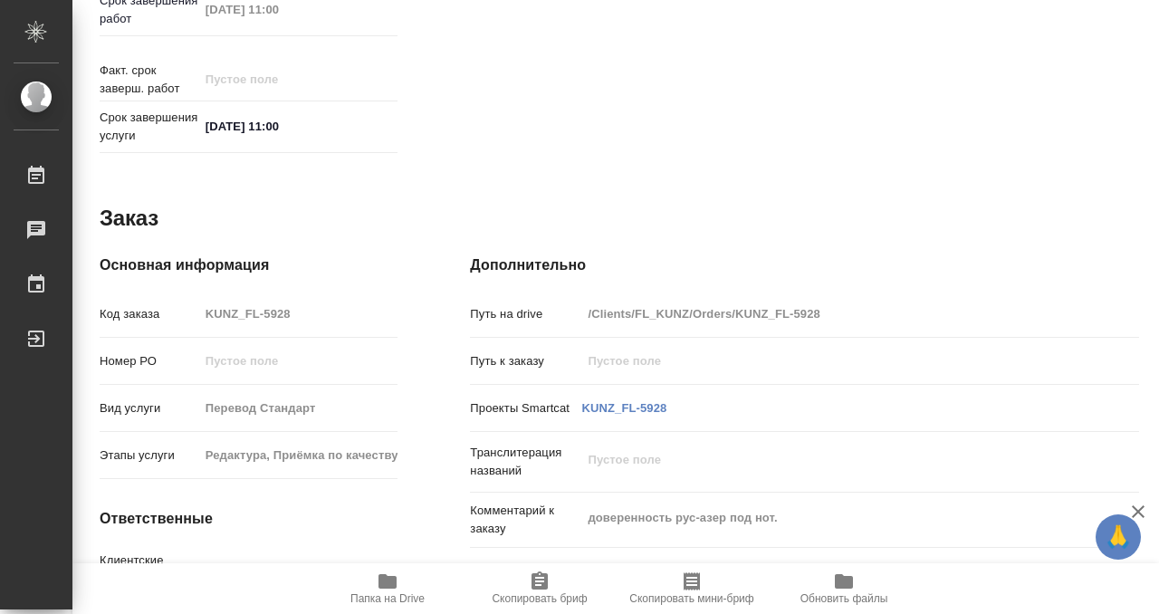
scroll to position [967, 0]
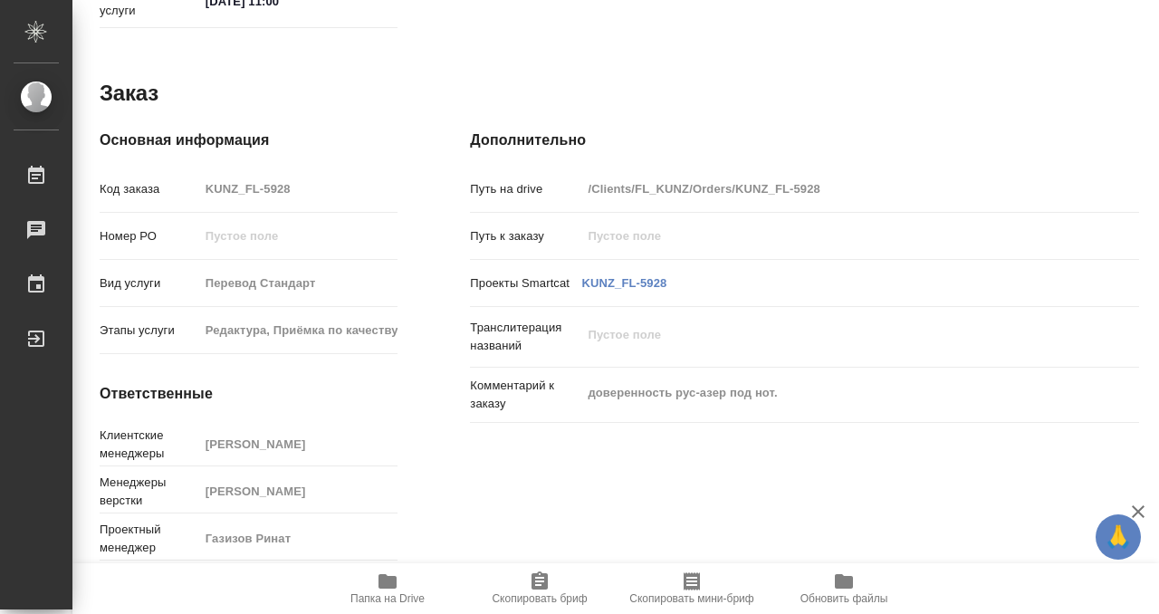
click at [396, 583] on icon "button" at bounding box center [388, 581] width 18 height 14
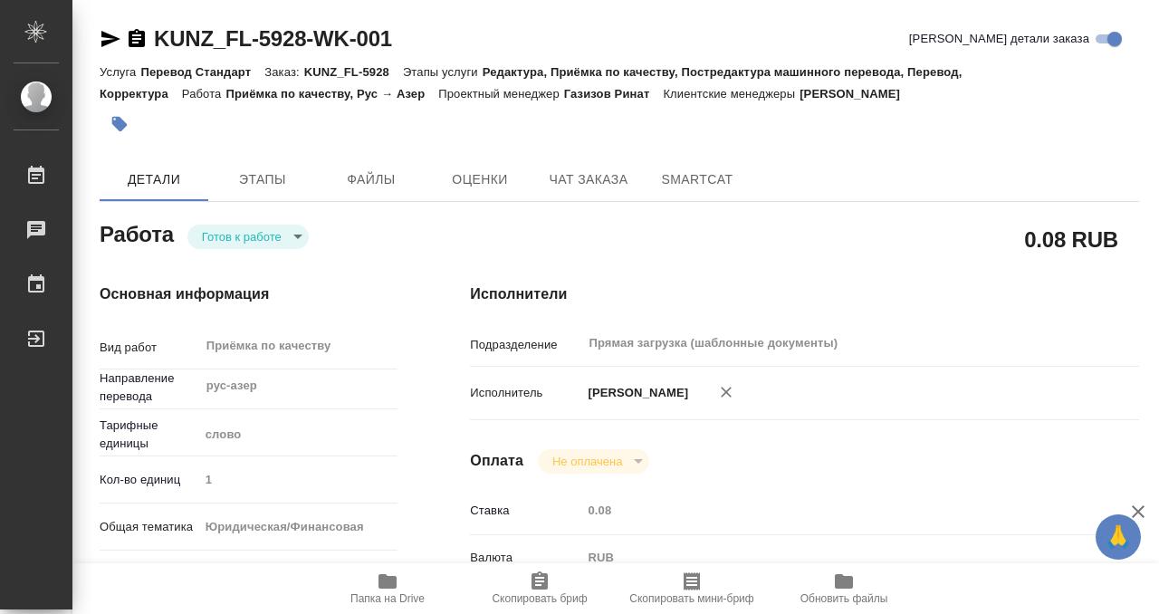
click at [122, 124] on icon "button" at bounding box center [119, 124] width 15 height 15
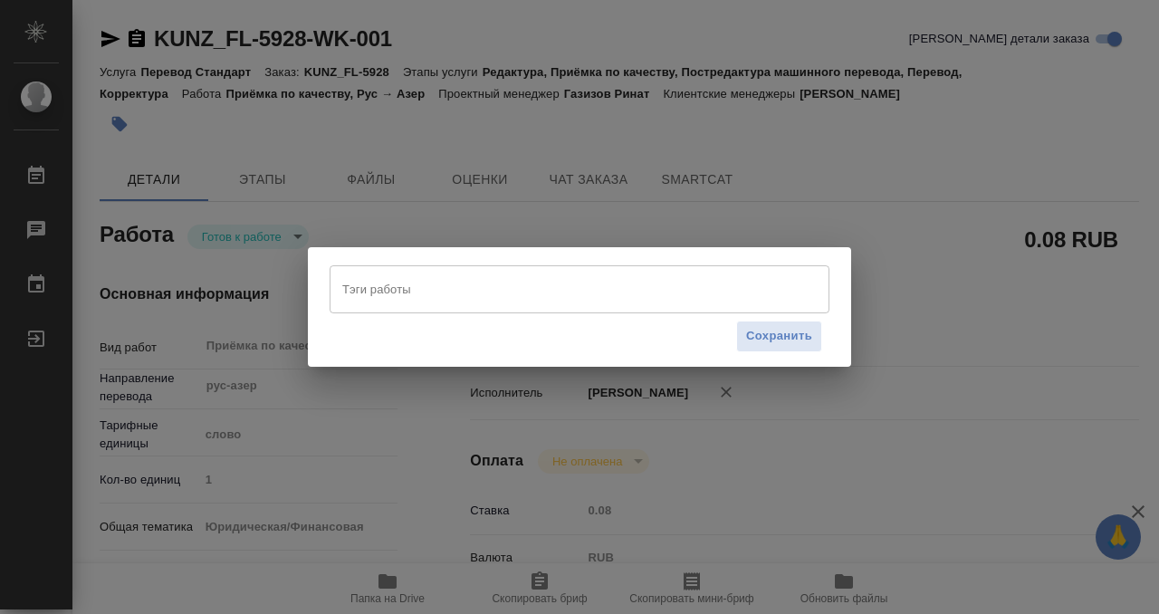
click at [439, 303] on input "Тэги работы" at bounding box center [562, 289] width 449 height 31
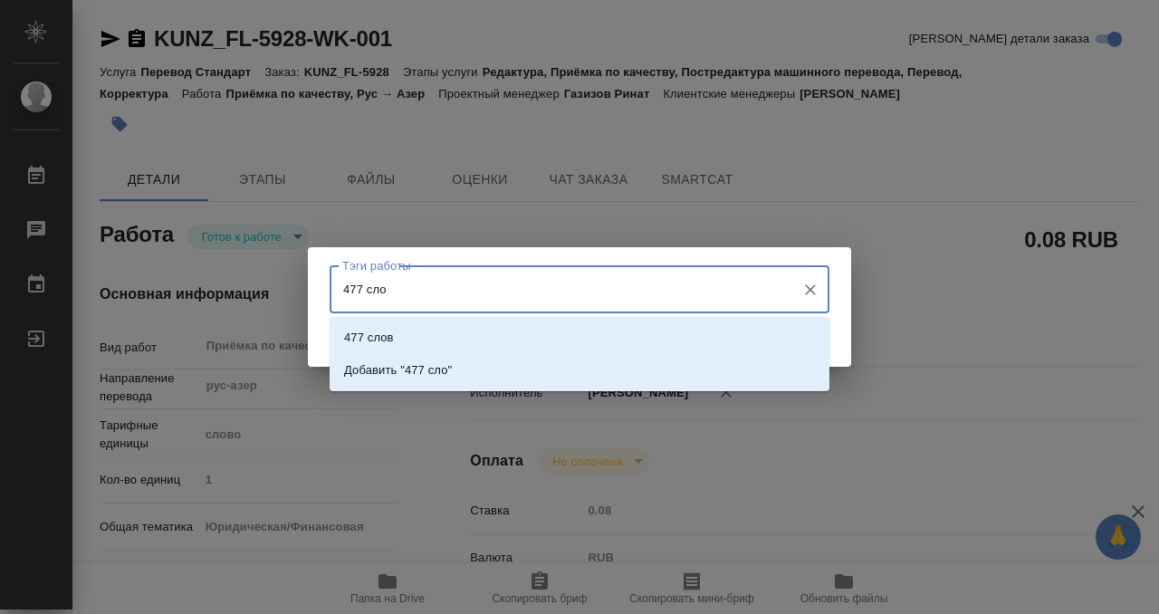
type input "477 слов"
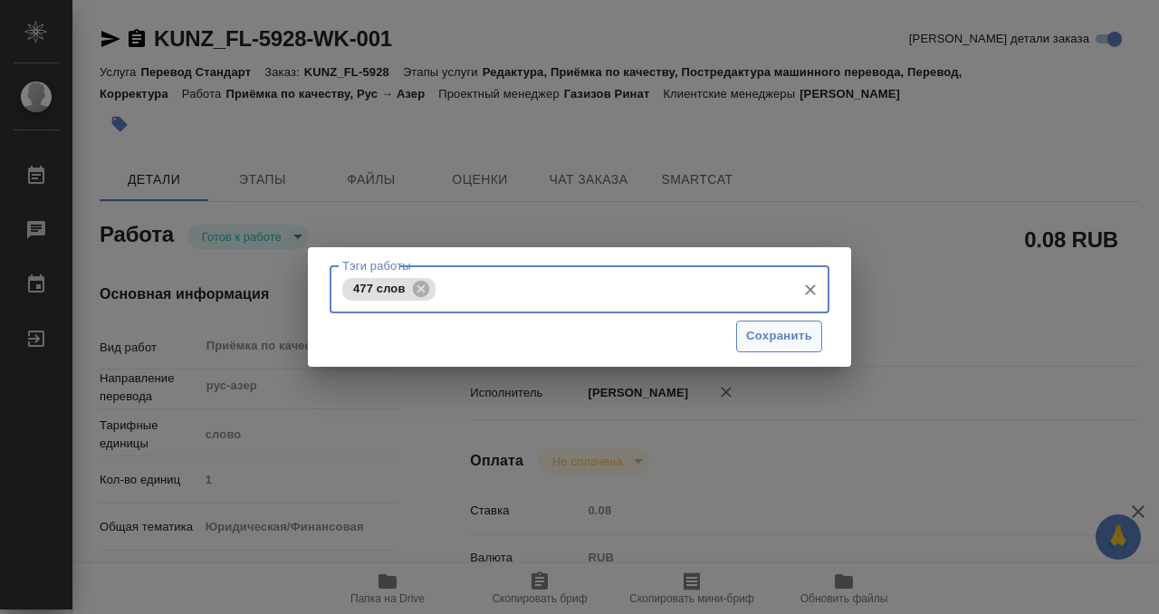
click at [780, 327] on span "Сохранить" at bounding box center [779, 336] width 66 height 21
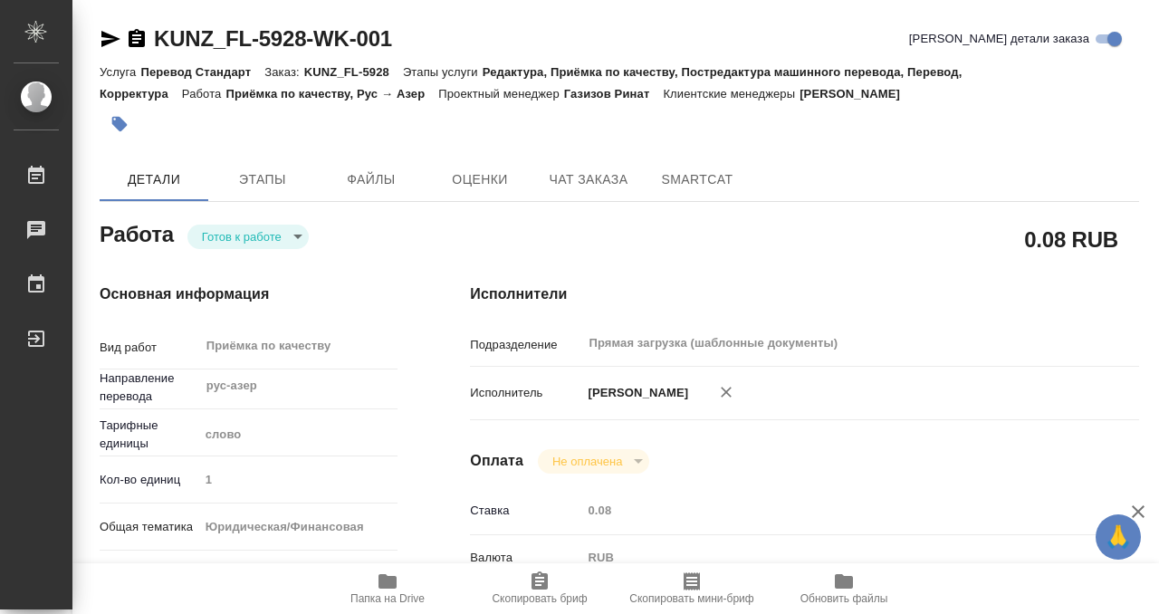
type input "readyForWork"
type input "рус-азер"
type input "5a8b1489cc6b4906c91bfd90"
type input "1"
type input "yr-fn"
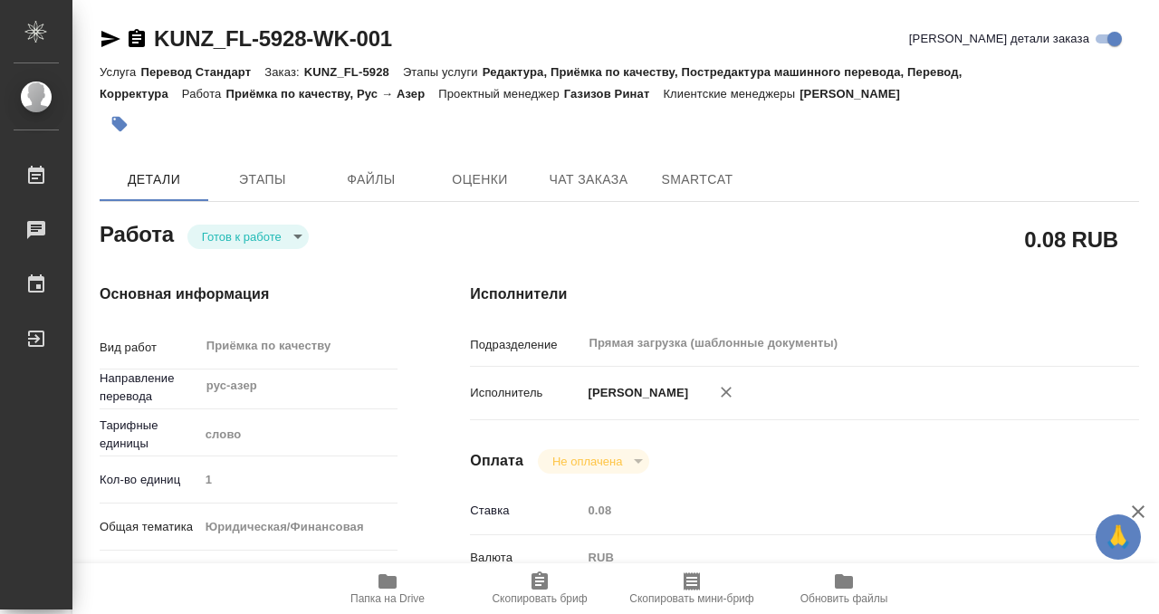
type input "5a8b8b956a9677013d343cfe"
checkbox input "true"
type input "[DATE] 10:00"
type input "[DATE] 11:00"
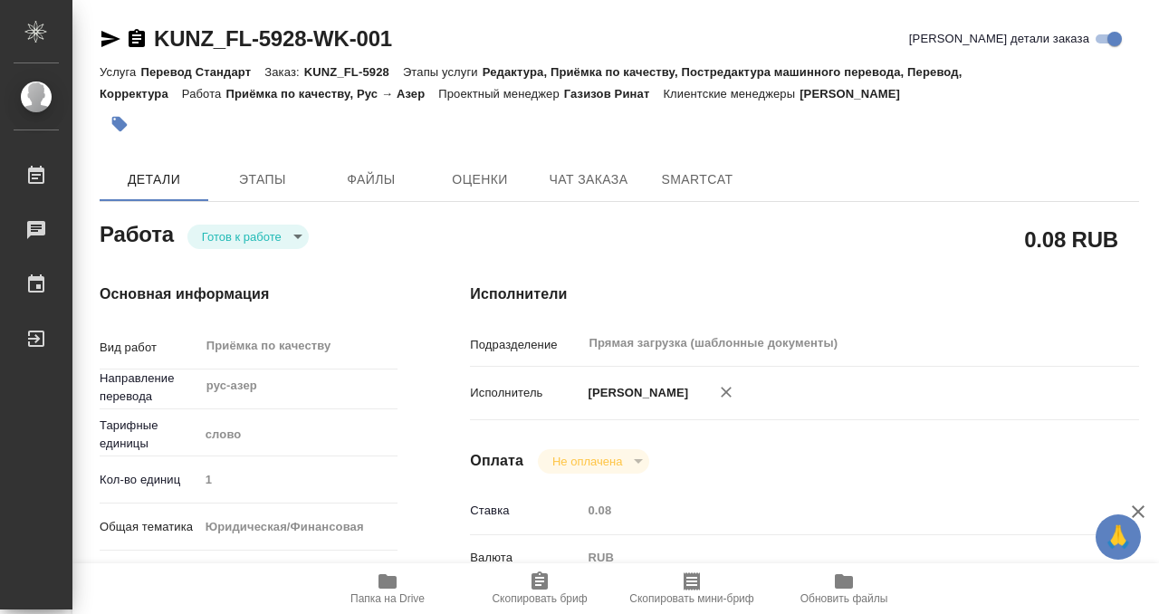
type input "Прямая загрузка (шаблонные документы)"
type input "notPayed"
type input "0.08"
type input "RUB"
type input "[PERSON_NAME]"
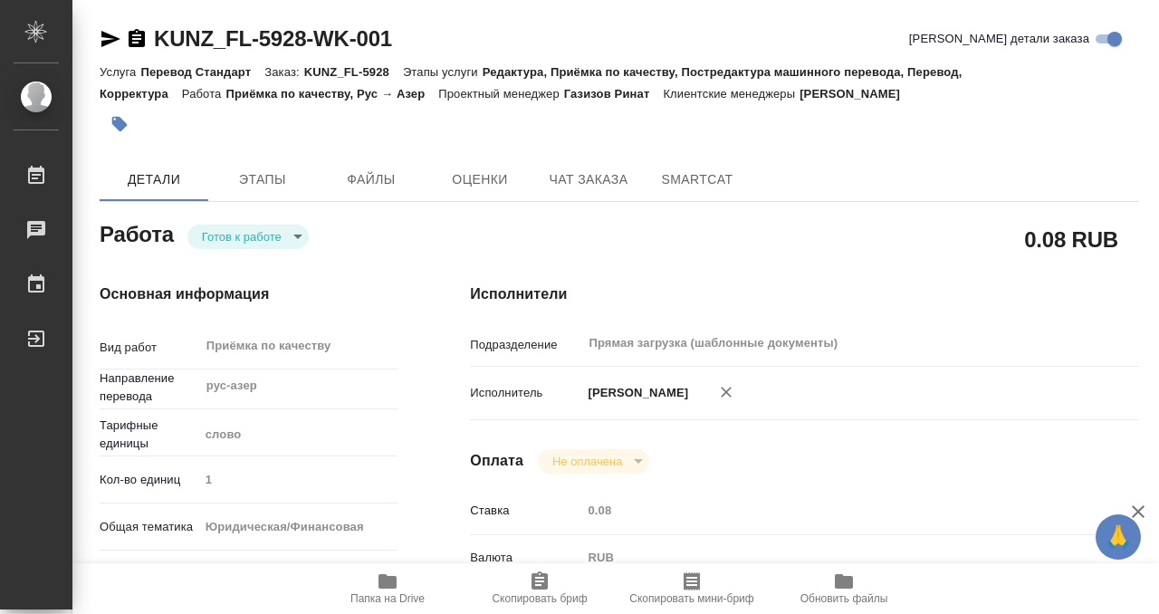
type input "KUNZ_FL-5928"
type input "Перевод Стандарт"
type input "Редактура, Приёмка по качеству, Постредактура машинного перевода, Перевод, Корр…"
type input "[PERSON_NAME]"
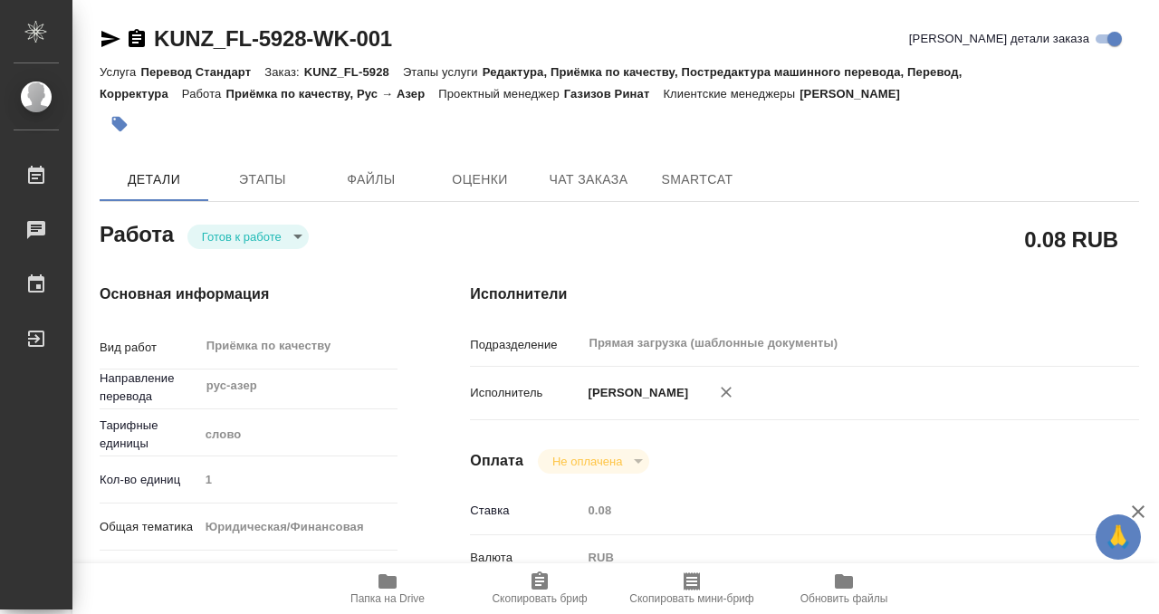
type input "/Clients/FL_KUNZ/Orders/KUNZ_FL-5928"
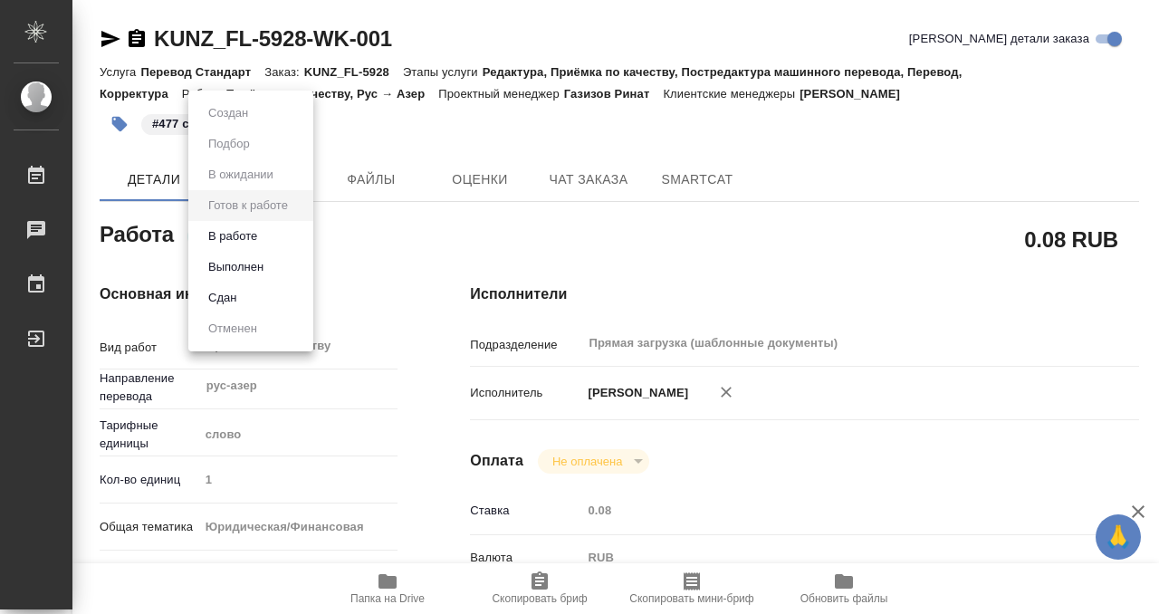
click at [274, 229] on body "🙏 .cls-1 fill:#fff; AWATERA Kobzeva [PERSON_NAME] 0 Чаты График Выйти KUNZ_FL-5…" at bounding box center [579, 307] width 1159 height 614
click at [267, 264] on button "Выполнен" at bounding box center [236, 267] width 66 height 20
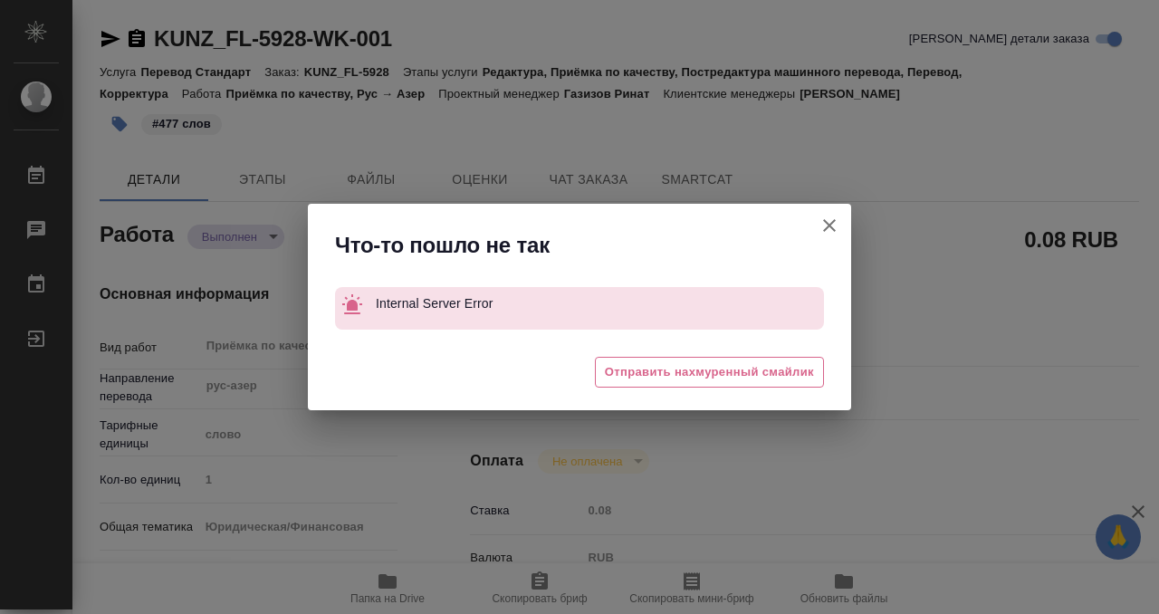
type textarea "x"
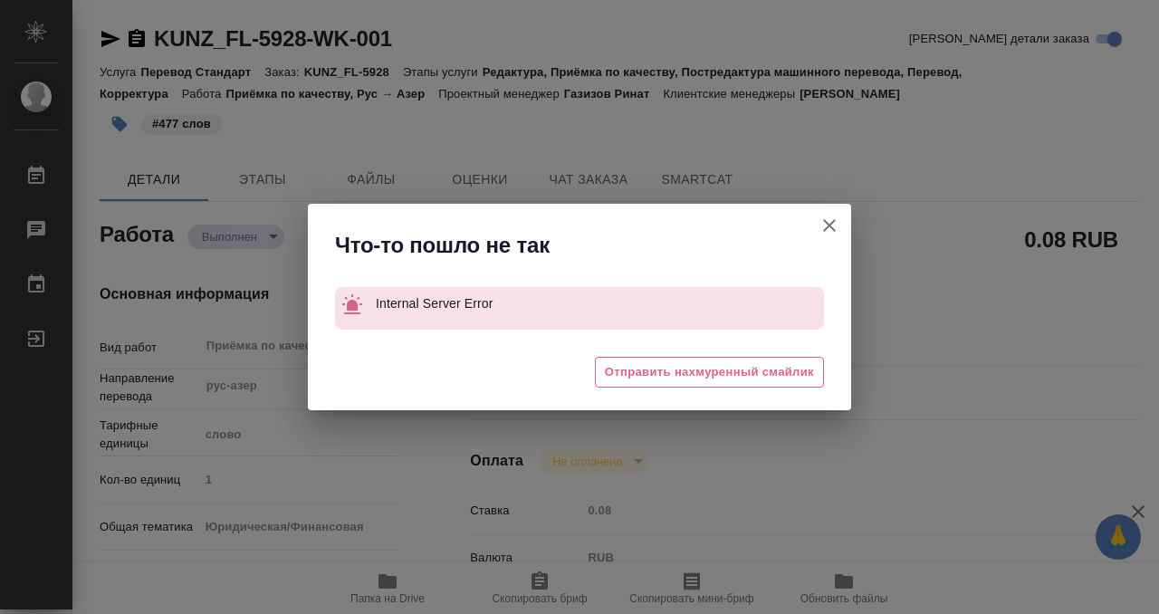
type textarea "x"
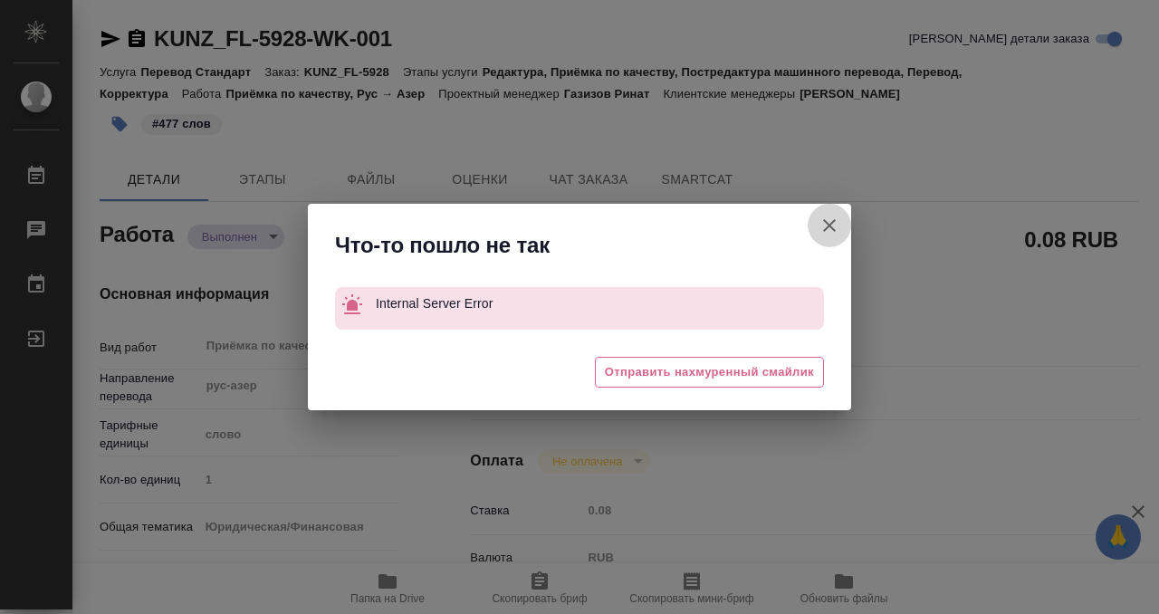
click at [824, 227] on icon "button" at bounding box center [830, 226] width 22 height 22
type textarea "x"
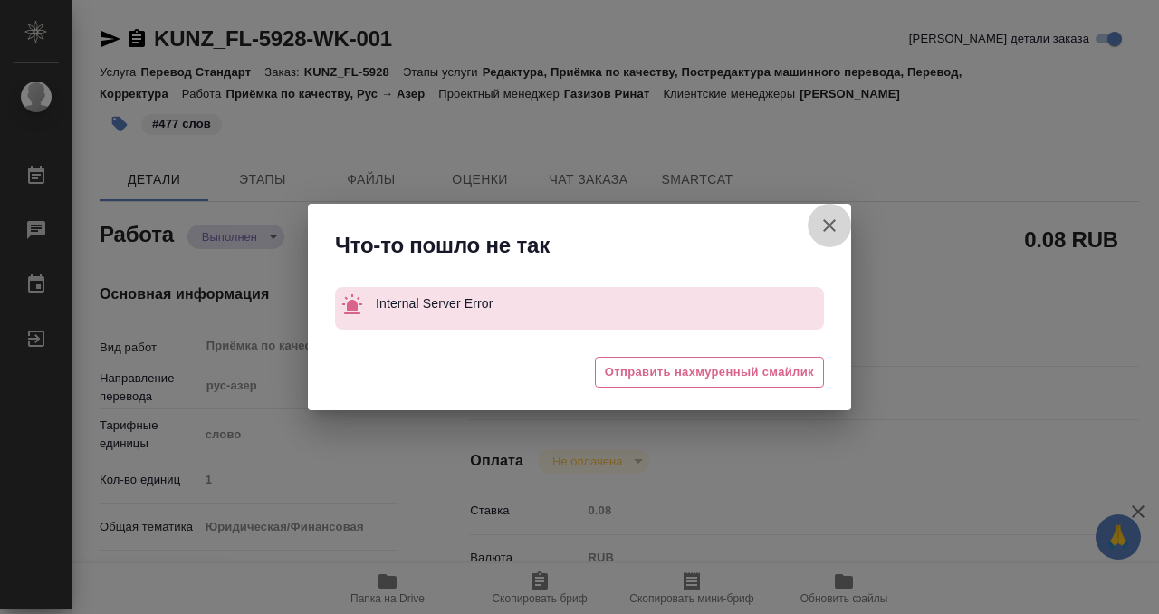
type textarea "x"
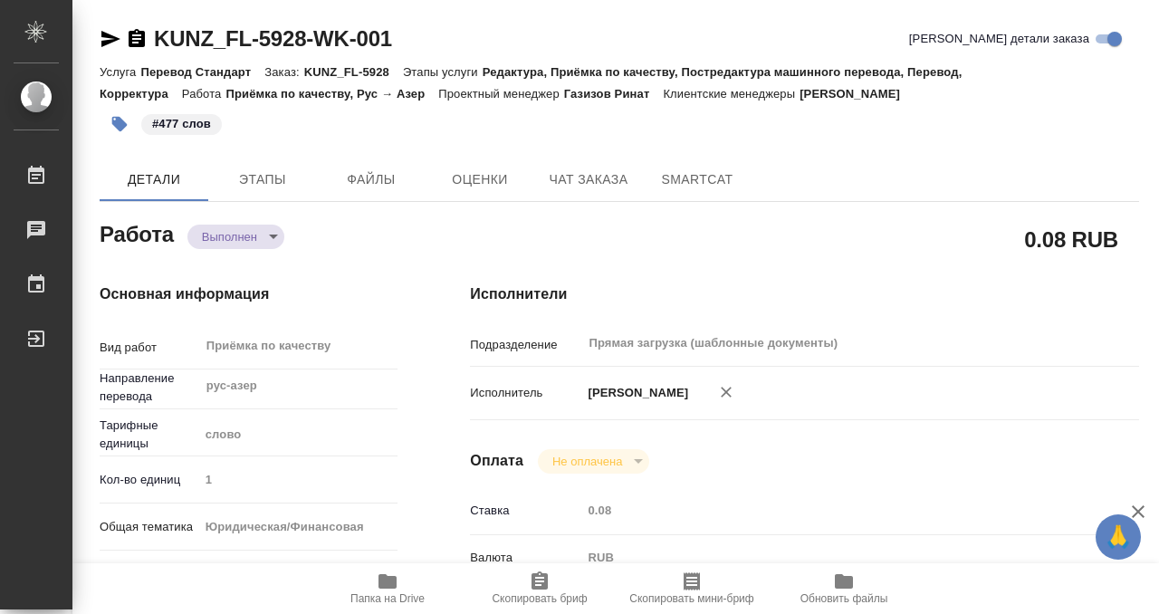
click at [140, 35] on icon "button" at bounding box center [137, 39] width 22 height 22
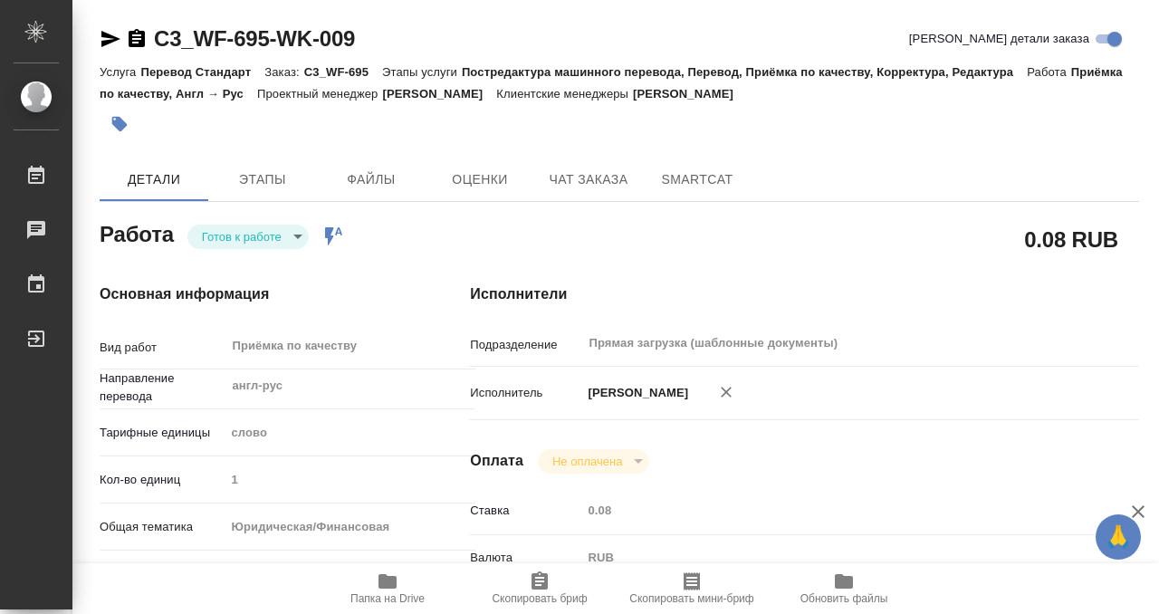
click at [124, 120] on icon "button" at bounding box center [120, 124] width 18 height 18
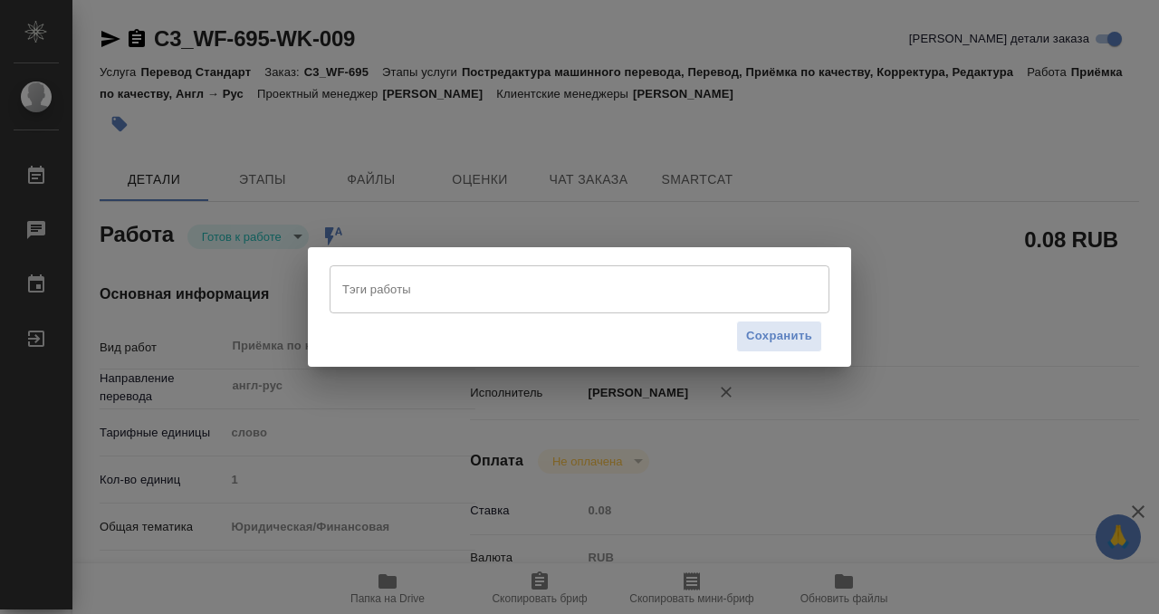
click at [534, 297] on input "Тэги работы" at bounding box center [562, 289] width 449 height 31
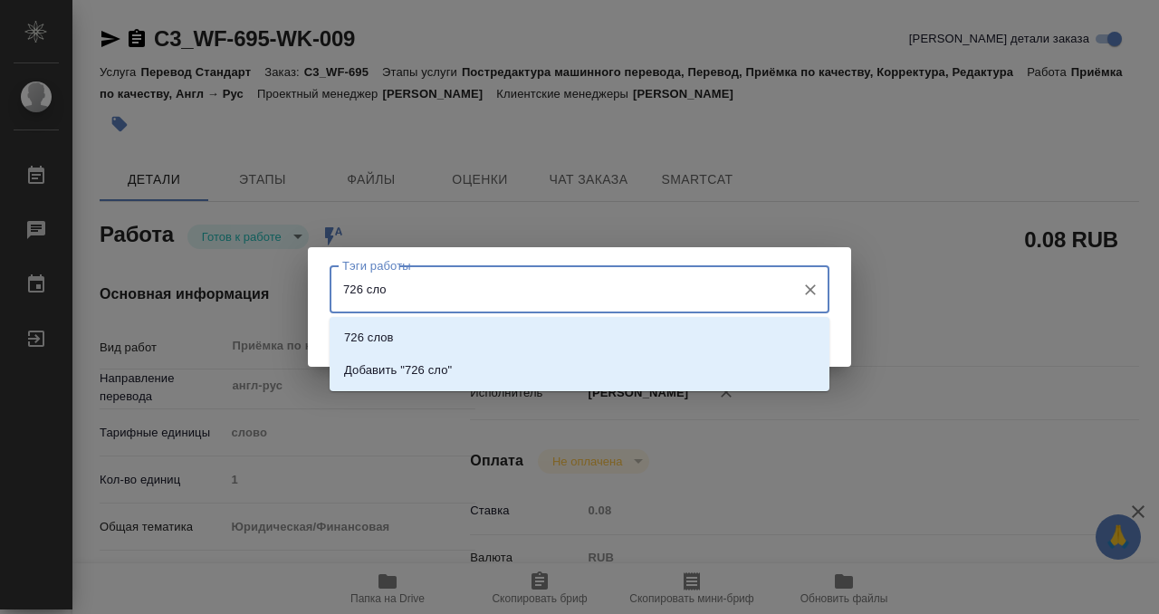
type input "726 слов"
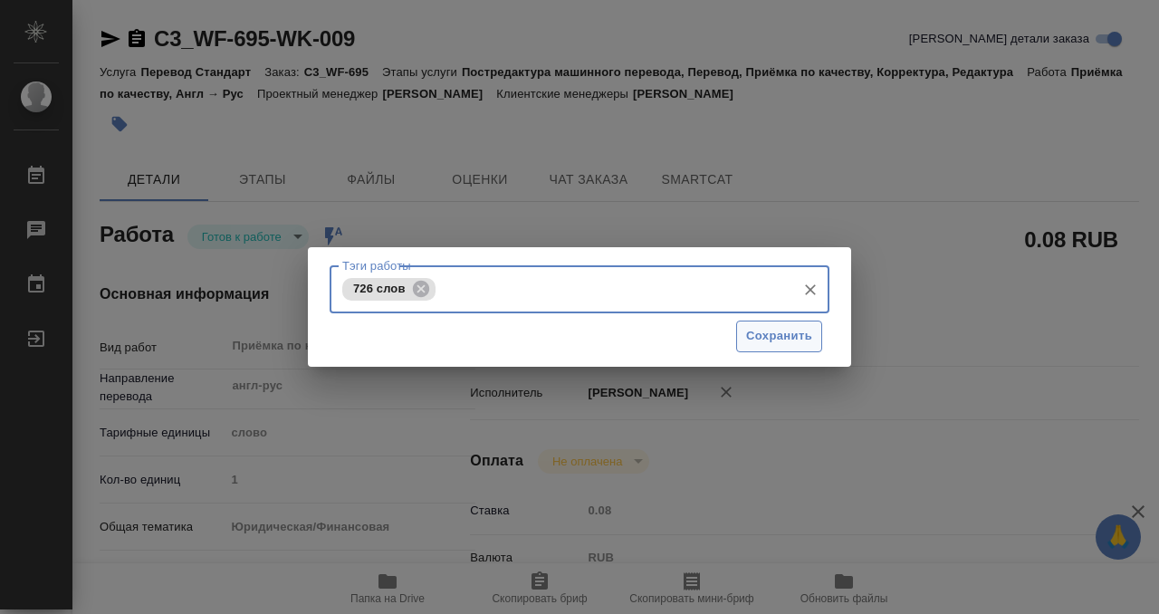
click at [773, 342] on span "Сохранить" at bounding box center [779, 336] width 66 height 21
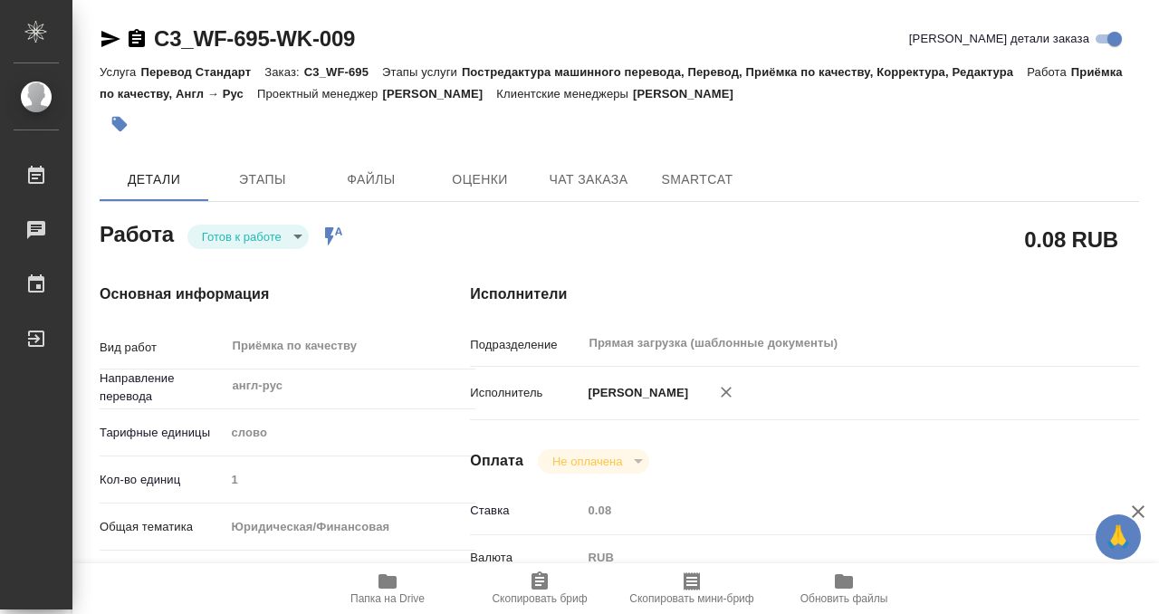
type input "readyForWork"
type input "англ-рус"
type input "5a8b1489cc6b4906c91bfd90"
type input "1"
type input "yr-fn"
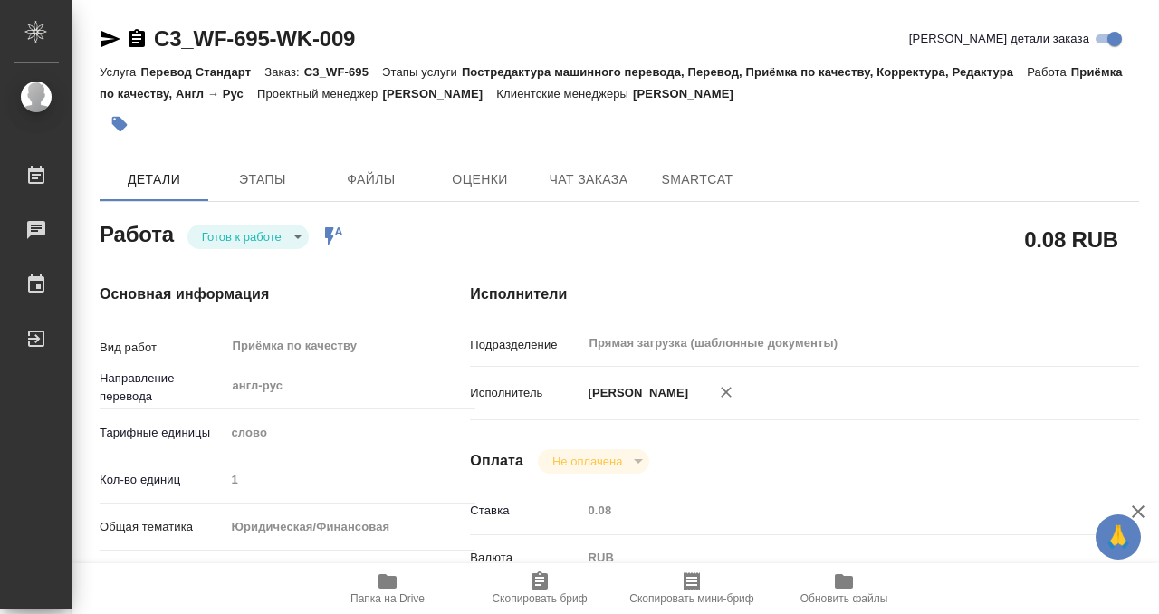
type input "5f647205b73bc97568ca66bf"
checkbox input "true"
type input "16.09.2025 11:00"
type input "18.09.2025 11:00"
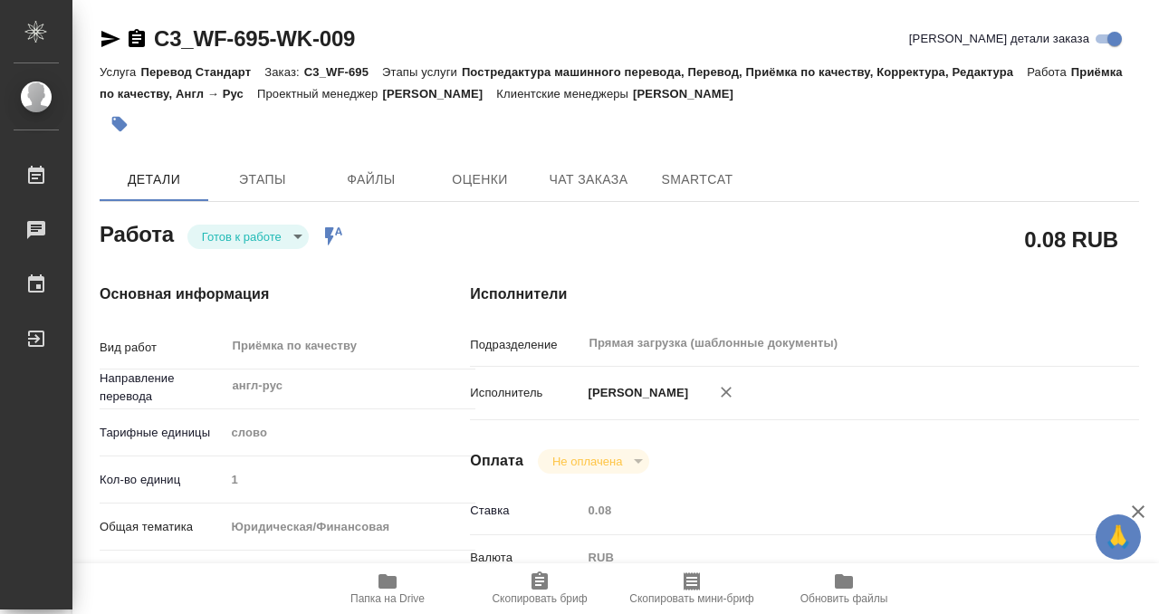
type input "Прямая загрузка (шаблонные документы)"
type input "notPayed"
type input "0.08"
type input "RUB"
type input "[PERSON_NAME]"
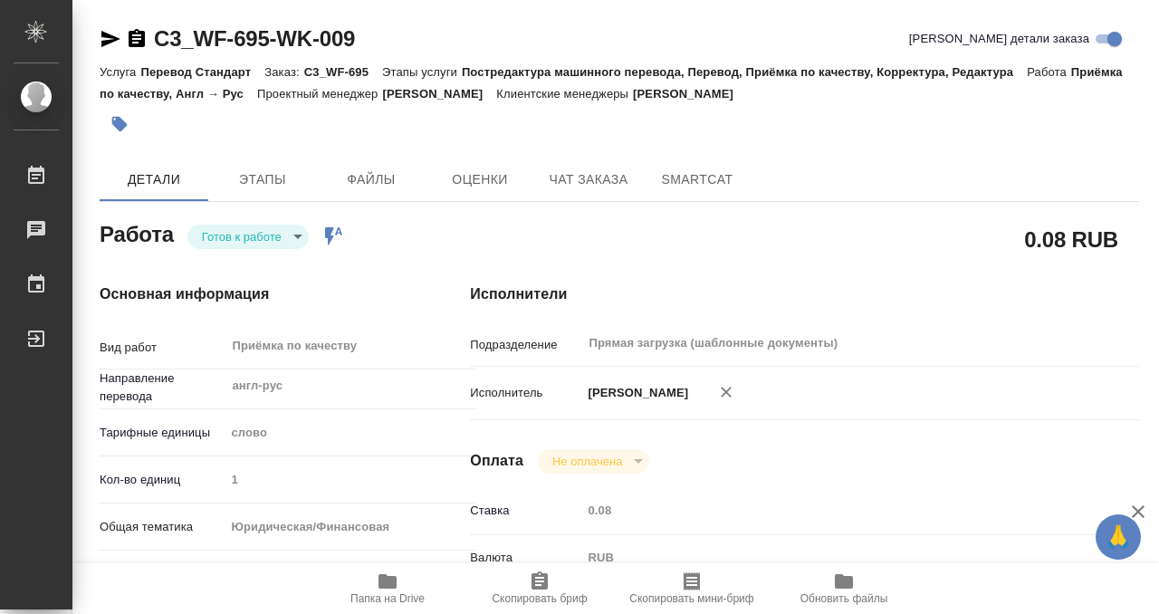
type input "C3_WF-695"
type input "Перевод Стандарт"
type input "Постредактура машинного перевода, Перевод, Приёмка по качеству, Корректура, Ред…"
type input "[PERSON_NAME]"
type input "/Clients/Представительство компании с ограниченной ответственностью «ВУДЕН ФИШ …"
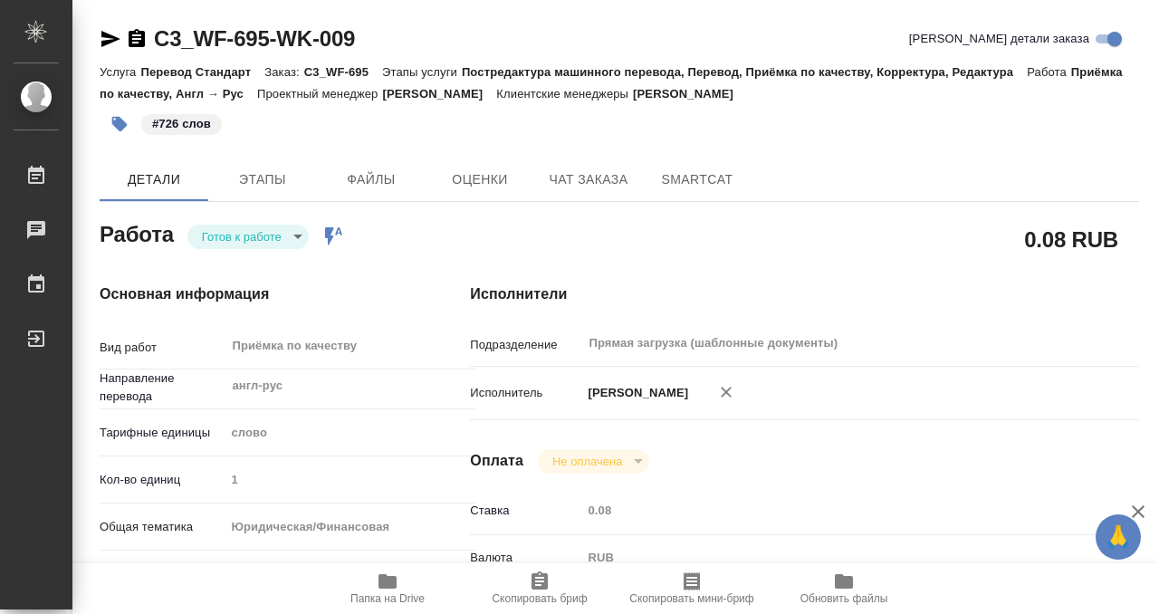
click at [254, 238] on body "🙏 .cls-1 fill:#fff; AWATERA Kobzeva Elizaveta Работы 0 Чаты График Выйти C3_WF-…" at bounding box center [579, 307] width 1159 height 614
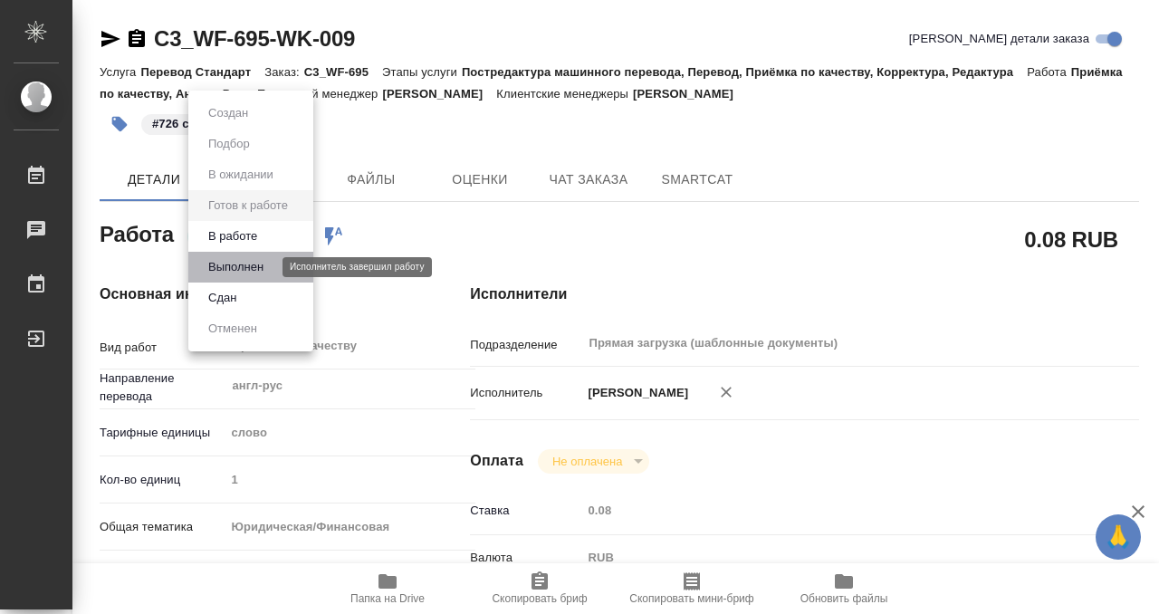
click at [256, 260] on button "Выполнен" at bounding box center [236, 267] width 66 height 20
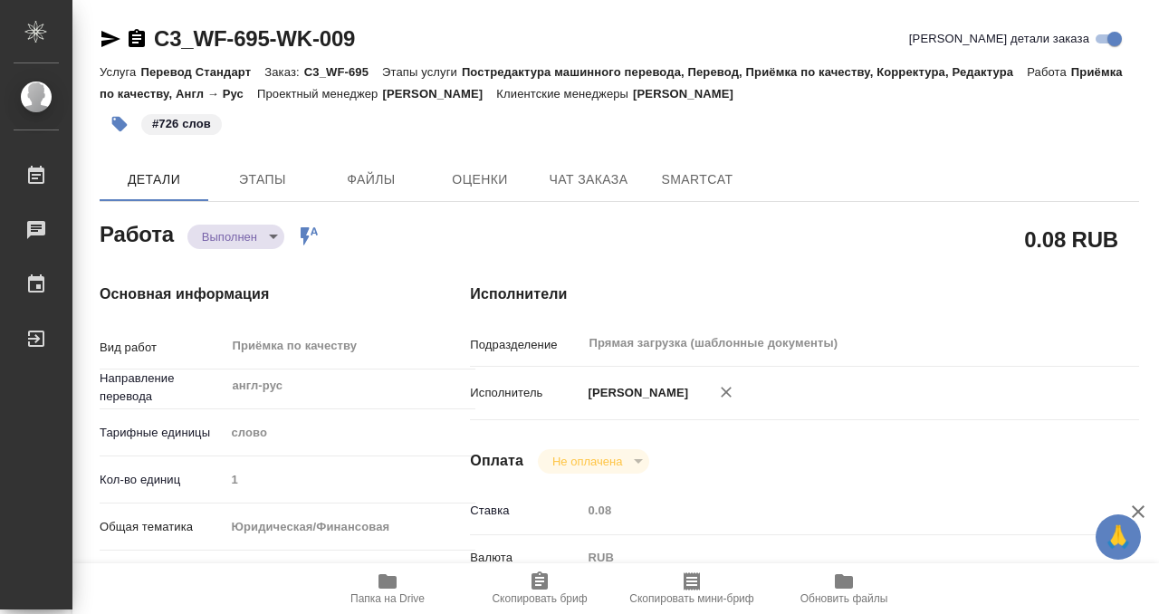
type textarea "x"
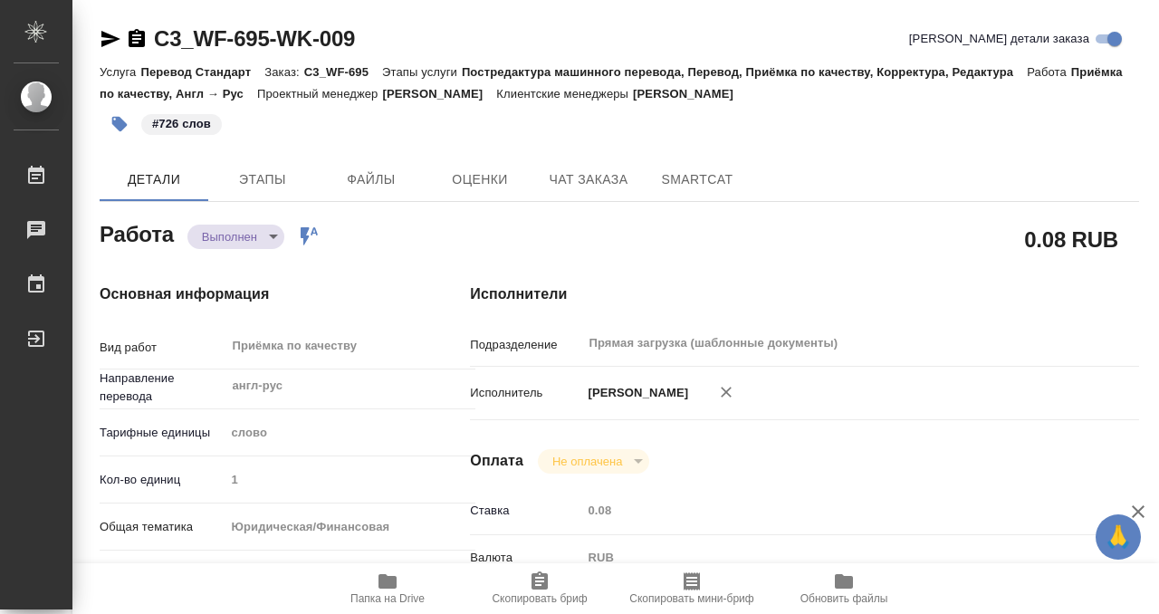
type textarea "x"
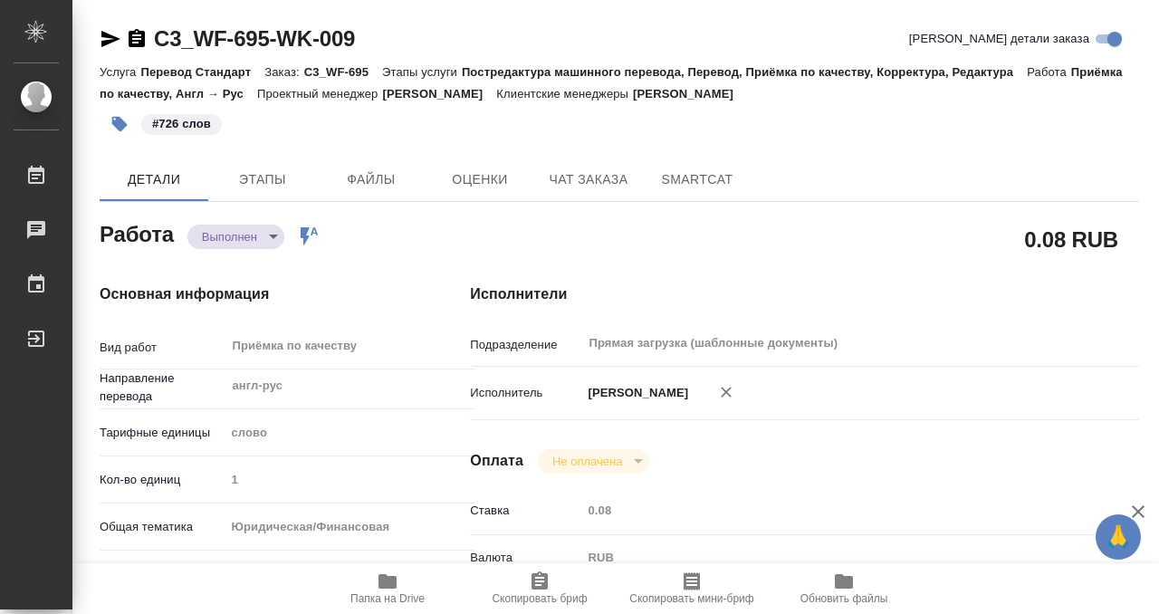
click at [136, 35] on icon "button" at bounding box center [137, 39] width 22 height 22
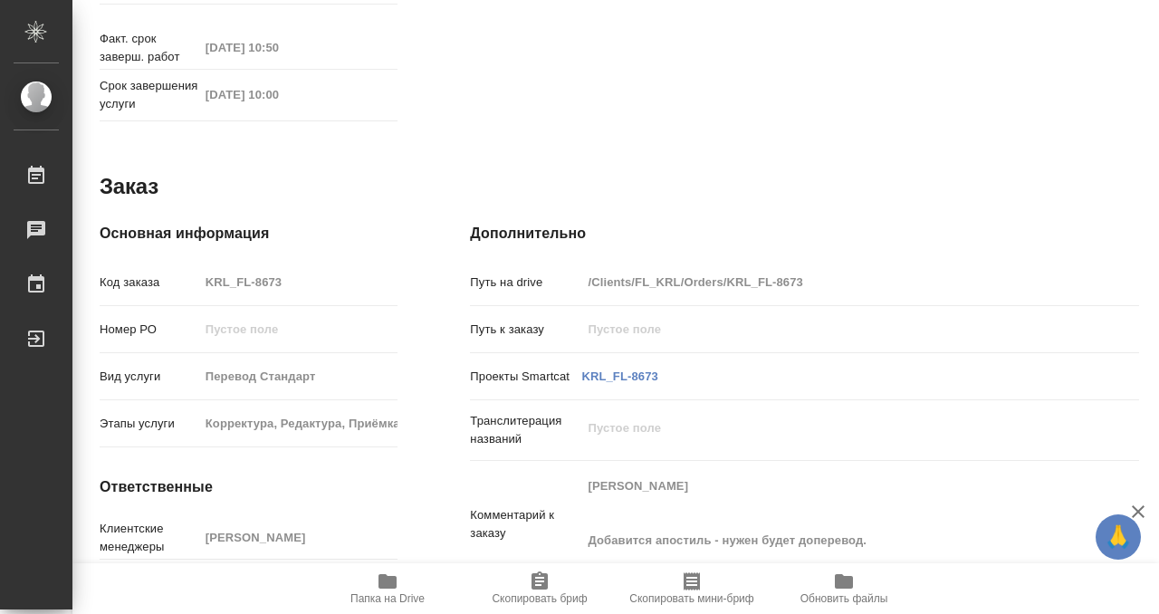
scroll to position [967, 0]
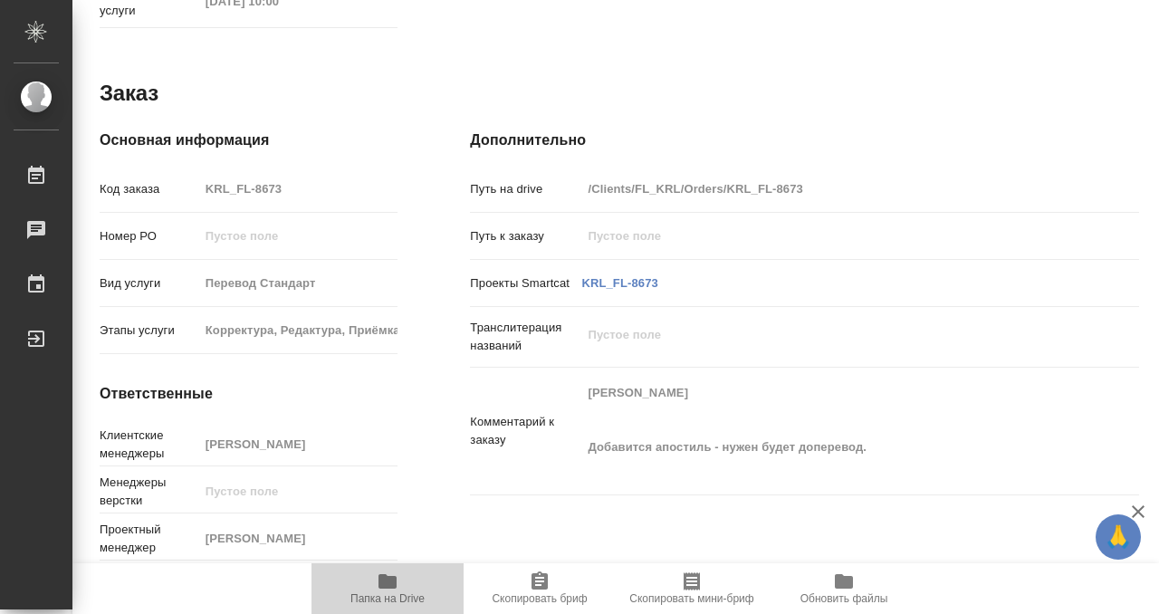
click at [389, 579] on icon "button" at bounding box center [388, 581] width 18 height 14
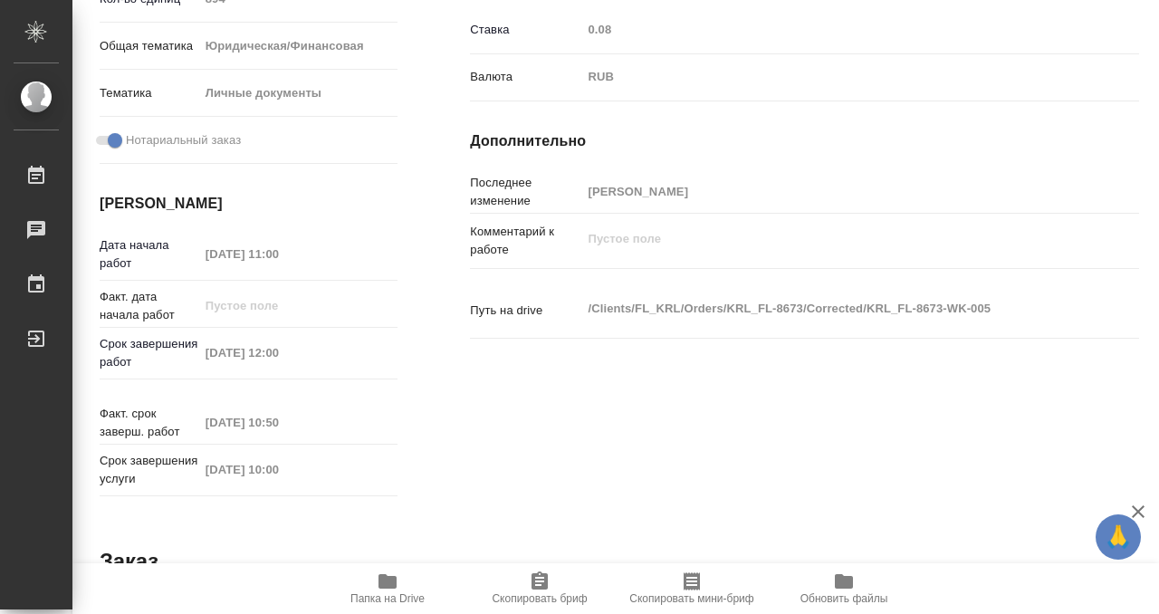
scroll to position [0, 0]
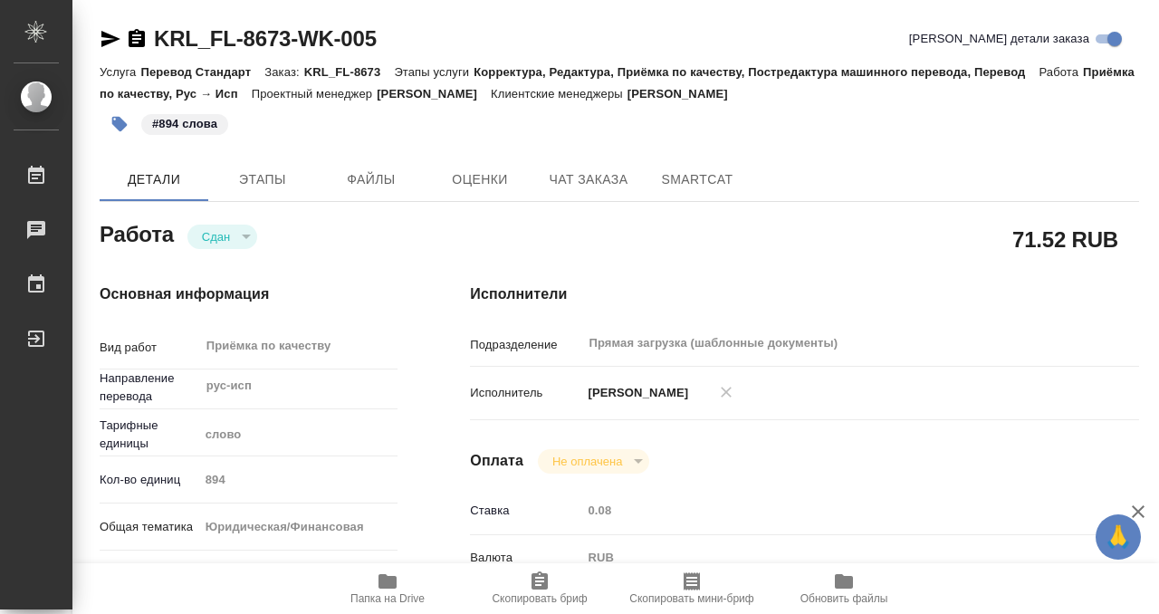
click at [137, 33] on icon "button" at bounding box center [137, 38] width 16 height 18
click at [170, 128] on p "#894 слова" at bounding box center [184, 124] width 65 height 18
click at [121, 122] on icon "button" at bounding box center [119, 124] width 15 height 15
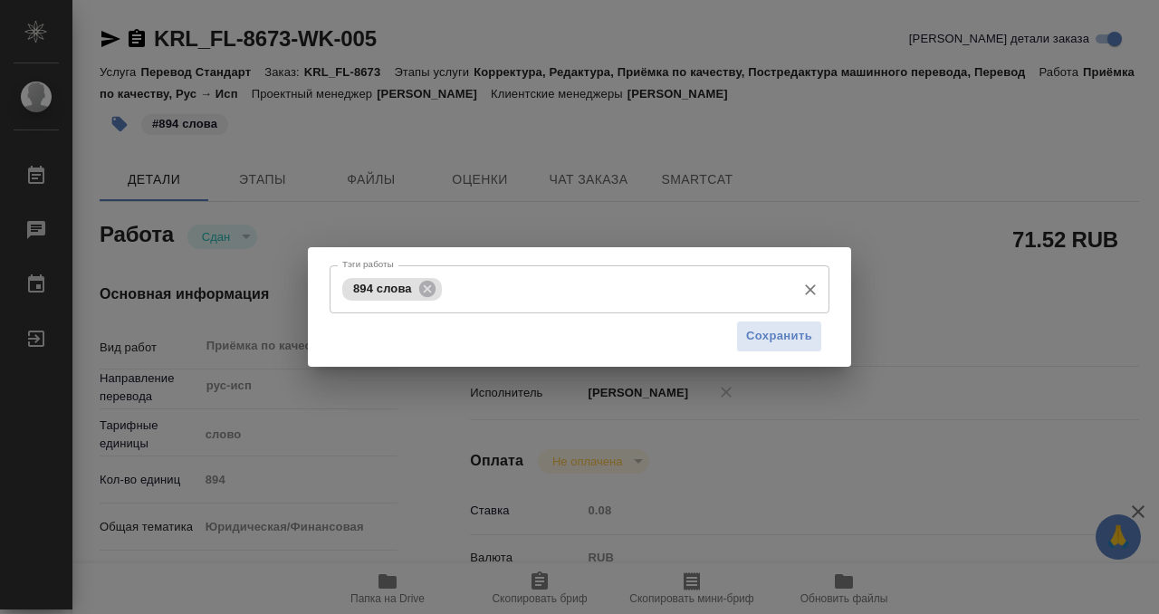
click at [514, 293] on input "Тэги работы" at bounding box center [617, 289] width 341 height 31
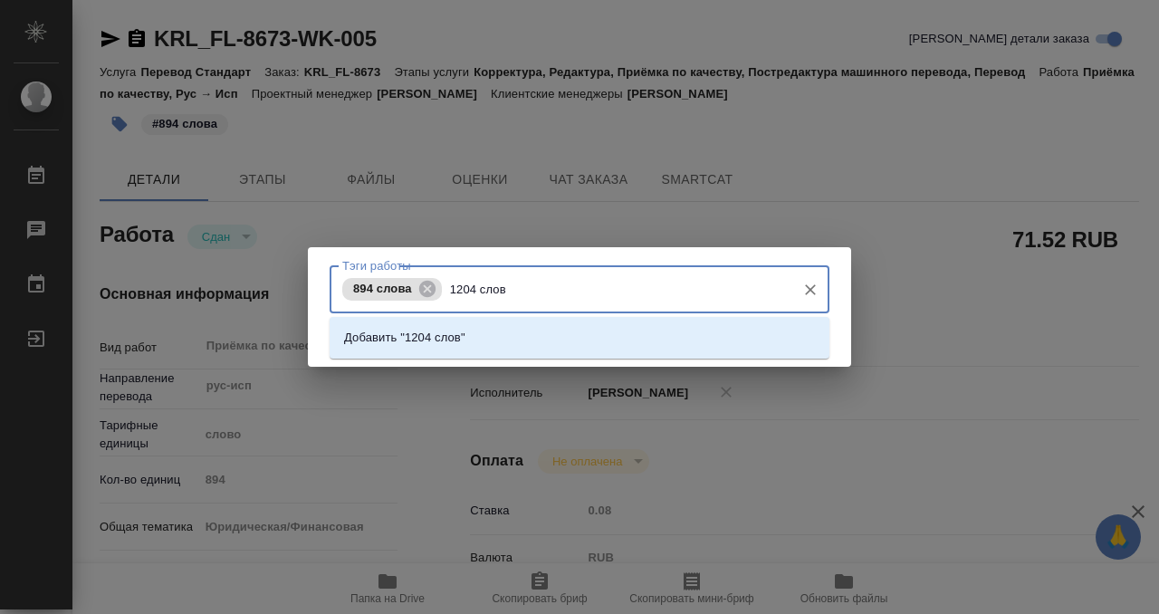
type input "1204 слова"
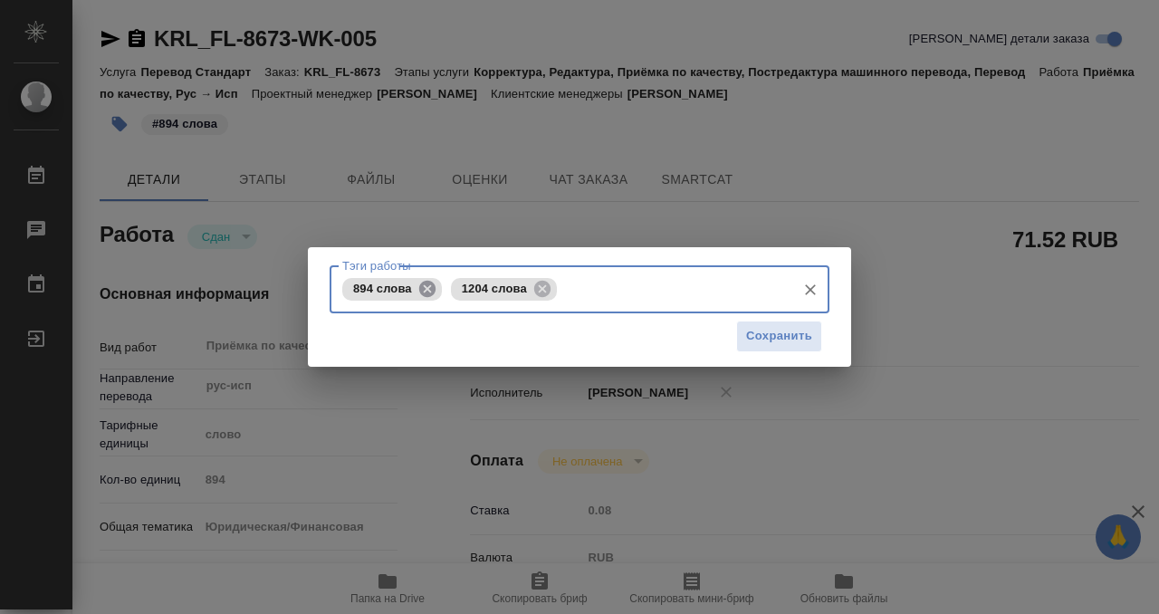
click at [431, 279] on icon at bounding box center [428, 289] width 20 height 20
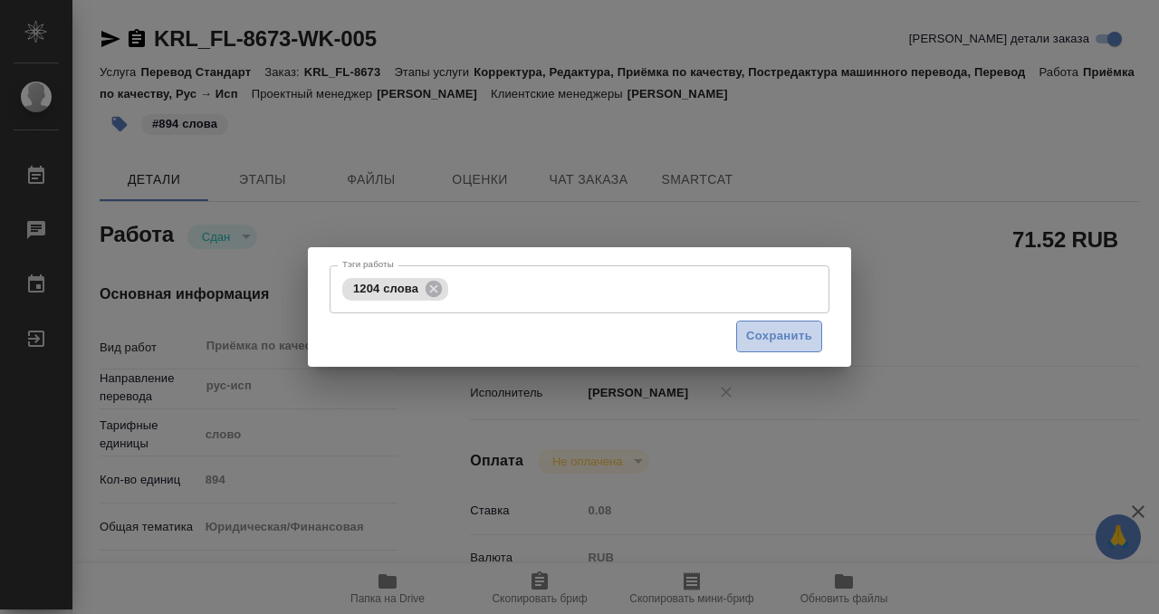
click at [797, 341] on span "Сохранить" at bounding box center [779, 336] width 66 height 21
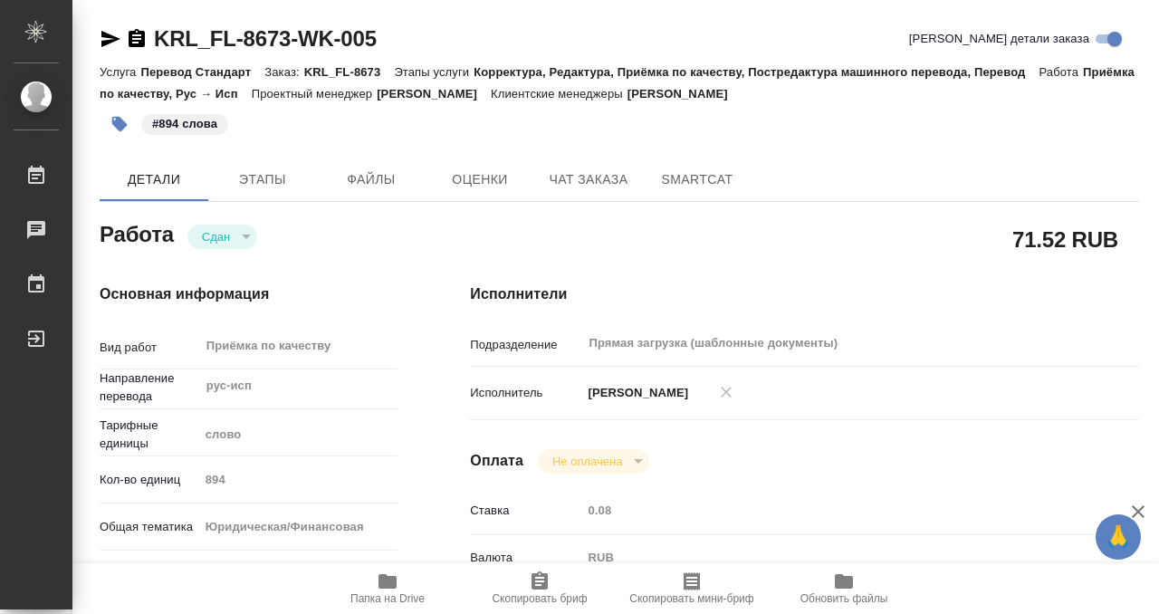
type input "closed"
type input "рус-исп"
type input "5a8b1489cc6b4906c91bfd90"
type input "894"
type input "yr-fn"
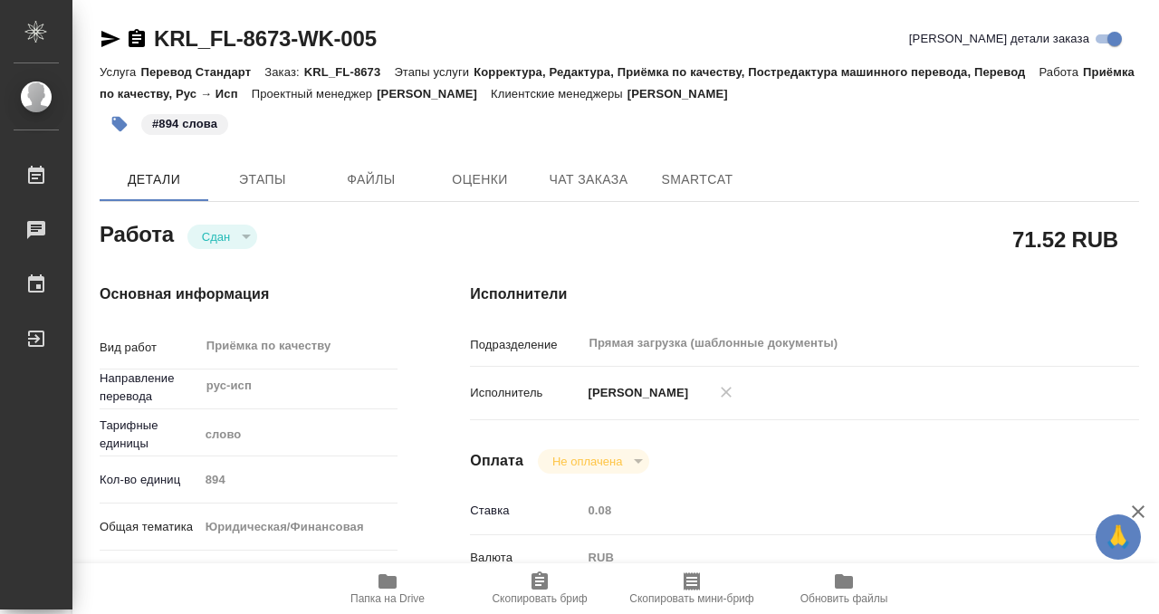
type input "5a8b8b956a9677013d343cfe"
checkbox input "true"
type input "12.09.2025 11:00"
type input "12.09.2025 12:00"
type input "12.09.2025 10:50"
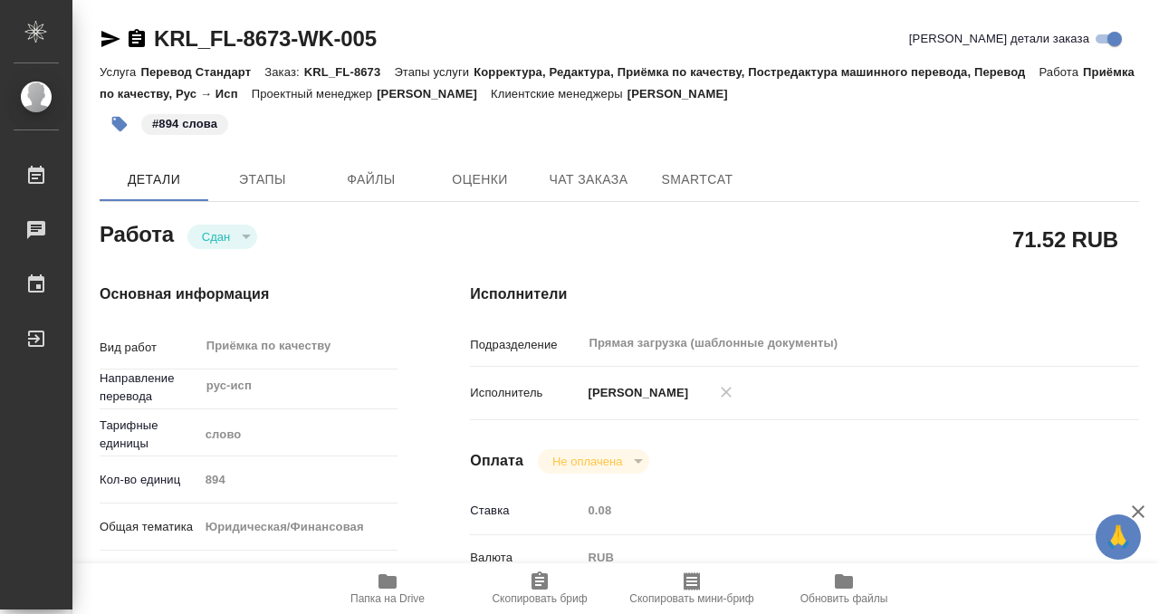
type input "18.09.2025 10:00"
type input "Прямая загрузка (шаблонные документы)"
type input "notPayed"
type input "0.08"
type input "RUB"
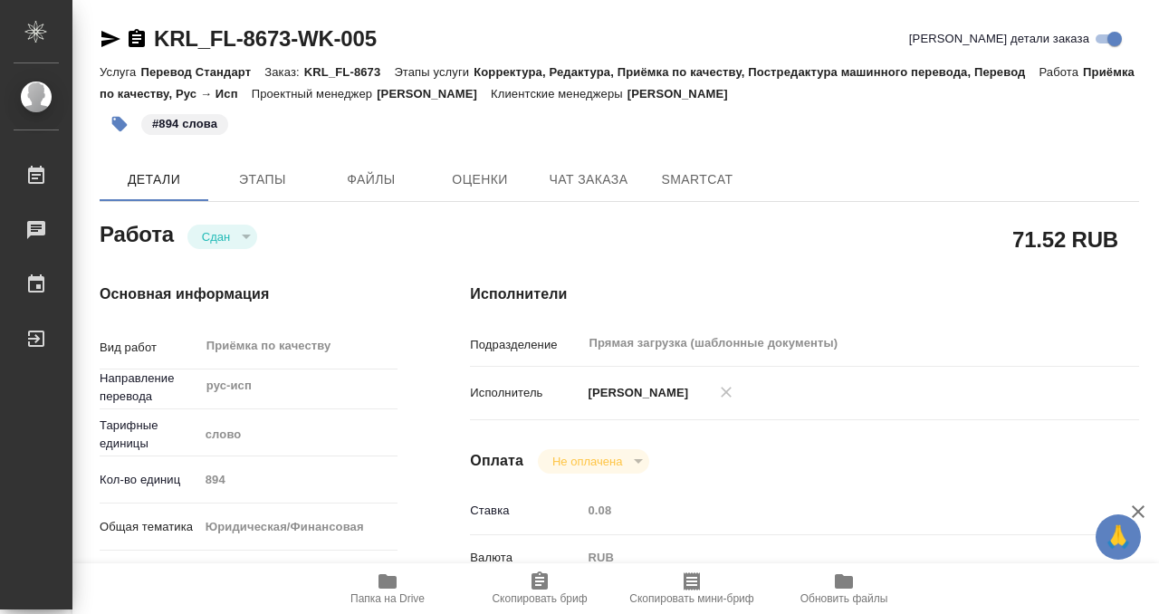
type input "Тарабановская Анастасия"
type input "KRL_FL-8673"
type input "Перевод Стандарт"
type input "Корректура, Редактура, Приёмка по качеству, Постредактура машинного перевода, П…"
type input "Касымов Тимур"
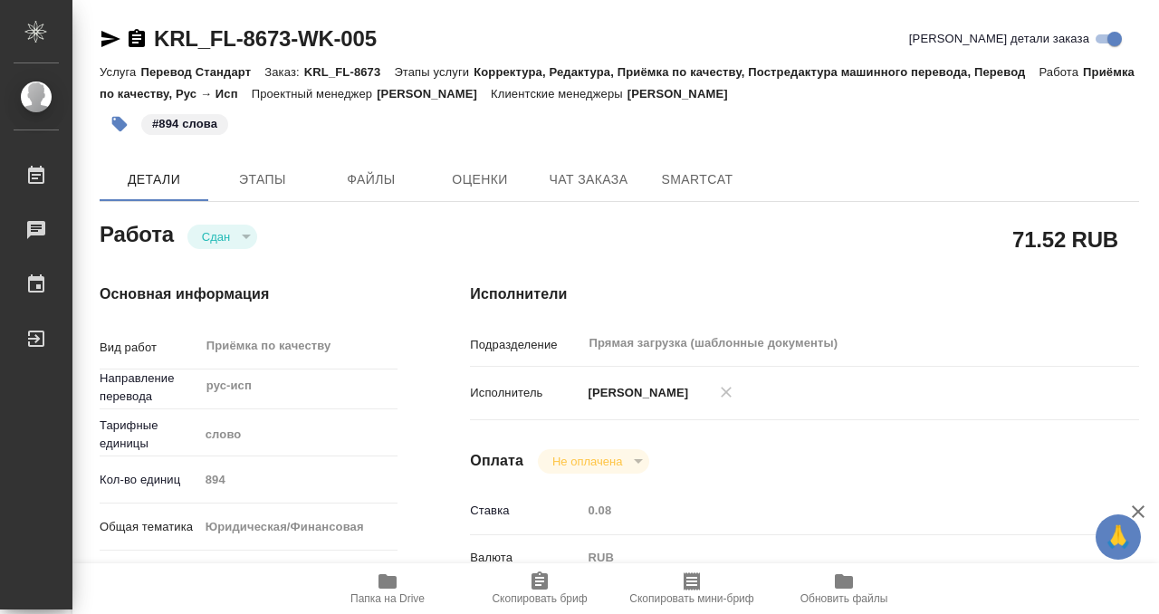
type input "/Clients/FL_KRL/Orders/KRL_FL-8673"
click at [143, 43] on icon "button" at bounding box center [137, 38] width 16 height 18
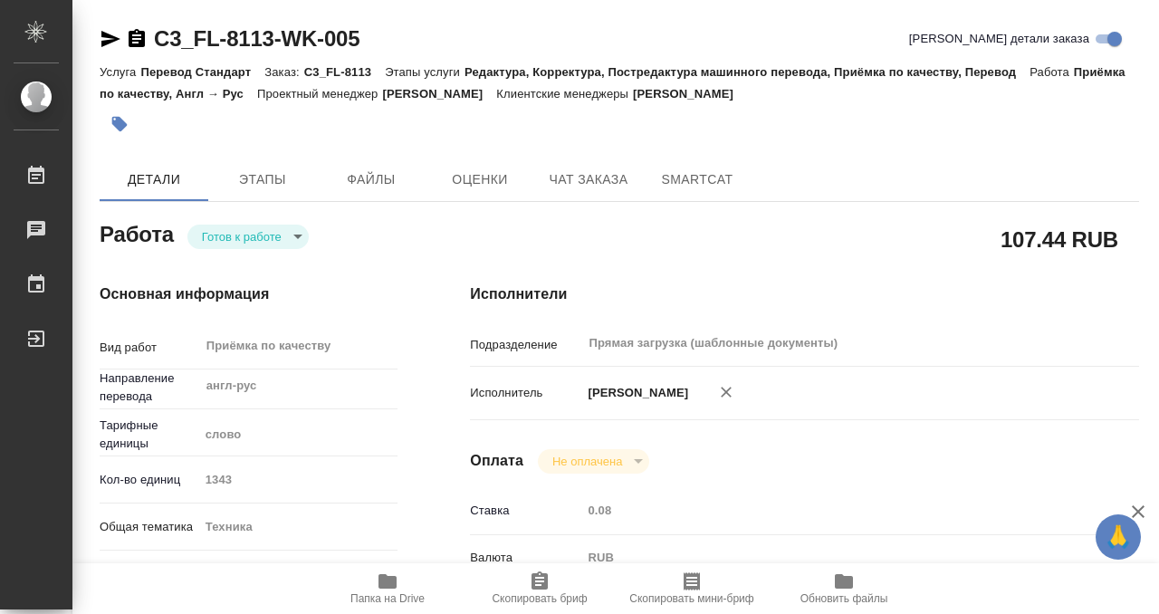
click at [392, 581] on icon "button" at bounding box center [388, 581] width 18 height 14
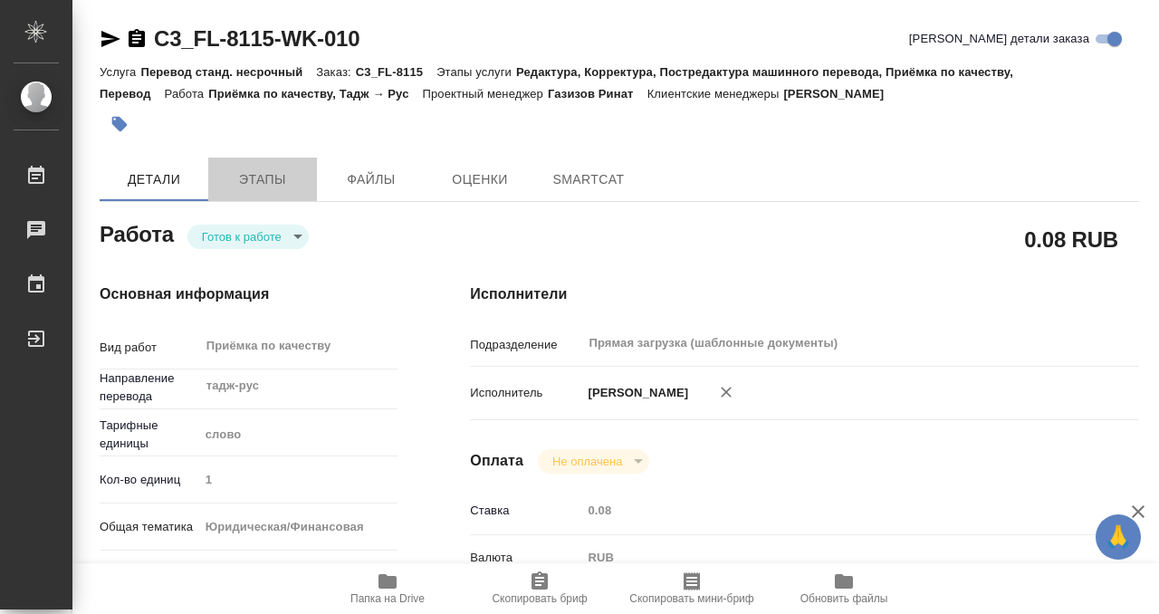
click at [268, 167] on button "Этапы" at bounding box center [262, 179] width 109 height 43
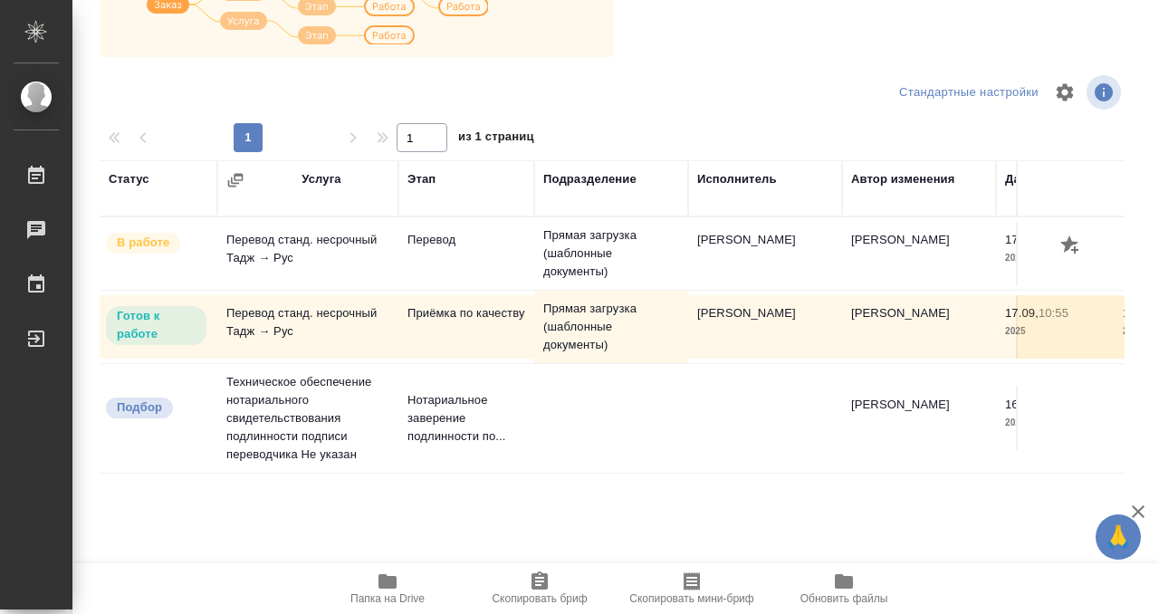
scroll to position [130, 0]
